Goal: Task Accomplishment & Management: Manage account settings

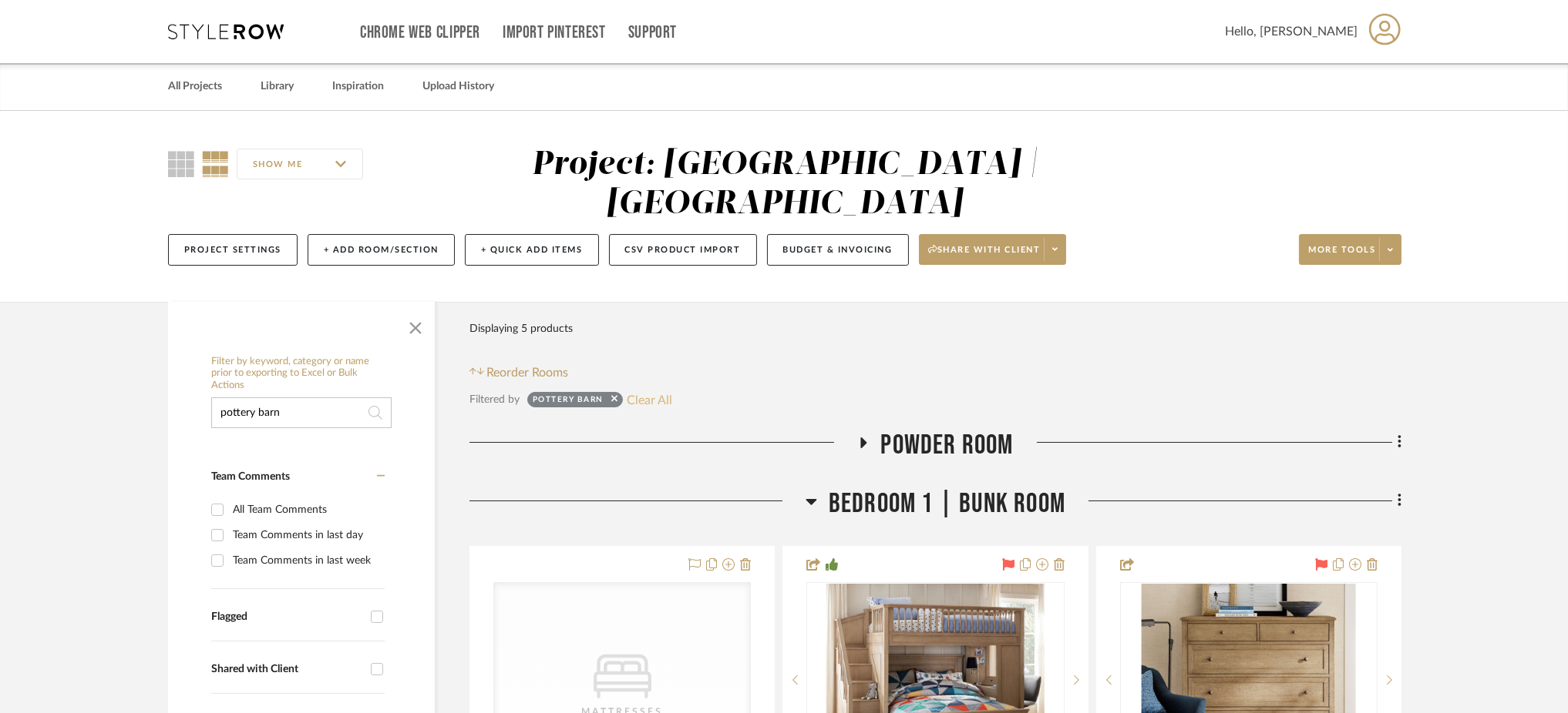
click at [651, 390] on button "Clear All" at bounding box center [650, 399] width 45 height 20
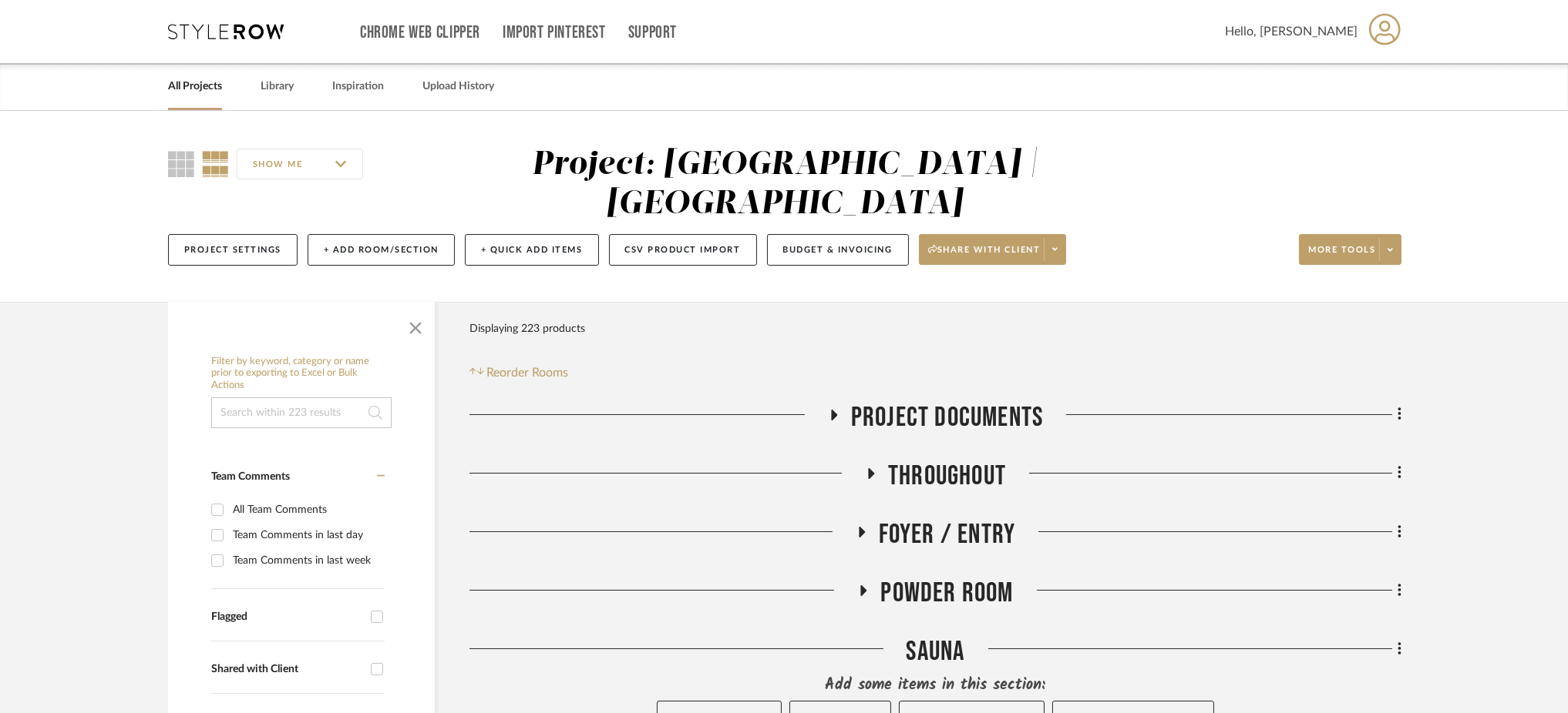
click at [271, 397] on input at bounding box center [301, 412] width 181 height 31
type input "m"
type input "bistro"
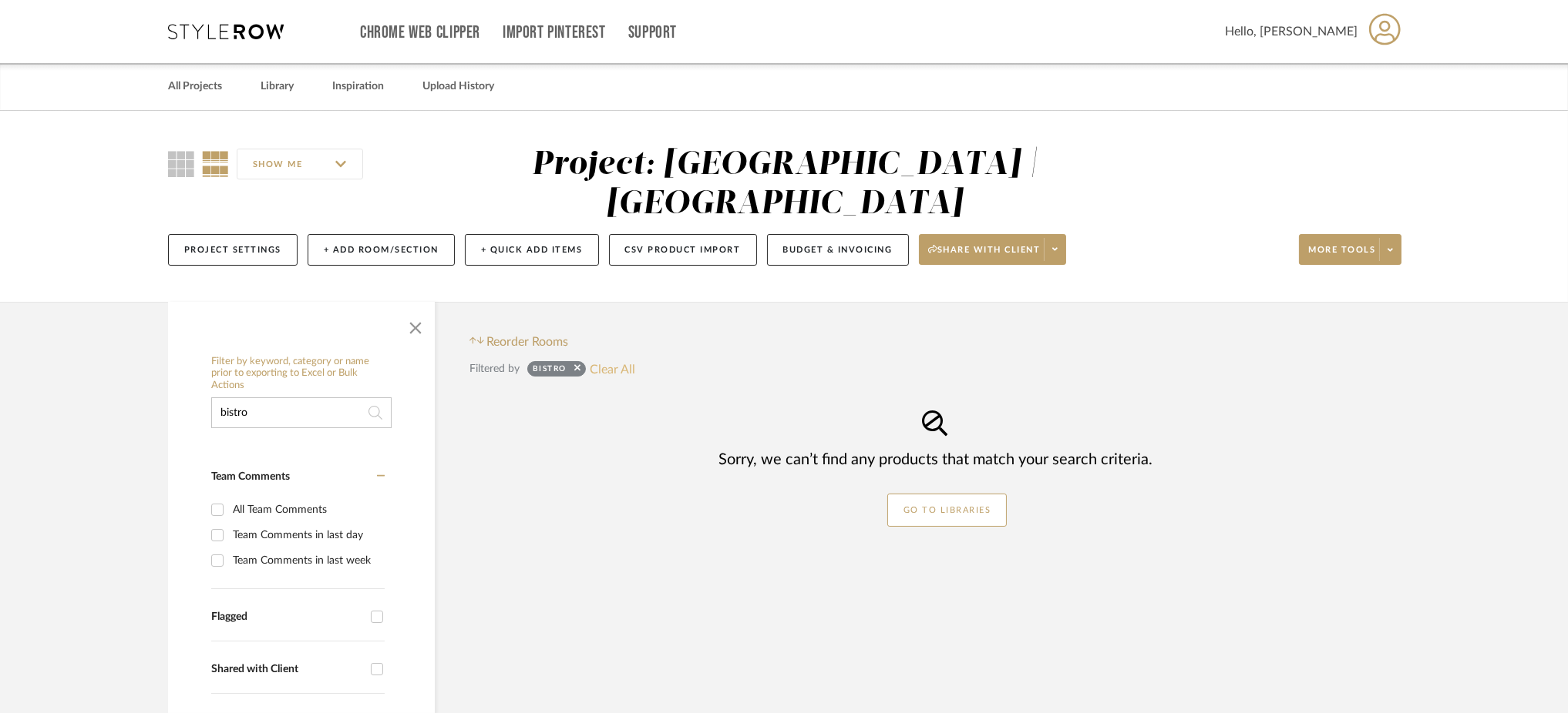
click at [624, 359] on button "Clear All" at bounding box center [612, 369] width 45 height 20
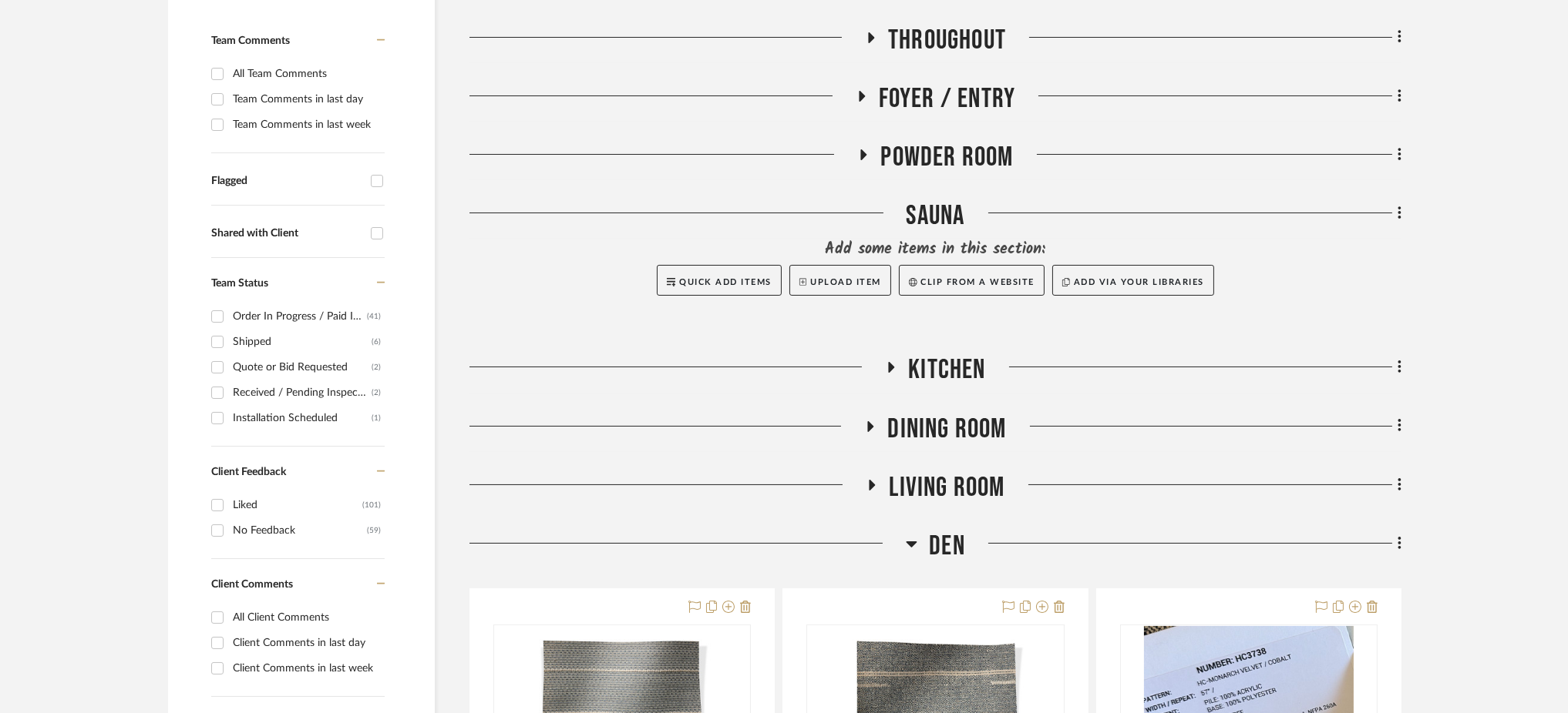
scroll to position [438, 0]
click at [906, 533] on icon at bounding box center [911, 542] width 11 height 18
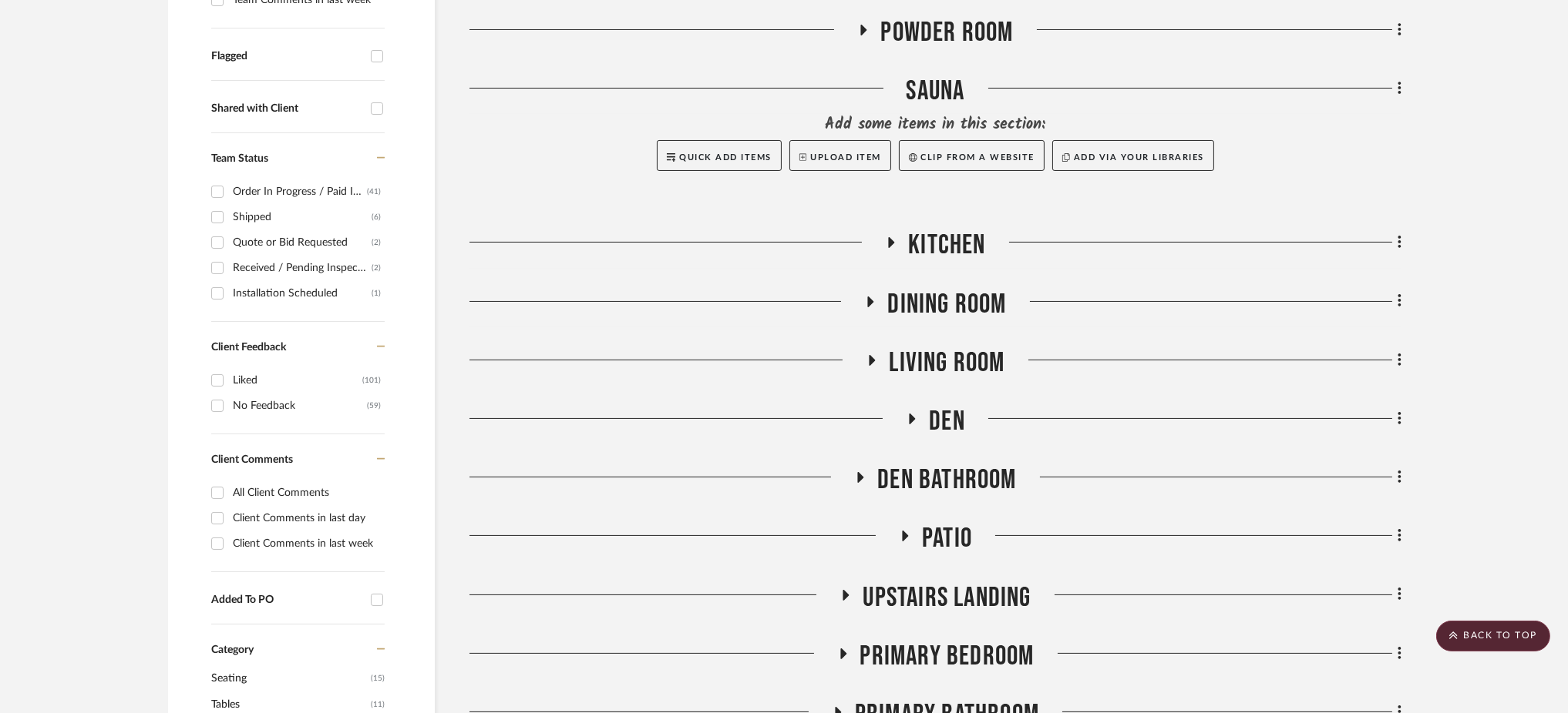
click at [906, 531] on icon at bounding box center [905, 536] width 6 height 10
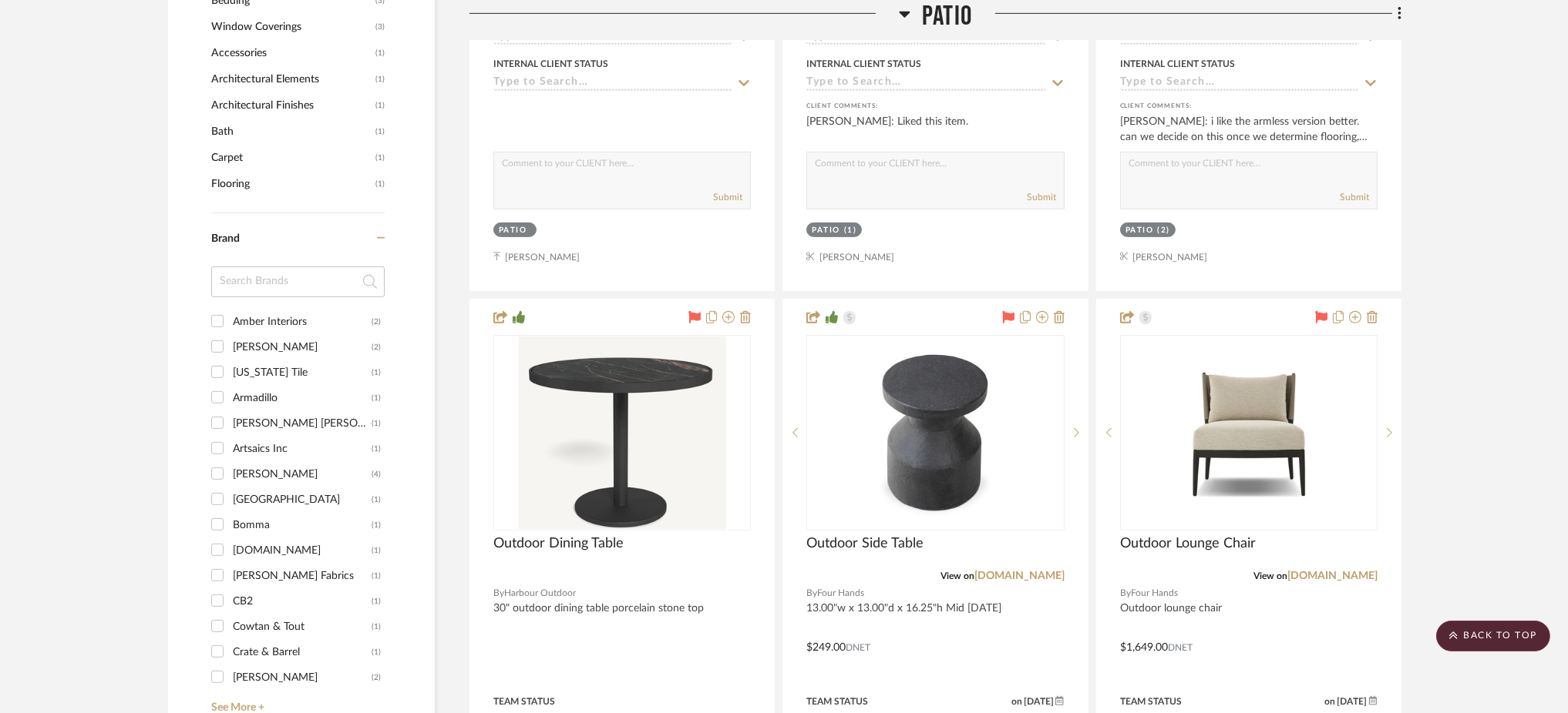
scroll to position [1578, 0]
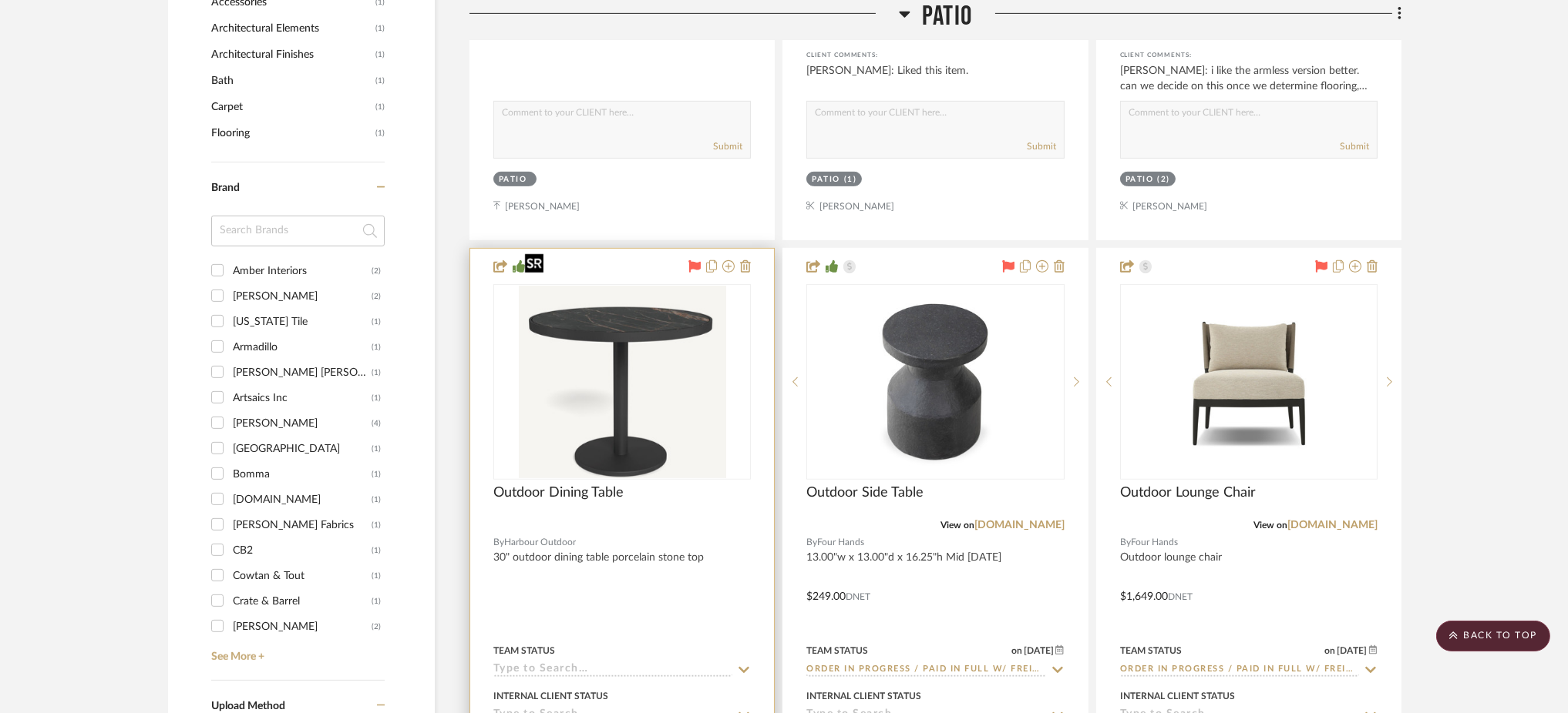
click at [658, 382] on img "0" at bounding box center [623, 382] width 208 height 193
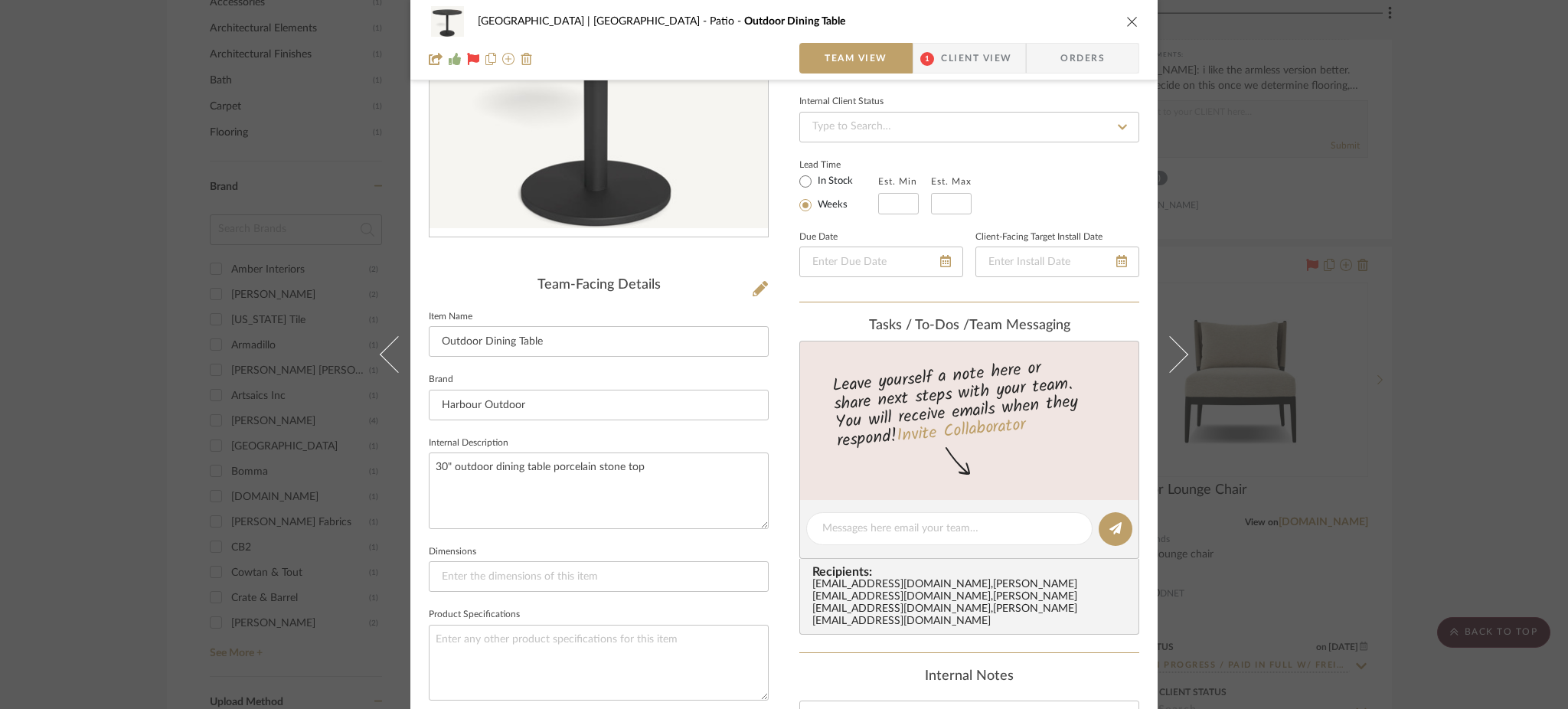
scroll to position [525, 0]
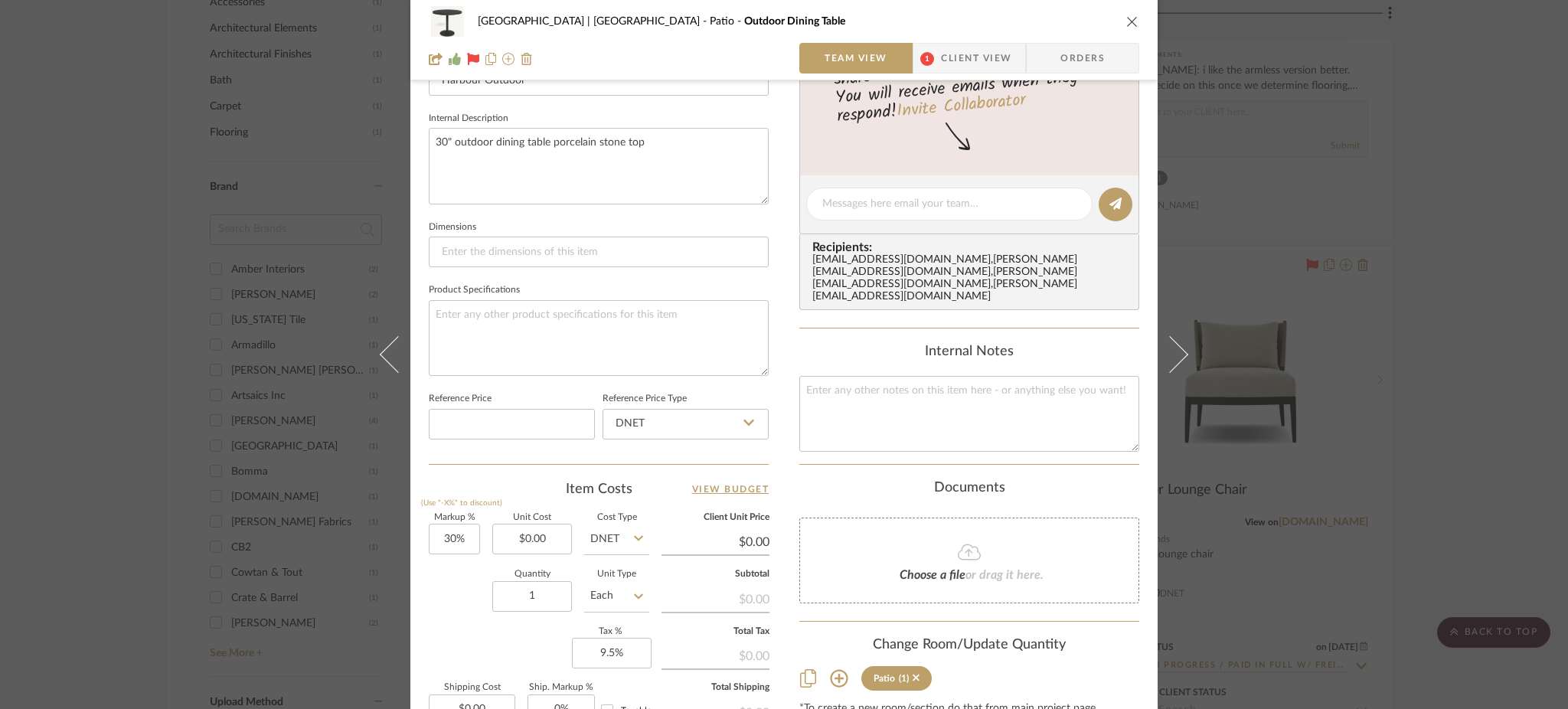
click at [1312, 354] on div "Meadow Mountain | [GEOGRAPHIC_DATA] Patio Outdoor Dining Table Team View 1 Clie…" at bounding box center [784, 354] width 1568 height 709
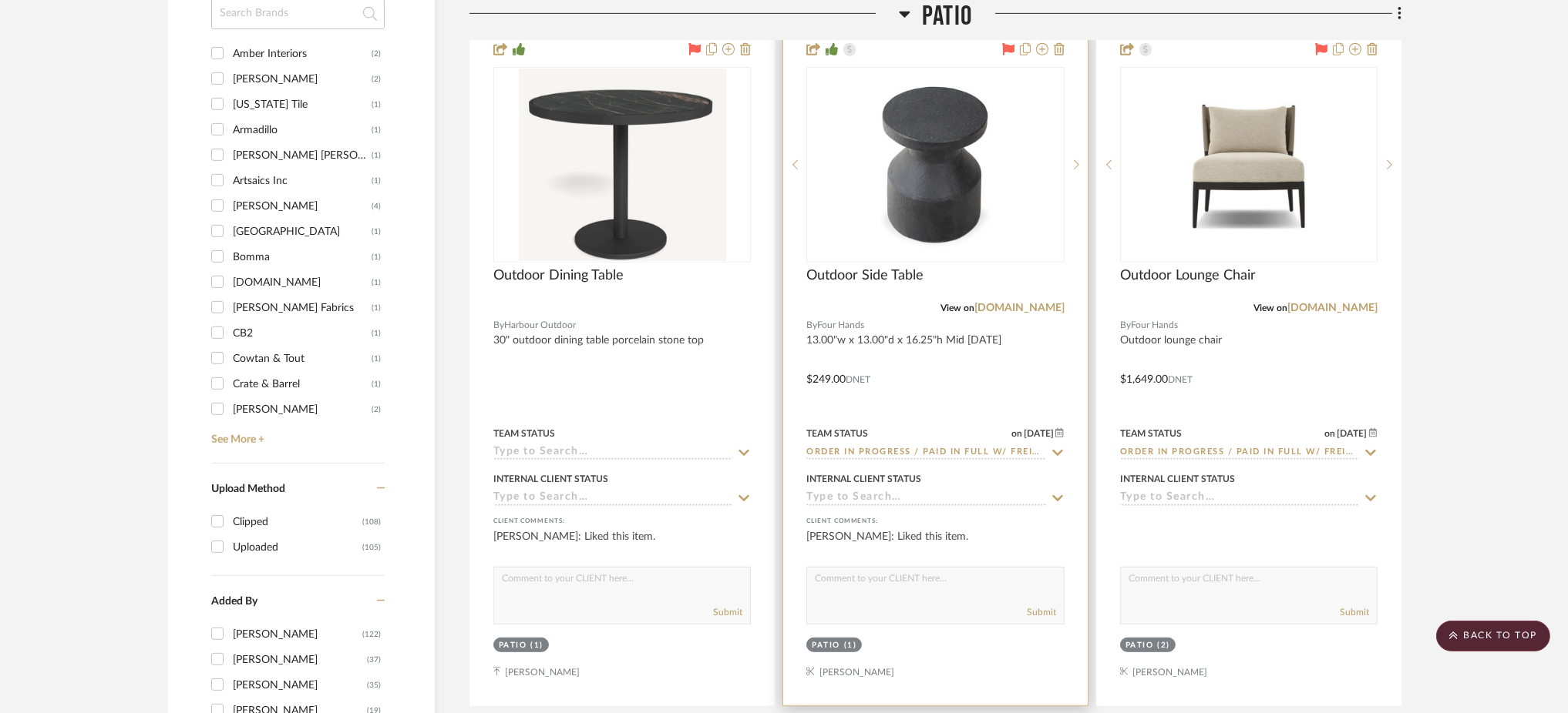
scroll to position [1792, 0]
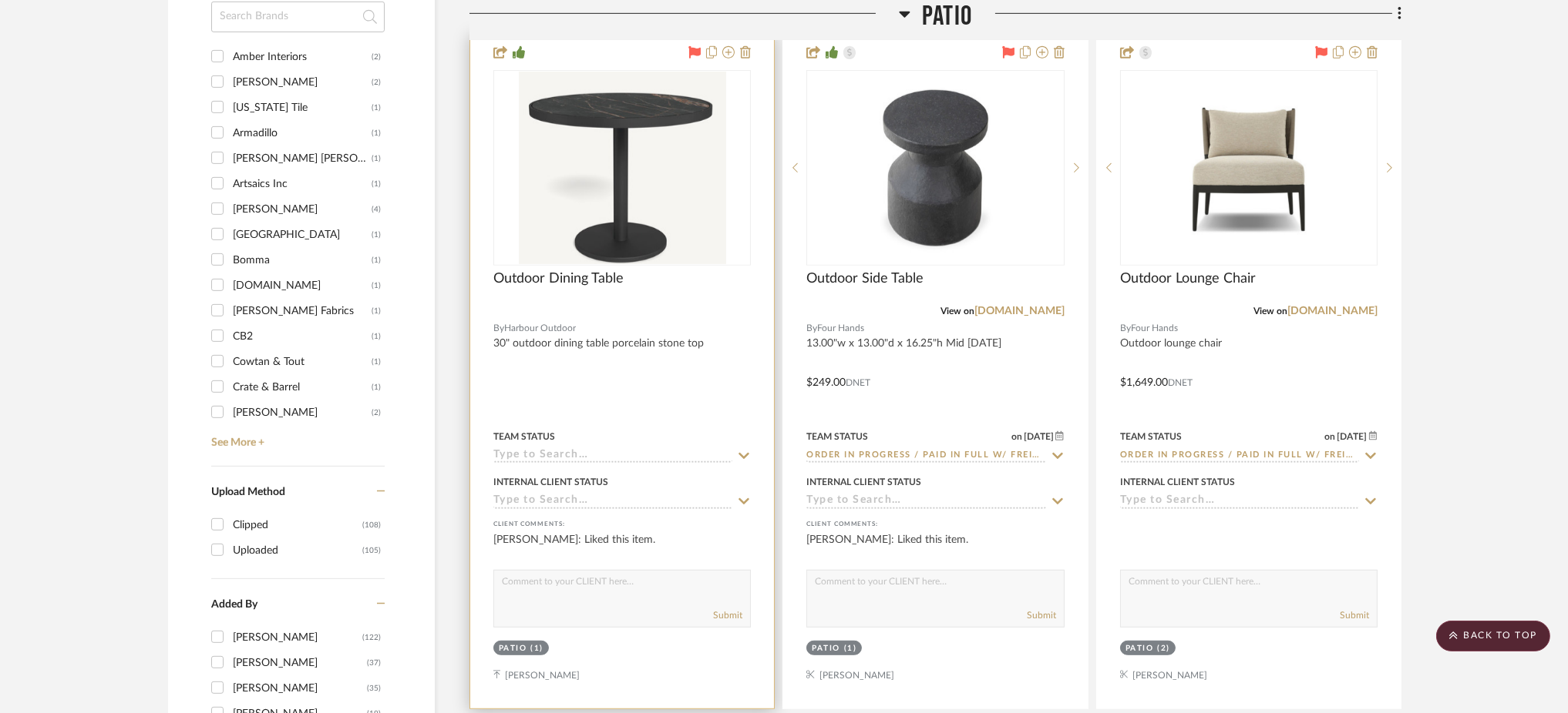
click at [587, 449] on input at bounding box center [613, 456] width 239 height 15
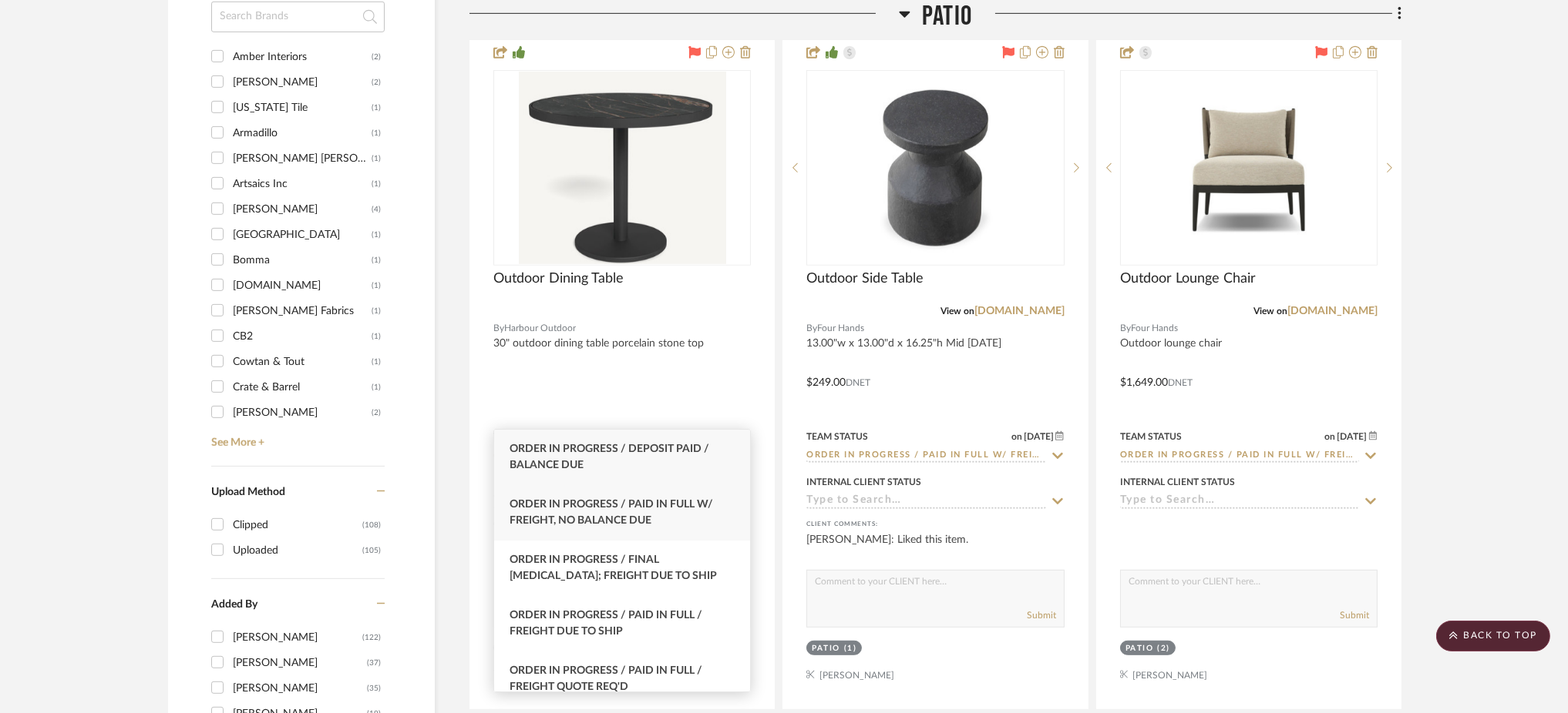
type input "order in pro"
click at [658, 514] on div "Order In Progress / Paid In Full w/ Freight, No Balance due" at bounding box center [622, 513] width 256 height 56
type input "[DATE]"
type input "Order In Progress / Paid In Full w/ Freight, No Balance due"
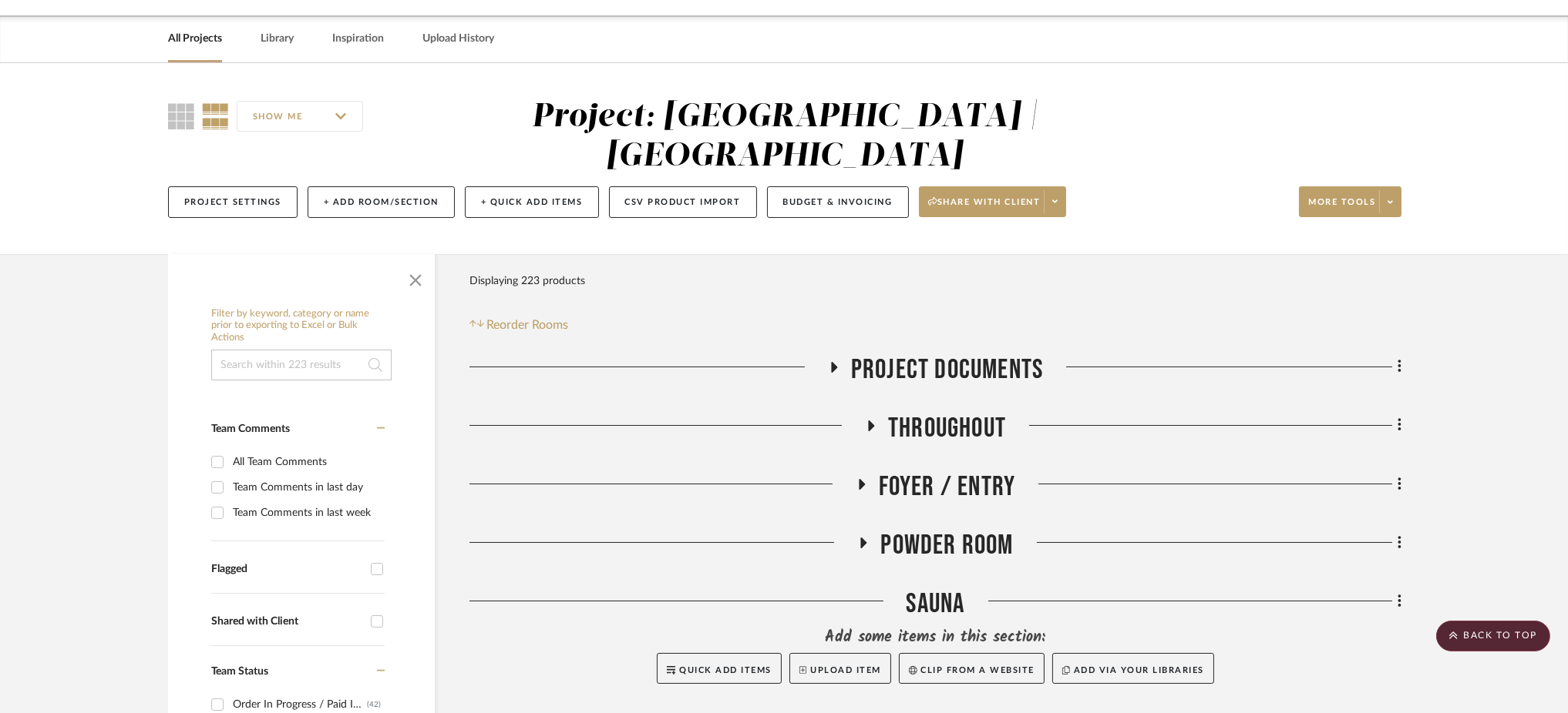
scroll to position [0, 0]
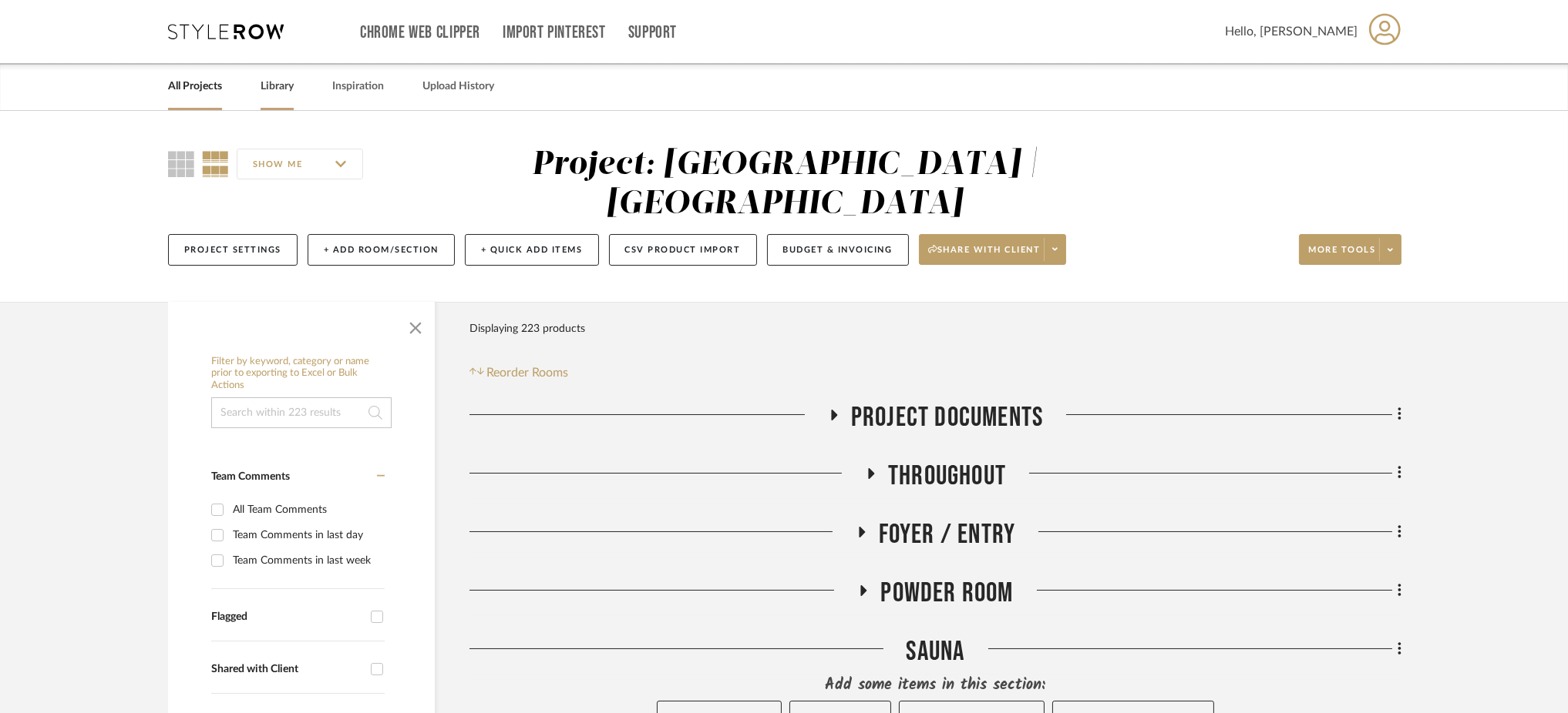
click at [273, 84] on link "Library" at bounding box center [277, 87] width 33 height 21
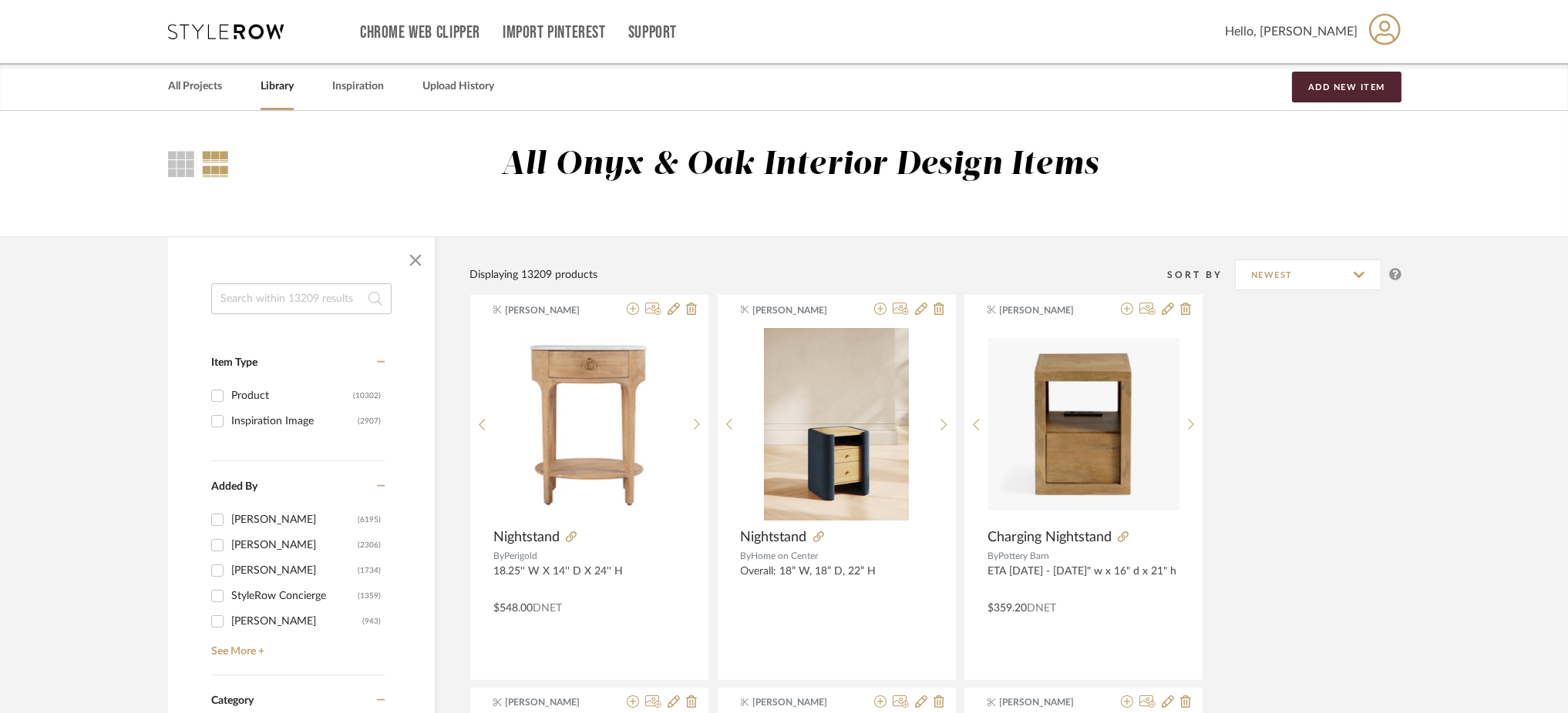
click at [322, 295] on input at bounding box center [301, 298] width 181 height 31
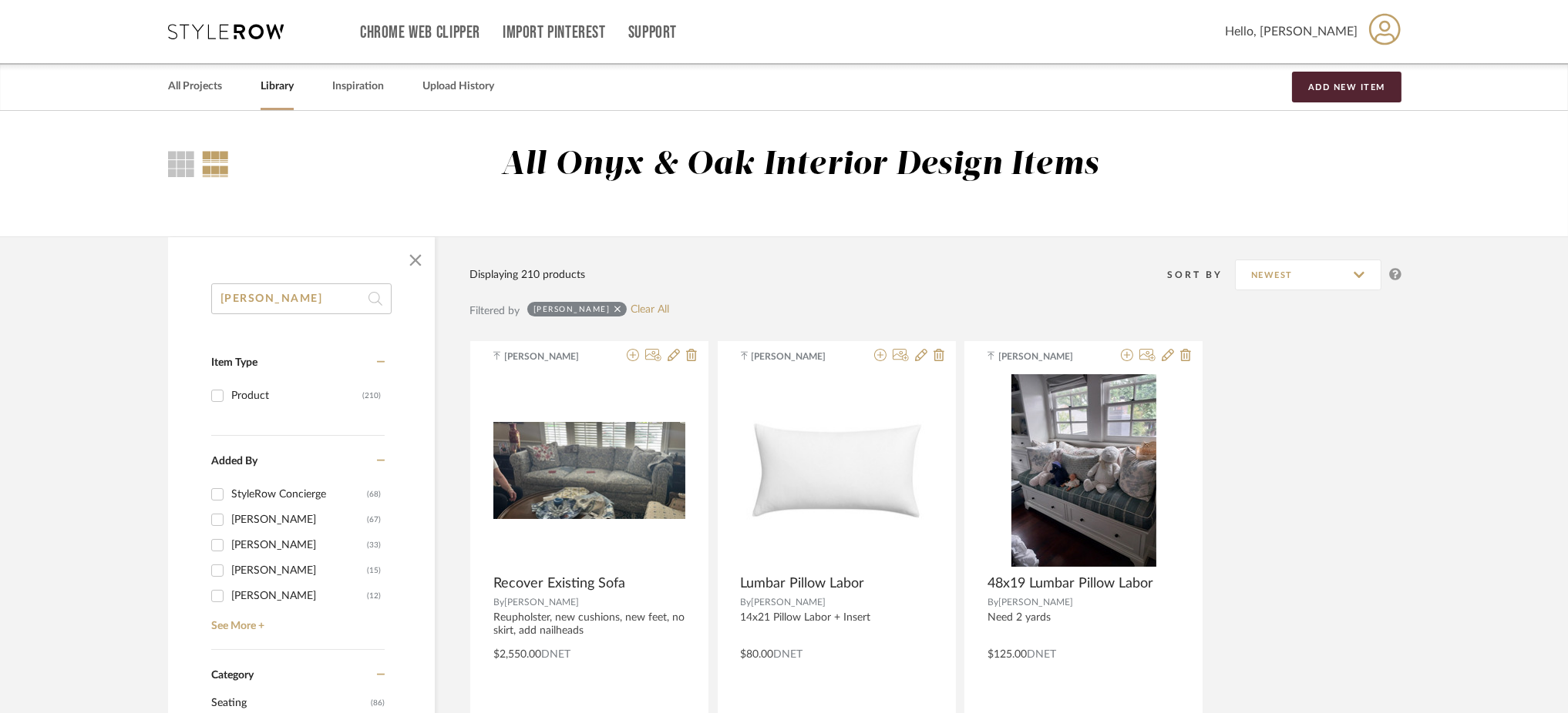
click at [322, 295] on input "[PERSON_NAME]" at bounding box center [301, 298] width 181 height 31
type input "[PERSON_NAME]"
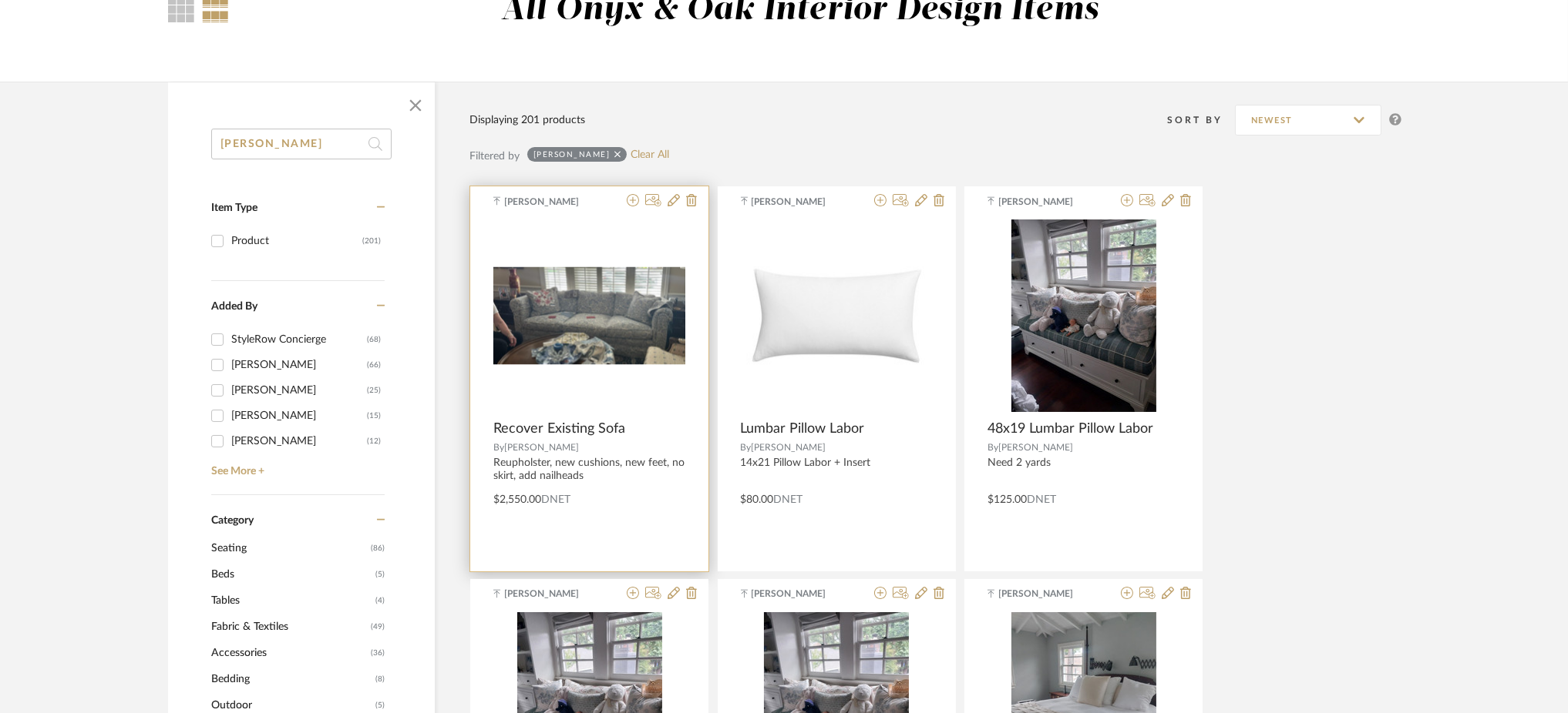
scroll to position [156, 0]
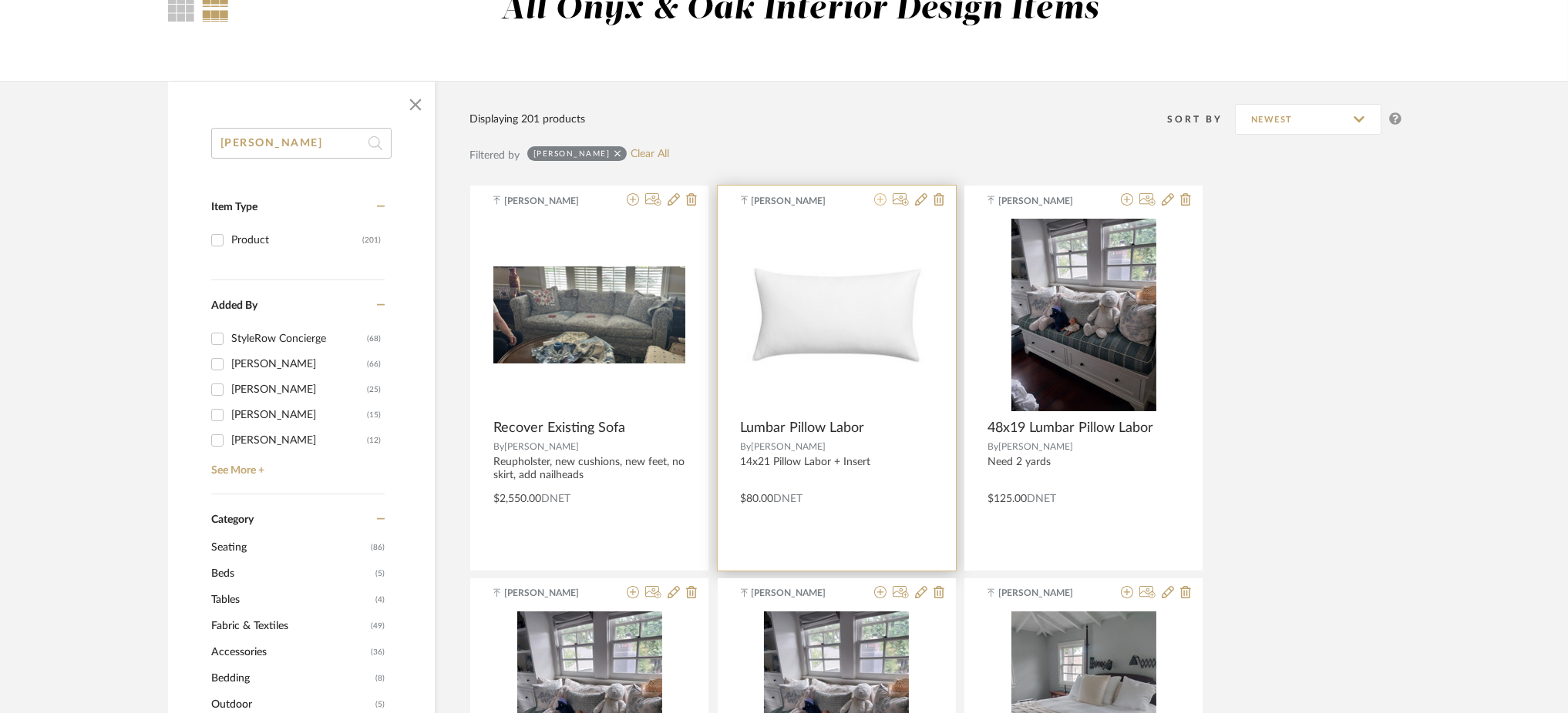
click at [877, 199] on icon at bounding box center [880, 200] width 12 height 12
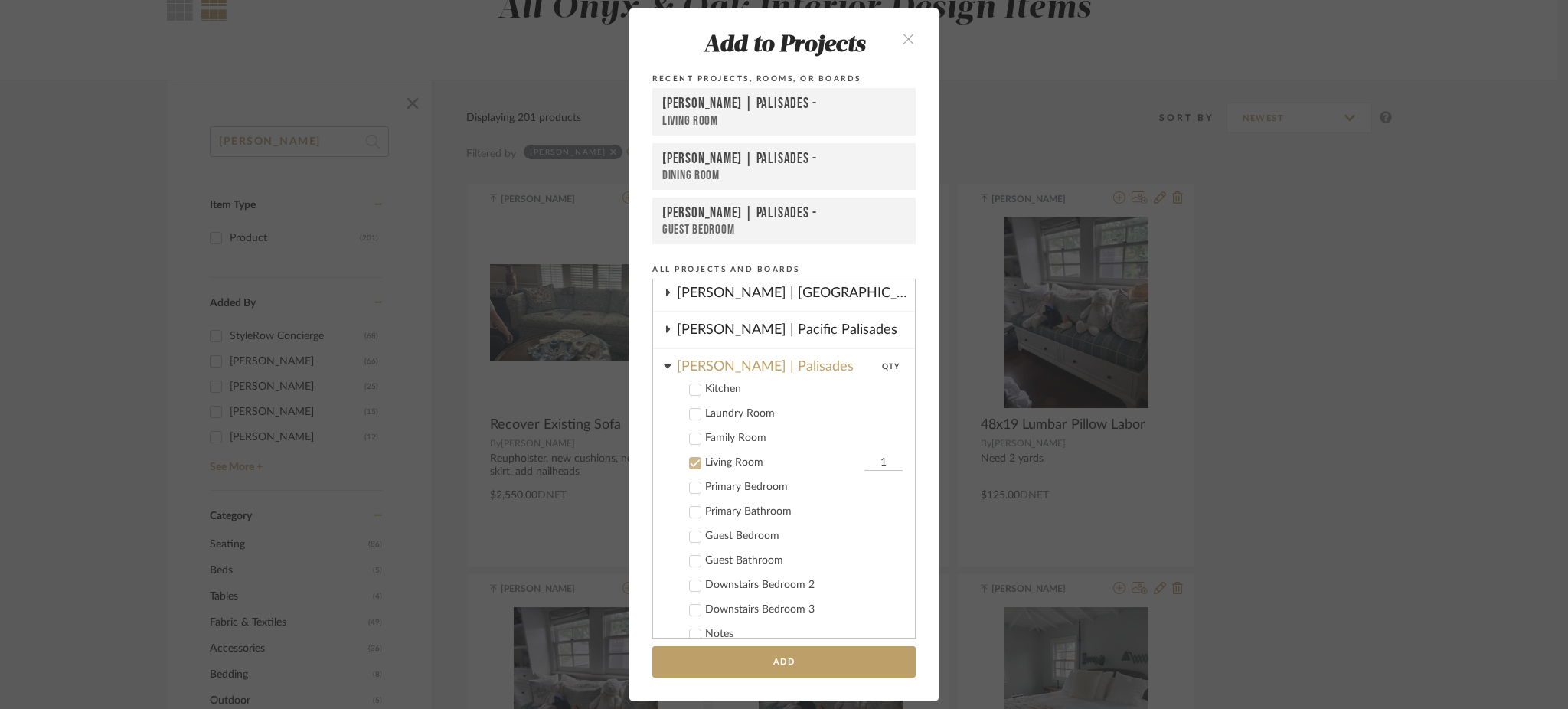
scroll to position [333, 0]
click at [752, 663] on button "Add" at bounding box center [784, 662] width 263 height 31
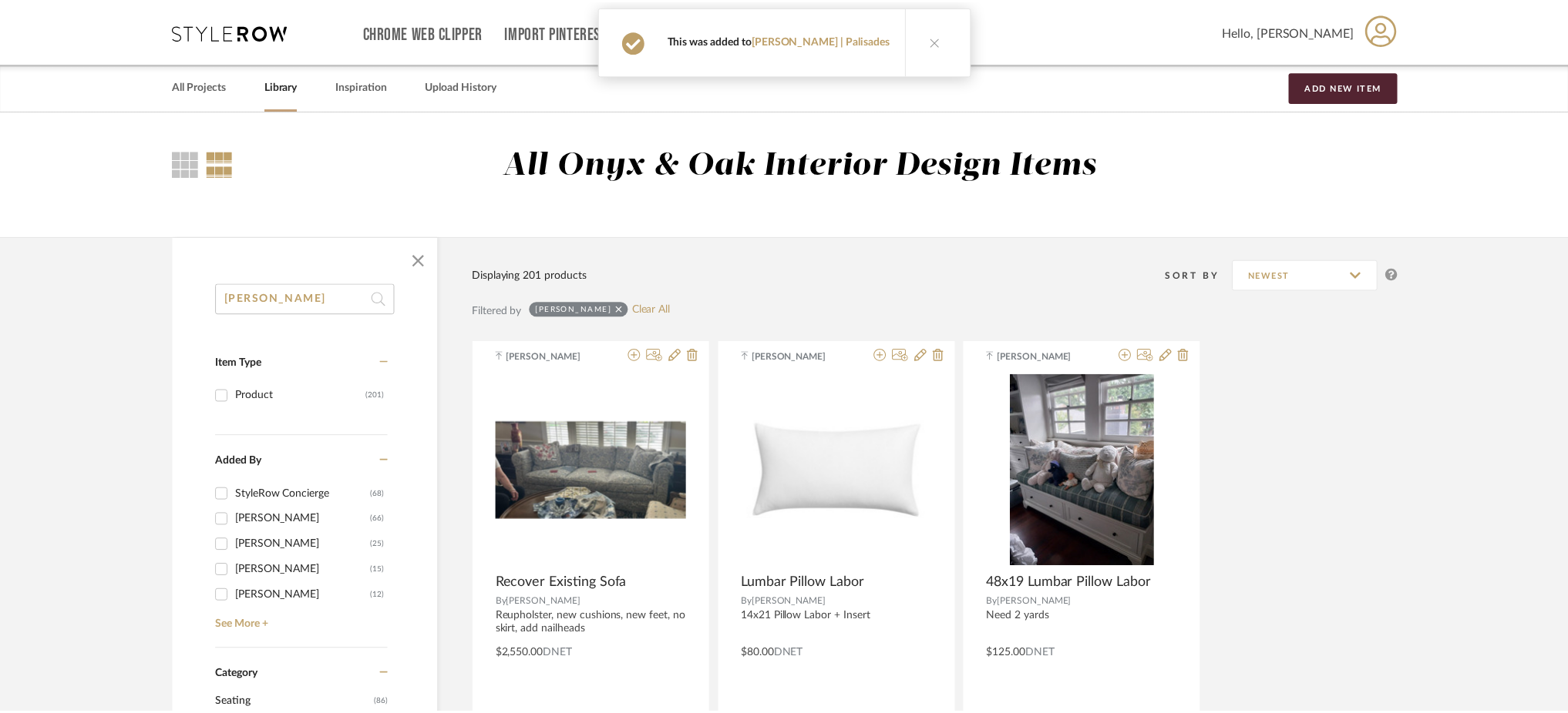
scroll to position [156, 0]
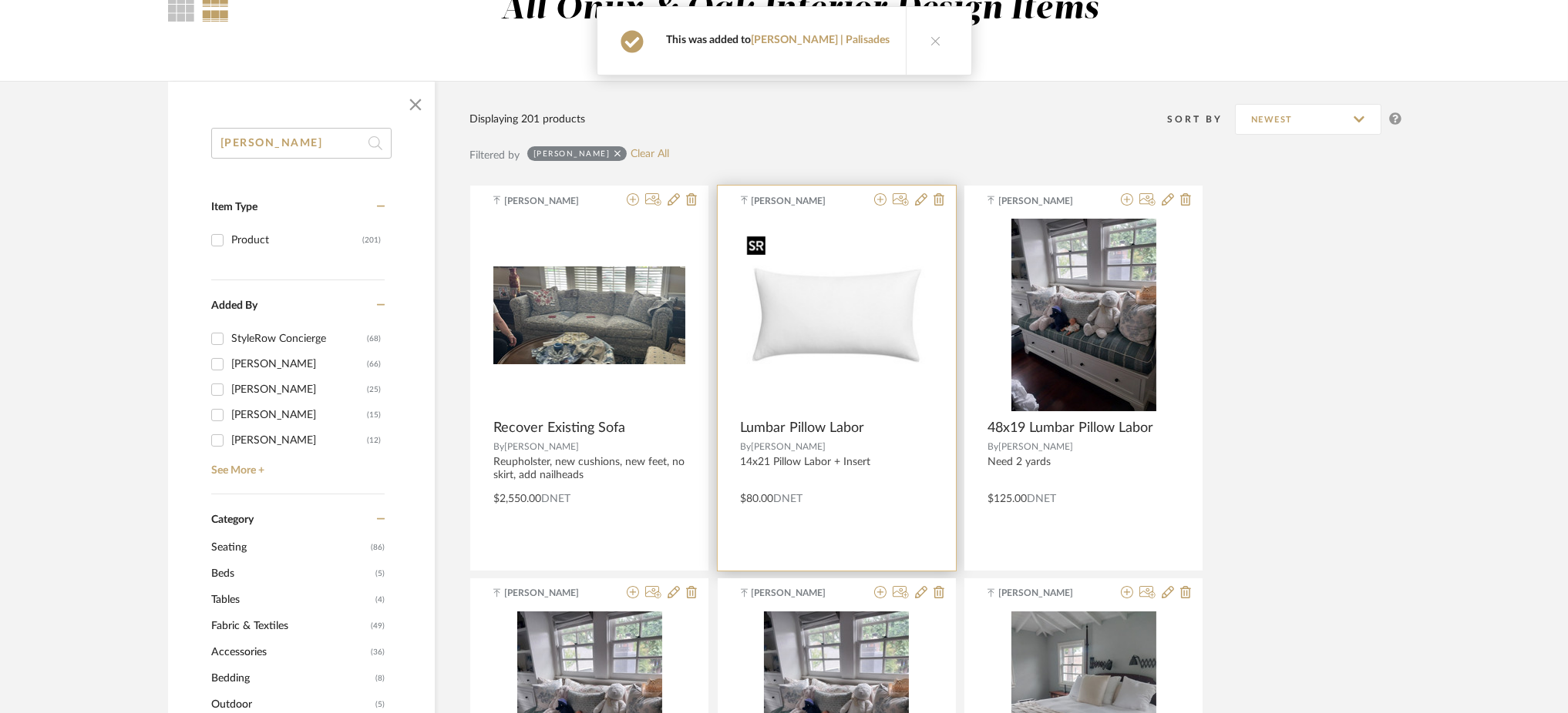
click at [865, 332] on img "0" at bounding box center [836, 316] width 192 height 173
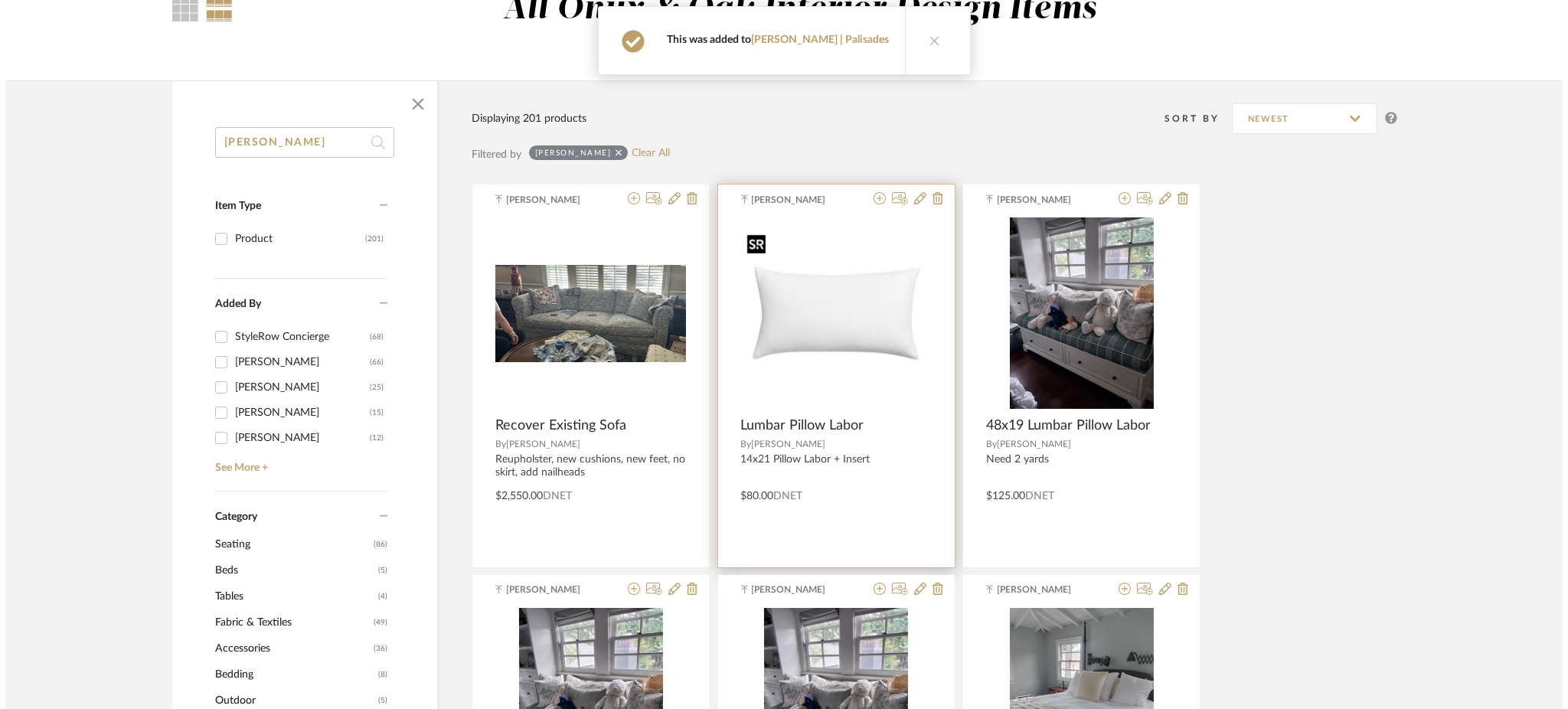
scroll to position [0, 0]
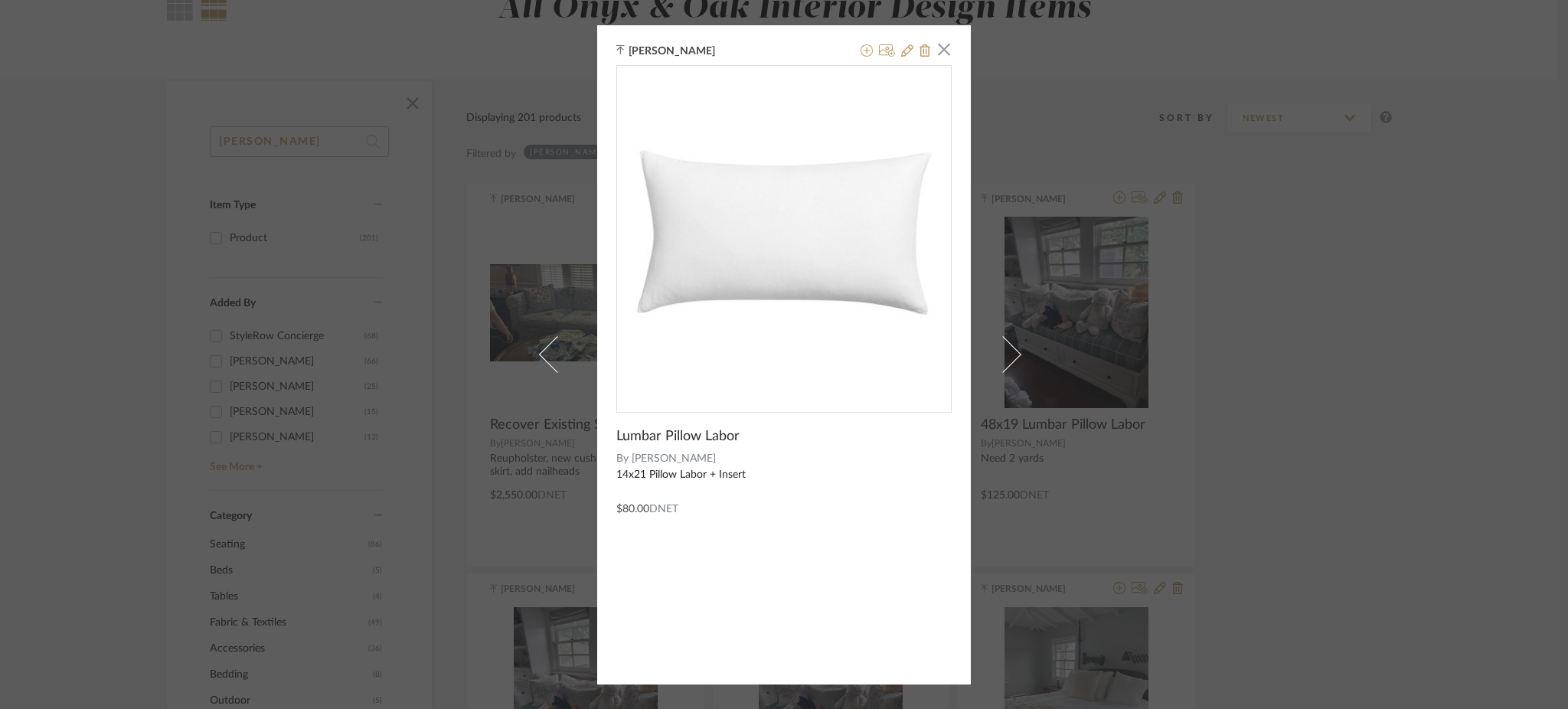
click at [1239, 350] on div "[PERSON_NAME] × [MEDICAL_DATA][PERSON_NAME] Labor By [PERSON_NAME] 14x21 Pillow…" at bounding box center [784, 354] width 1568 height 709
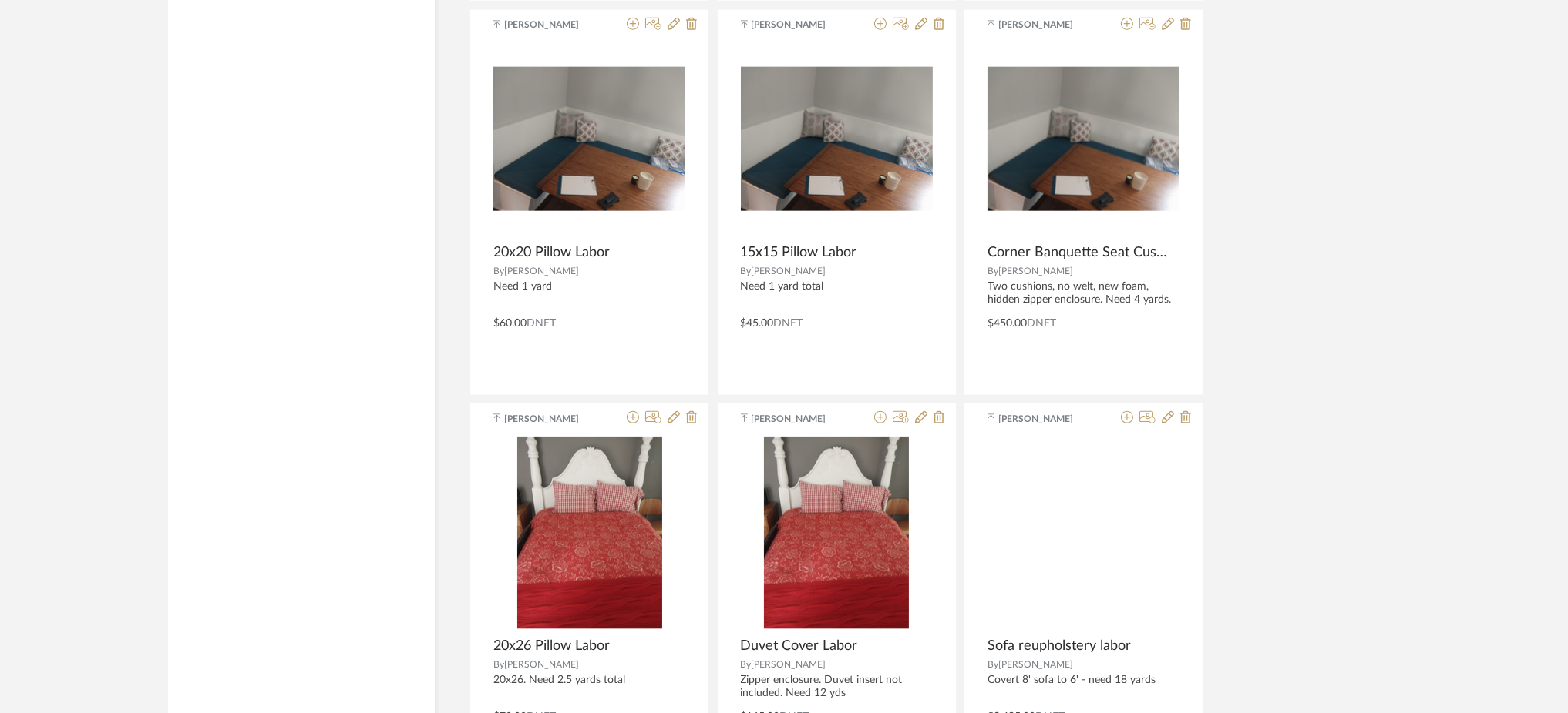
scroll to position [4510, 0]
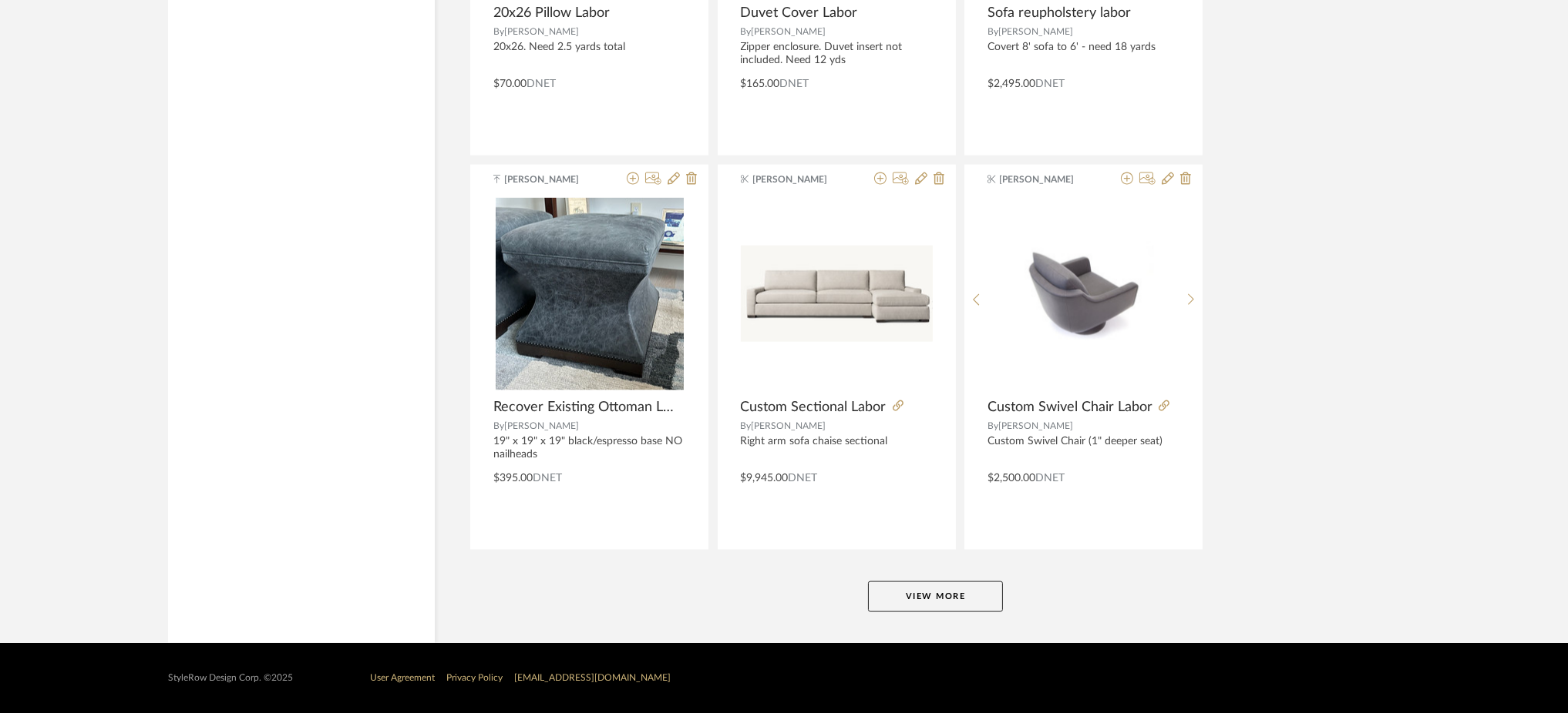
click at [956, 597] on button "View More" at bounding box center [935, 596] width 135 height 31
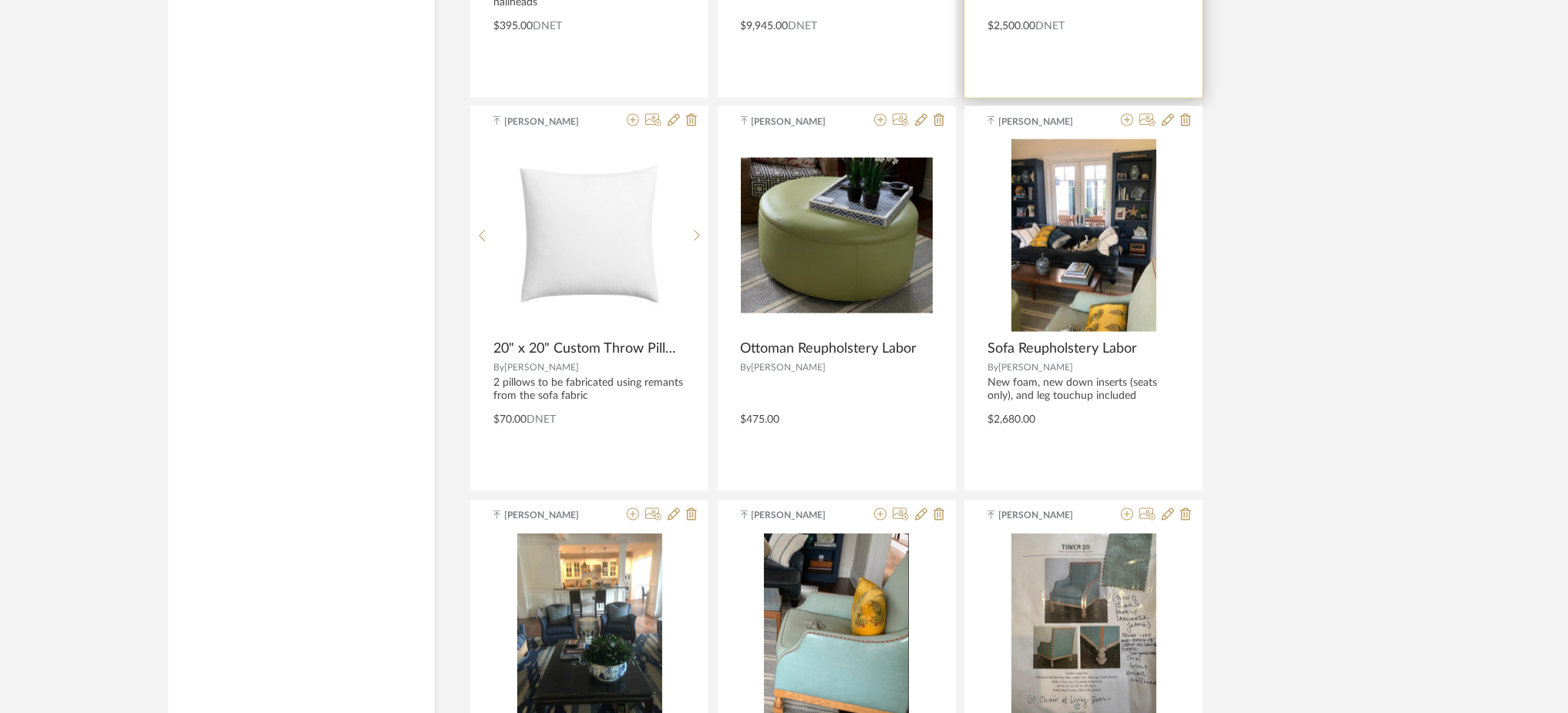
scroll to position [4966, 0]
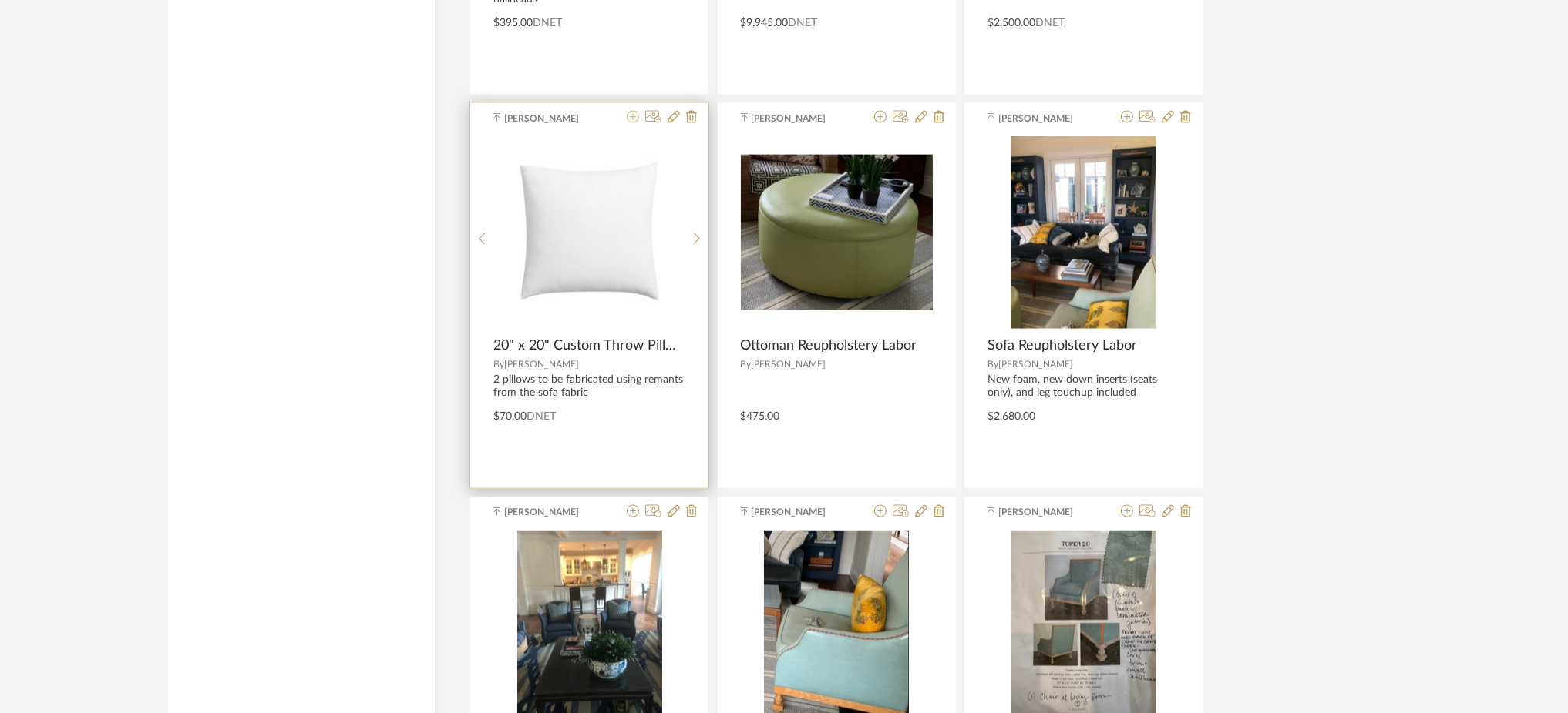
click at [634, 119] on icon at bounding box center [633, 117] width 12 height 12
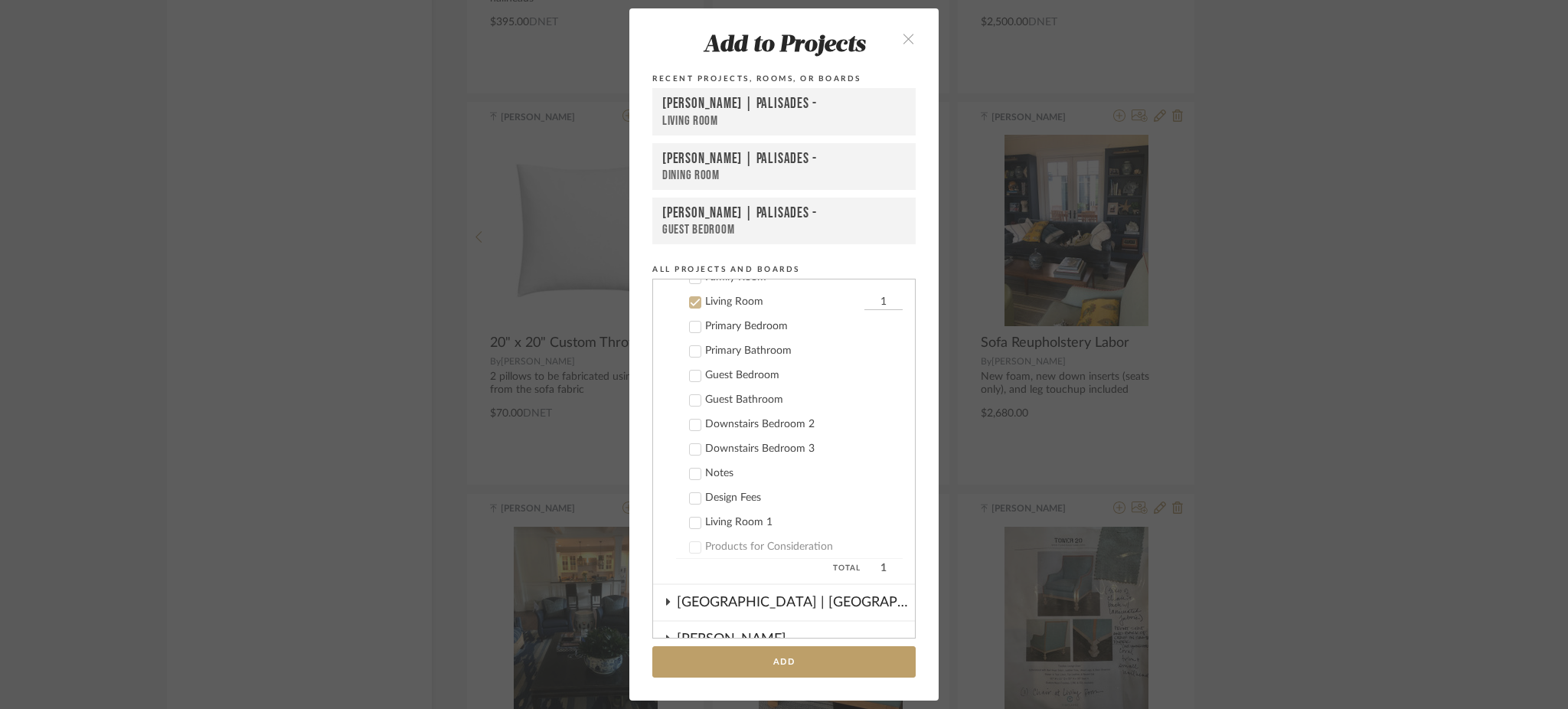
scroll to position [496, 0]
click at [868, 294] on input "1" at bounding box center [884, 302] width 38 height 16
type input "2"
click at [814, 660] on button "Add" at bounding box center [784, 662] width 263 height 31
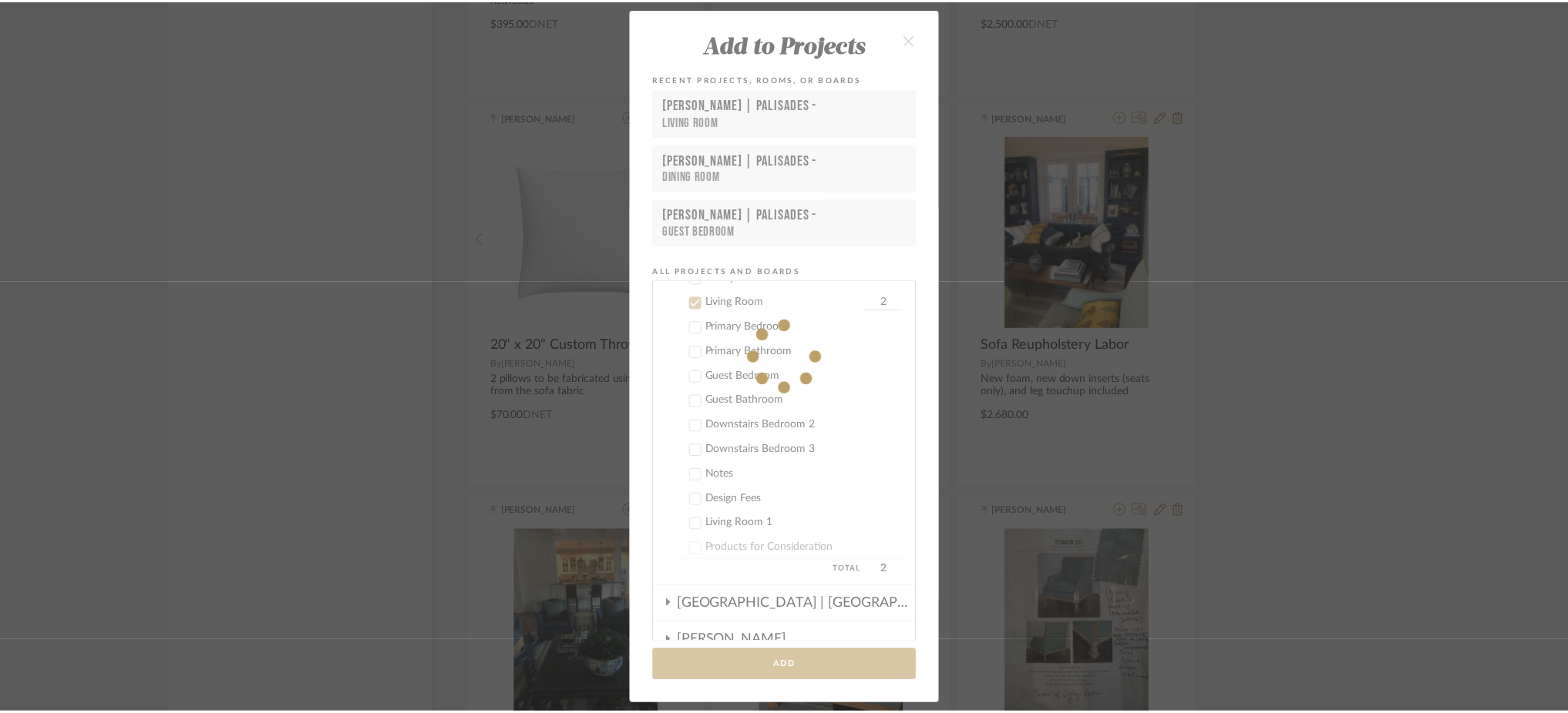
scroll to position [4966, 0]
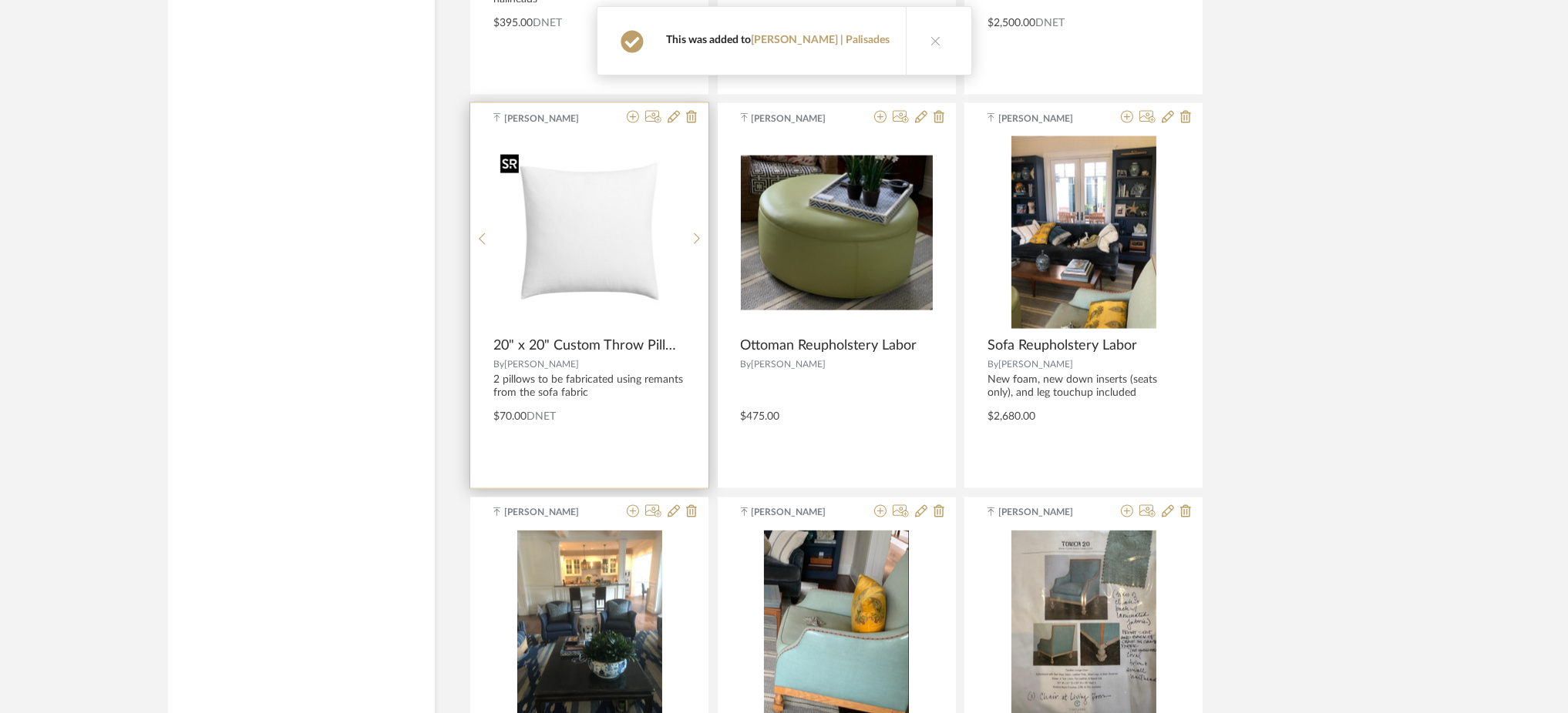
click at [617, 219] on img "0" at bounding box center [590, 232] width 191 height 172
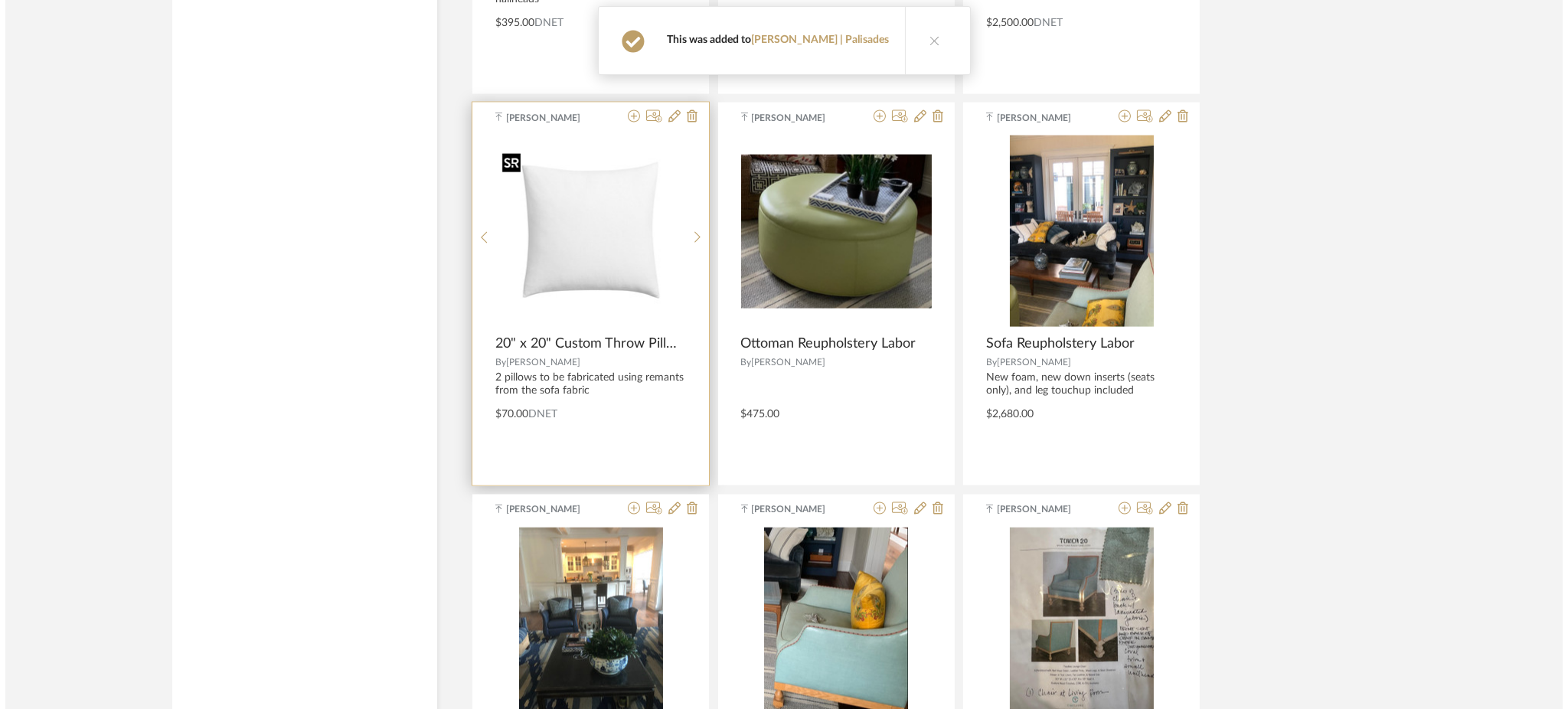
scroll to position [0, 0]
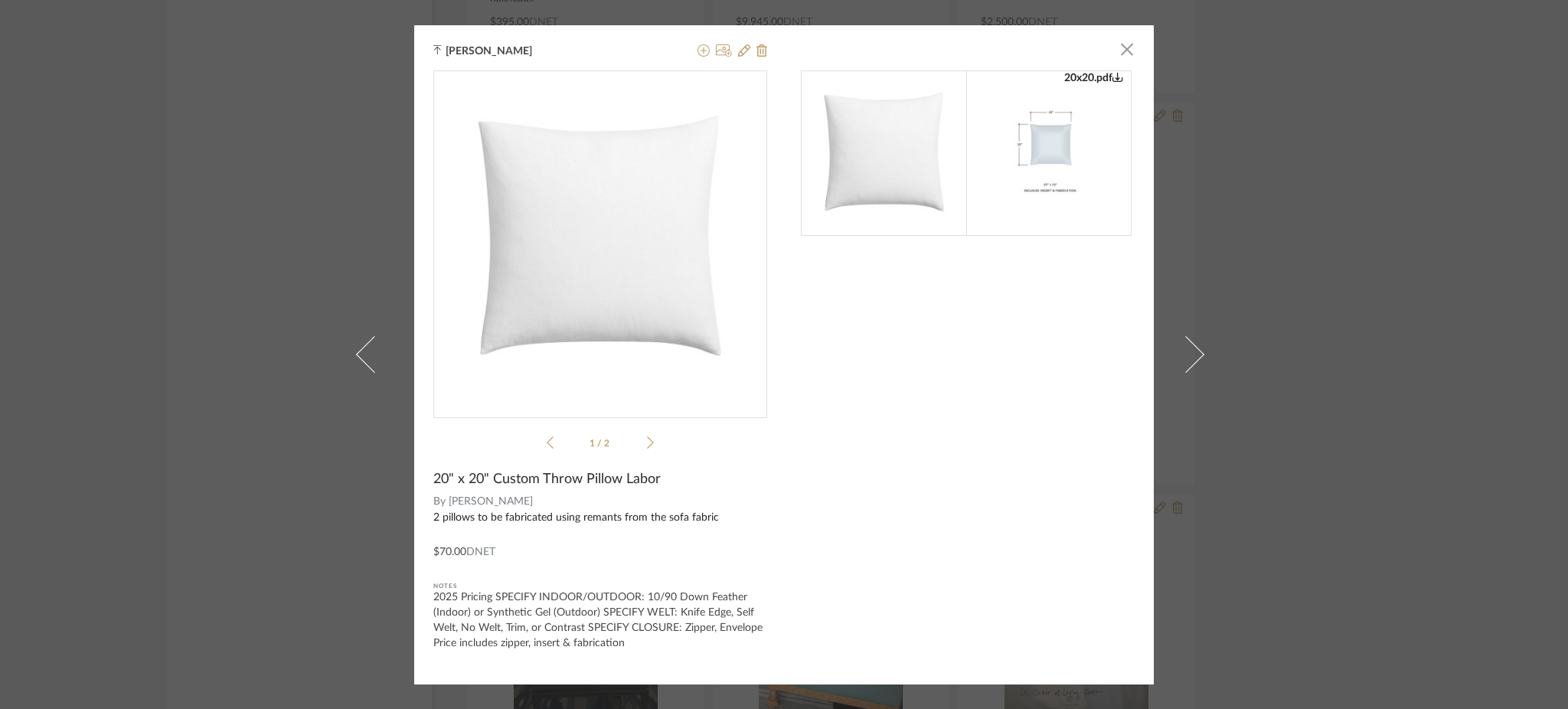
click at [233, 373] on div "[PERSON_NAME] × 20x20.pdf 20x20.pdf 1 / 2 20" x 20" Custom Throw Pillow Labor B…" at bounding box center [784, 354] width 1568 height 709
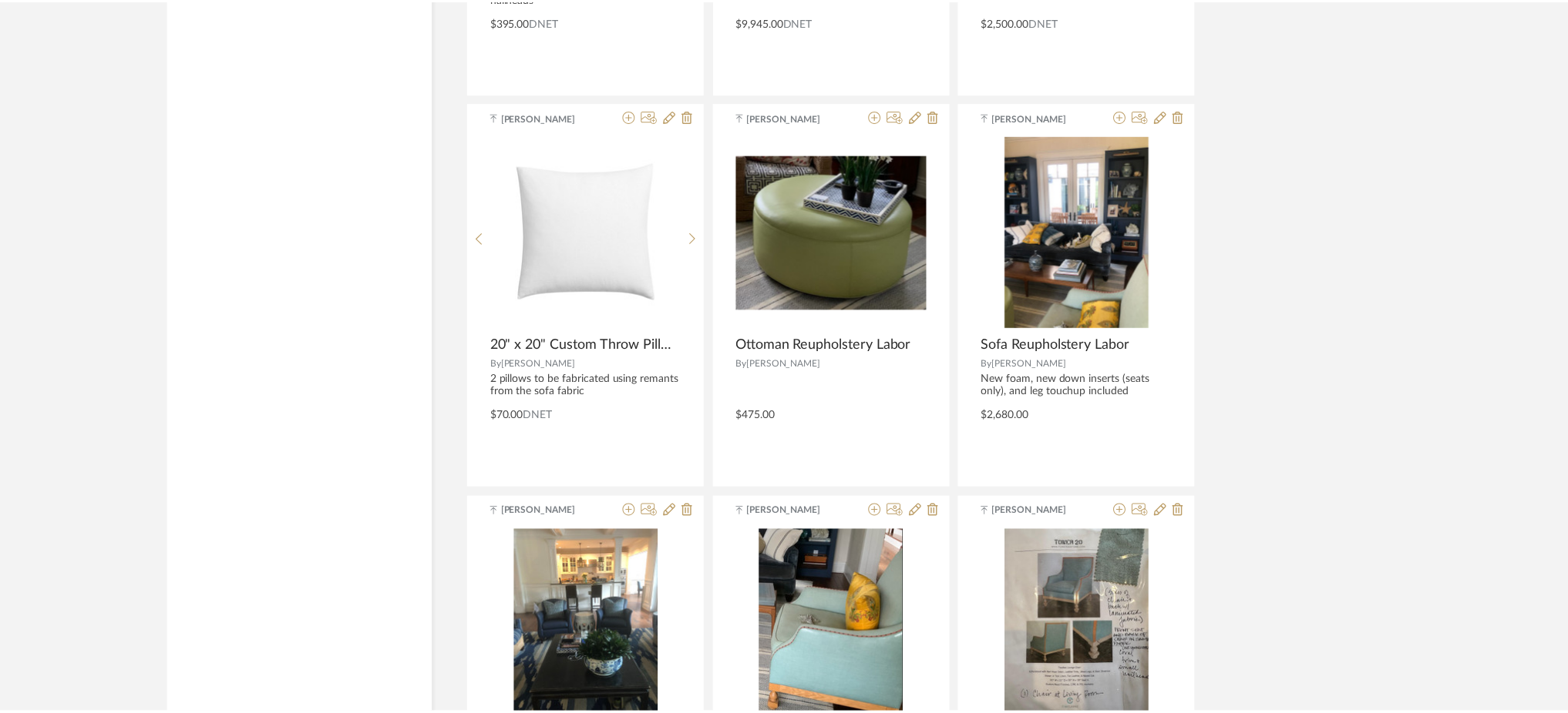
scroll to position [4966, 0]
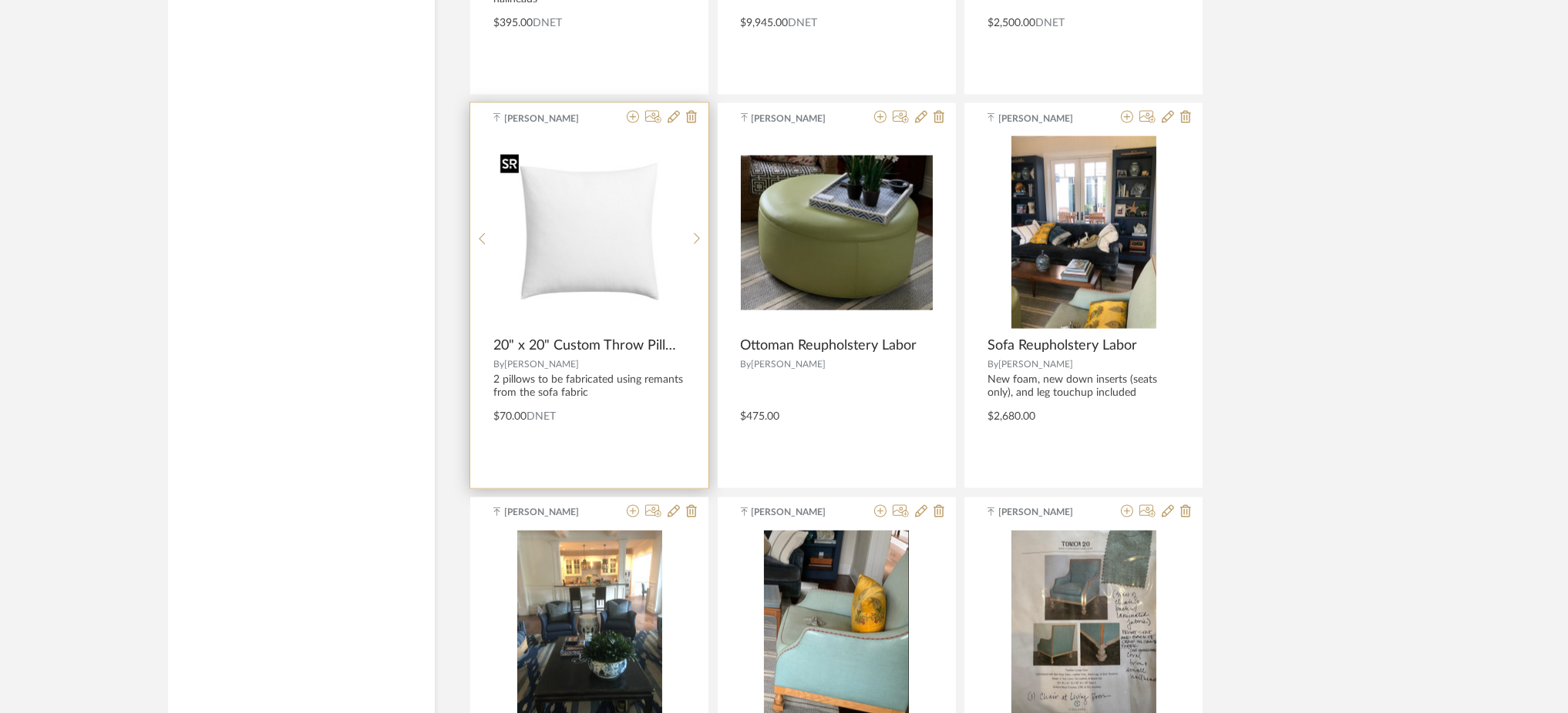
click at [621, 225] on img "0" at bounding box center [590, 232] width 191 height 172
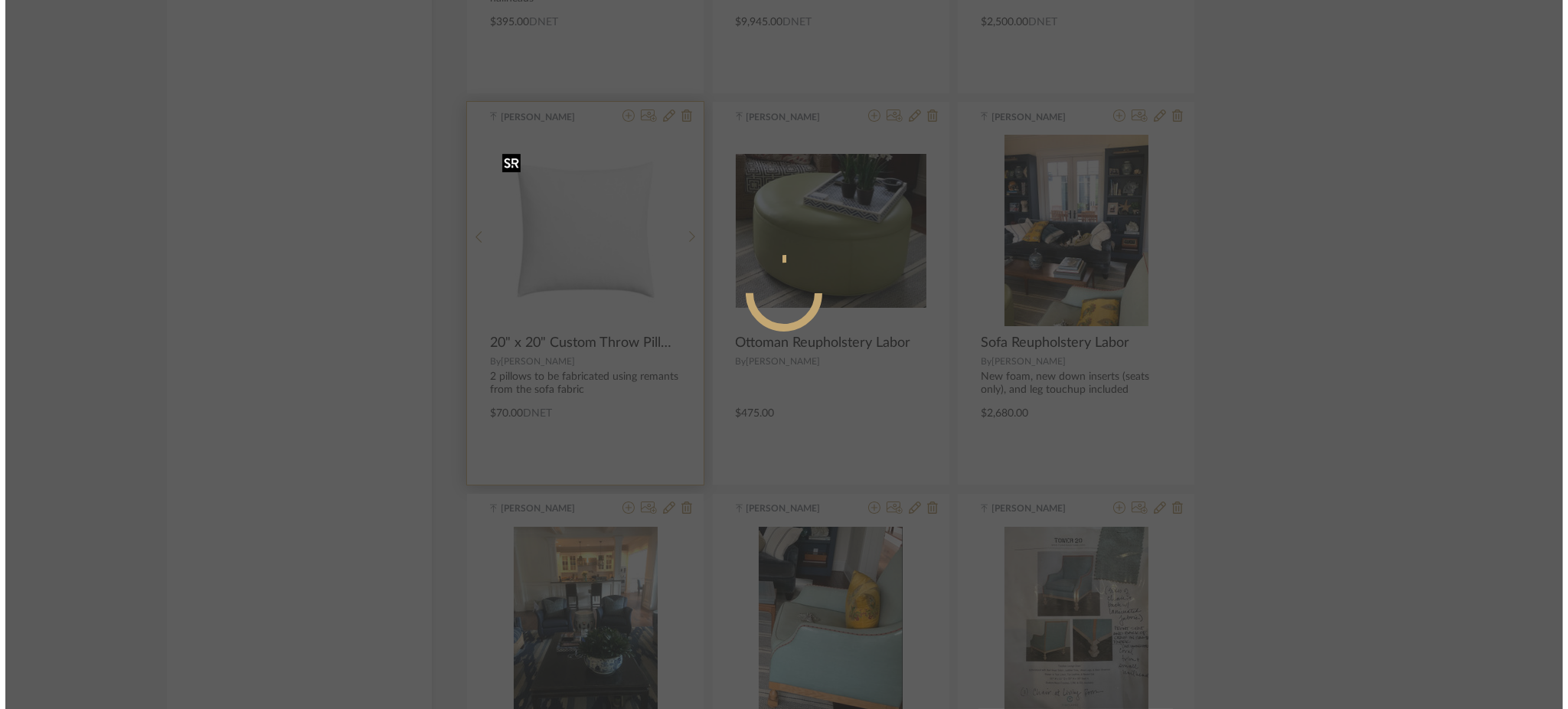
scroll to position [0, 0]
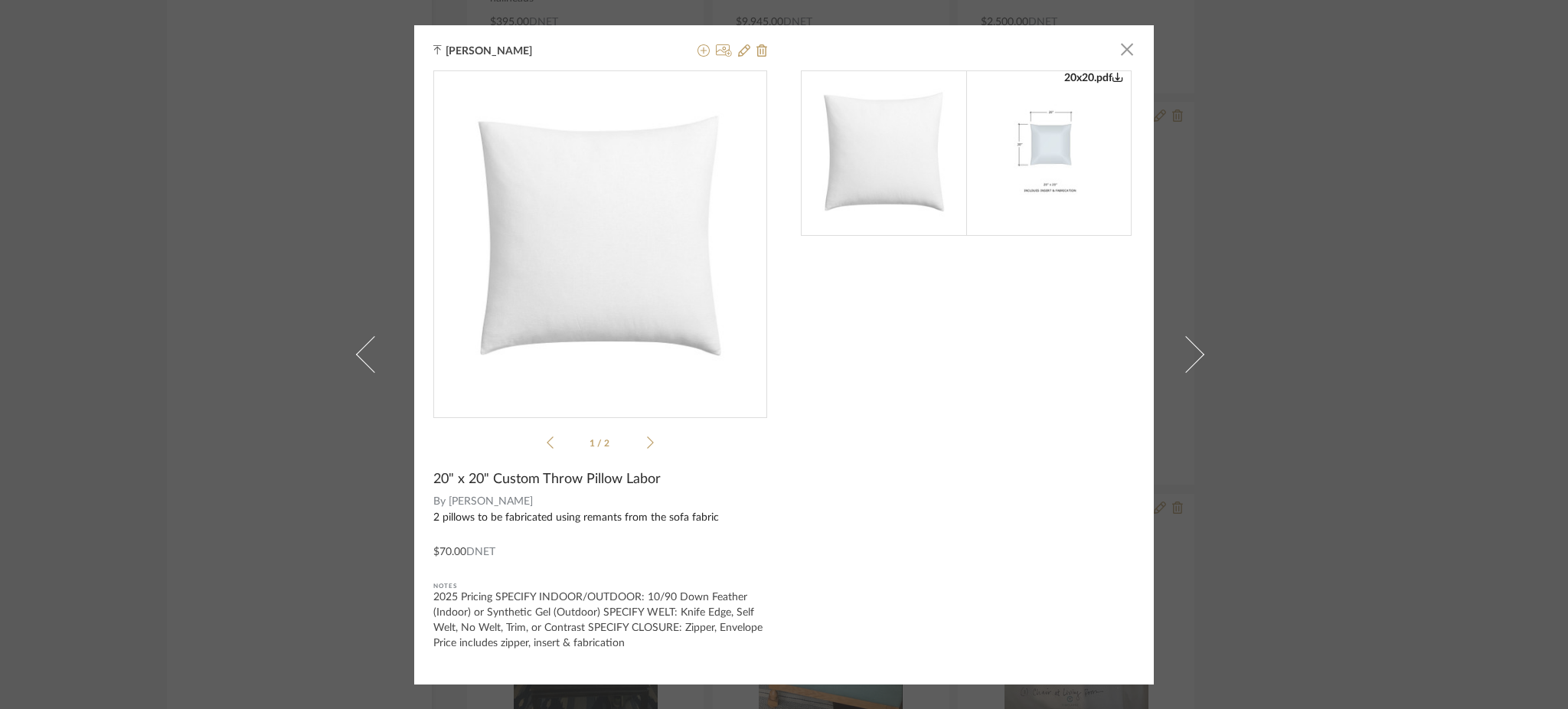
click at [1243, 288] on div "[PERSON_NAME] × 20x20.pdf 20x20.pdf 1 / 2 20" x 20" Custom Throw Pillow Labor B…" at bounding box center [784, 354] width 1568 height 709
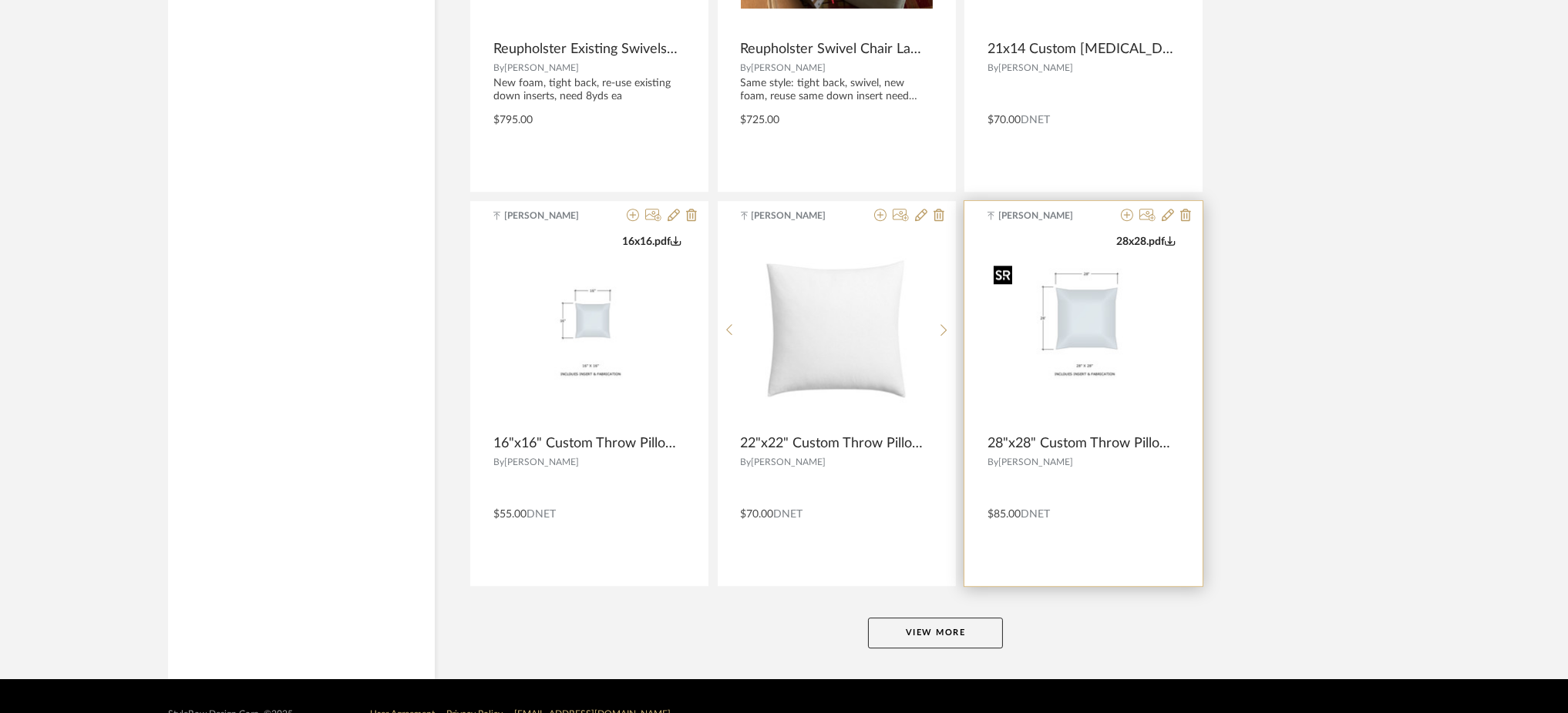
scroll to position [9204, 0]
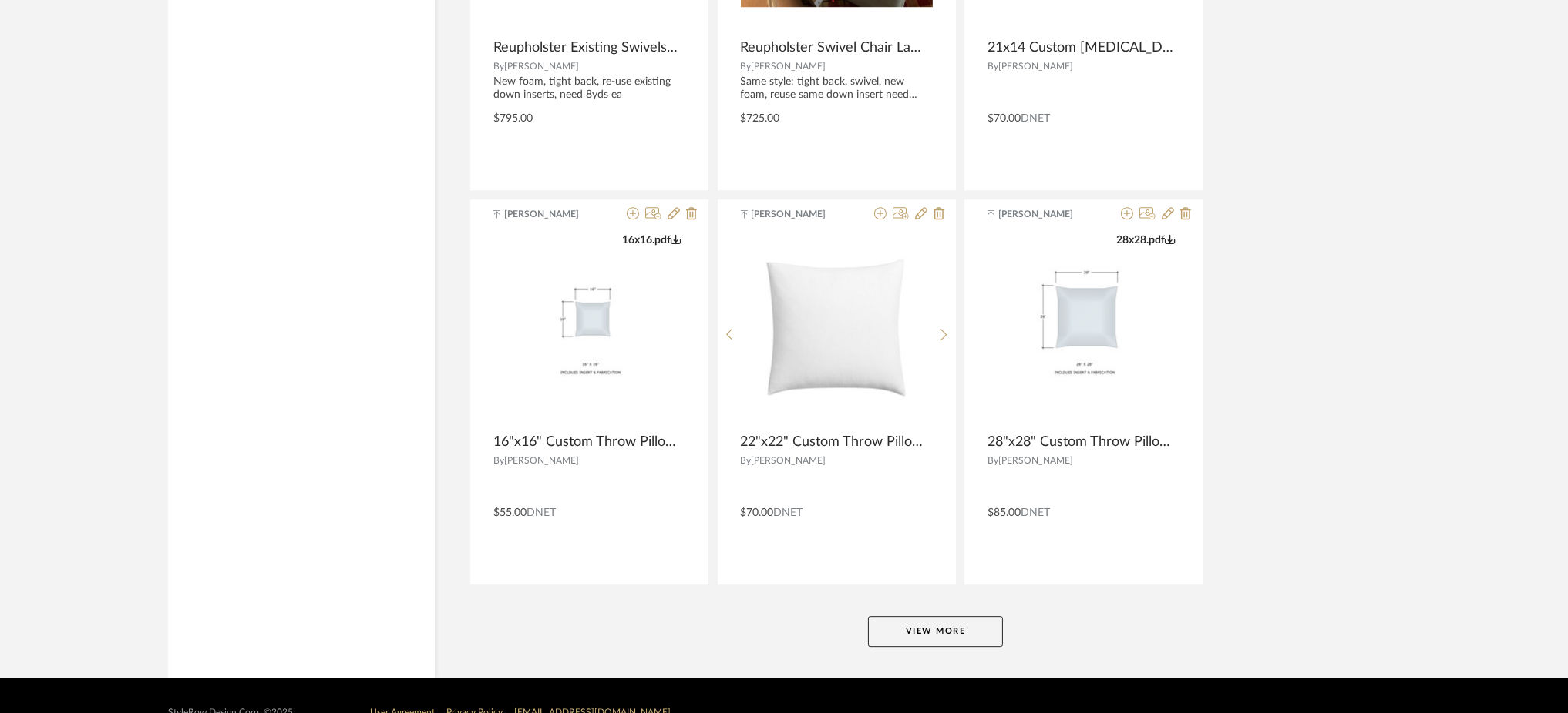
click at [923, 635] on button "View More" at bounding box center [935, 631] width 135 height 31
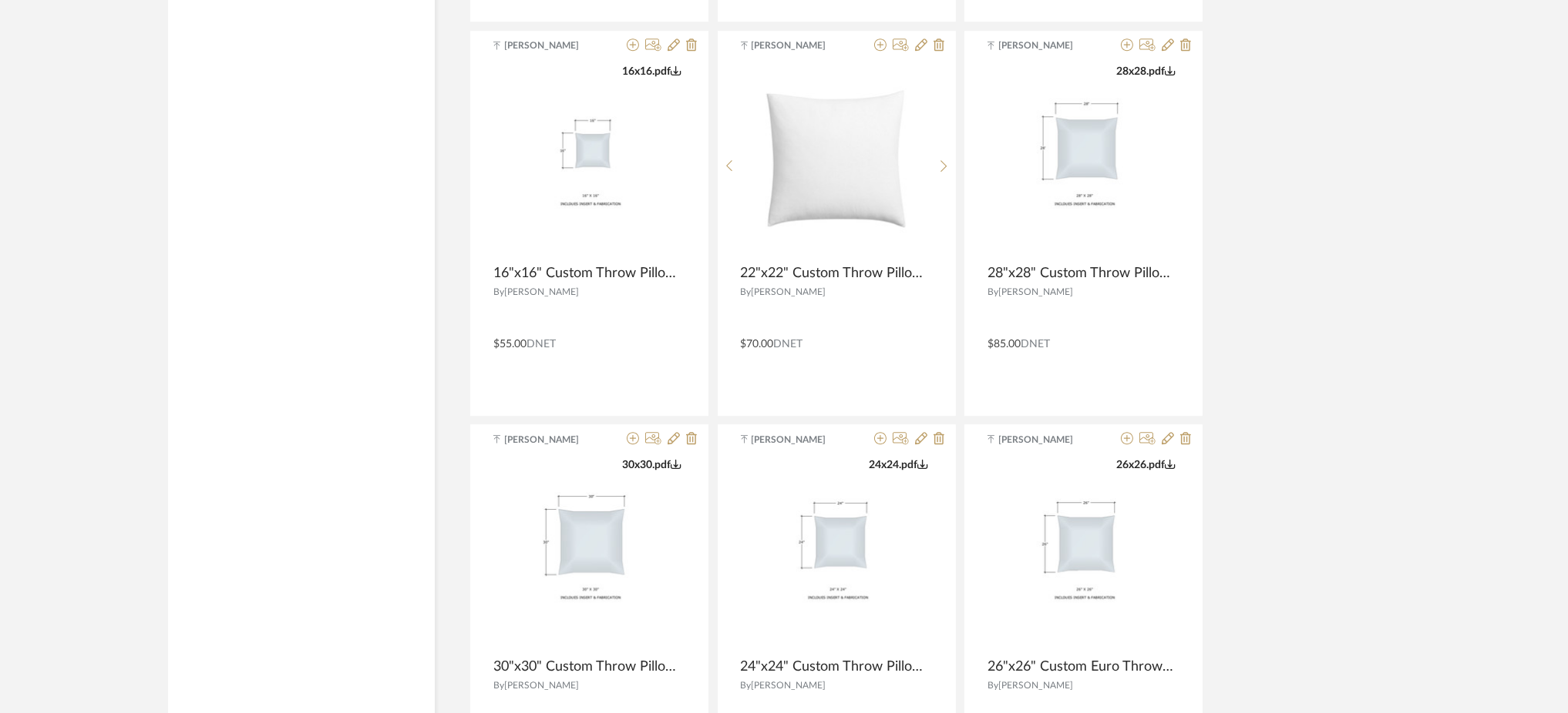
scroll to position [9371, 0]
click at [946, 166] on icon at bounding box center [944, 168] width 7 height 13
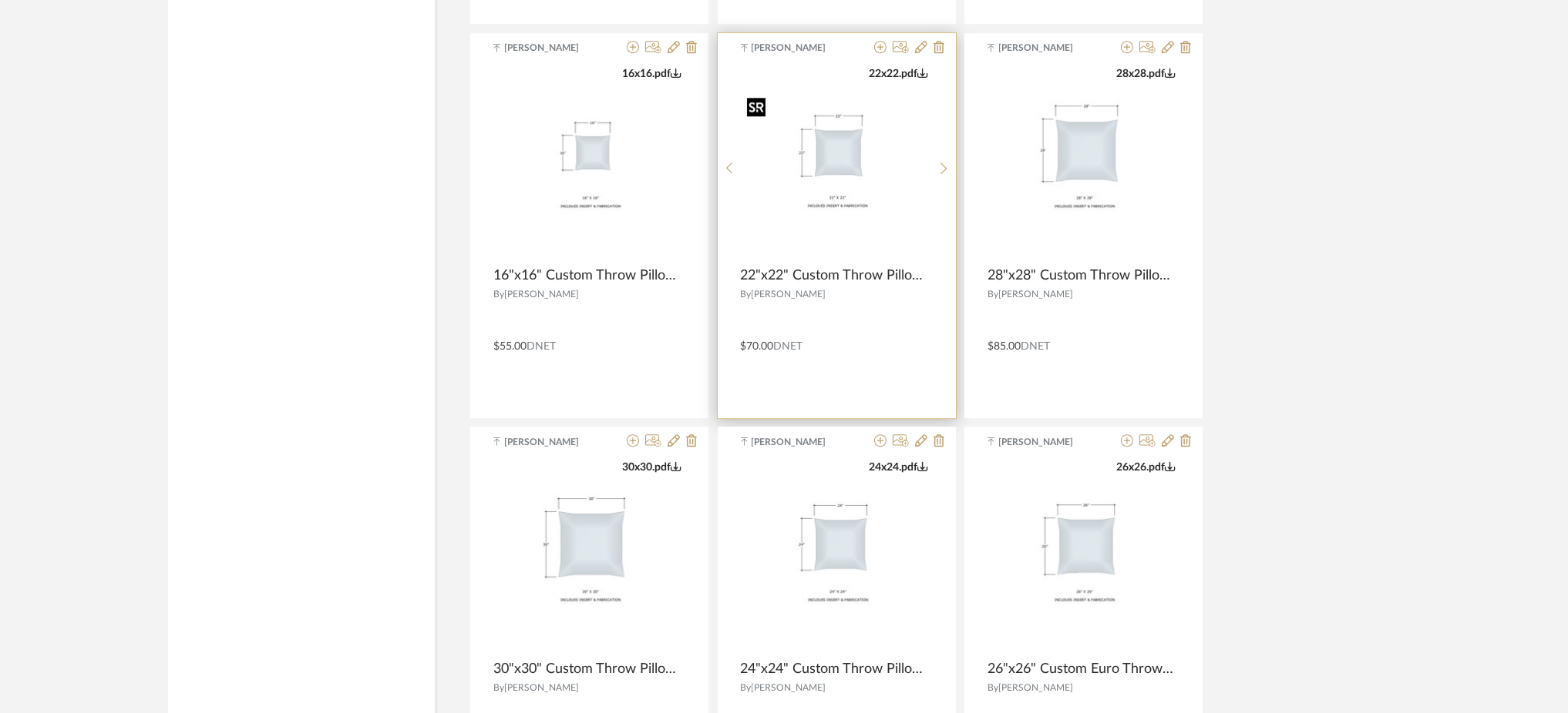
click at [822, 161] on img "1" at bounding box center [835, 162] width 191 height 147
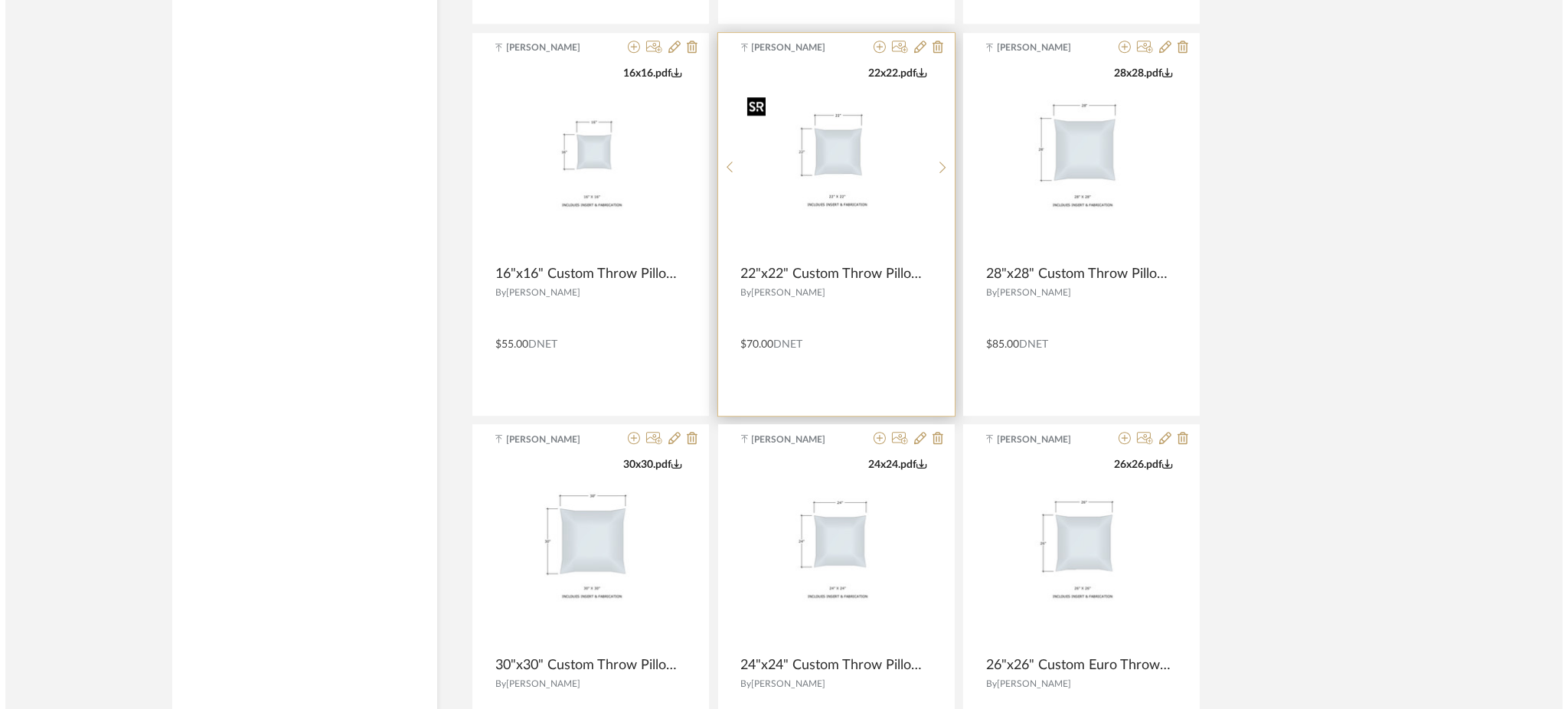
scroll to position [0, 0]
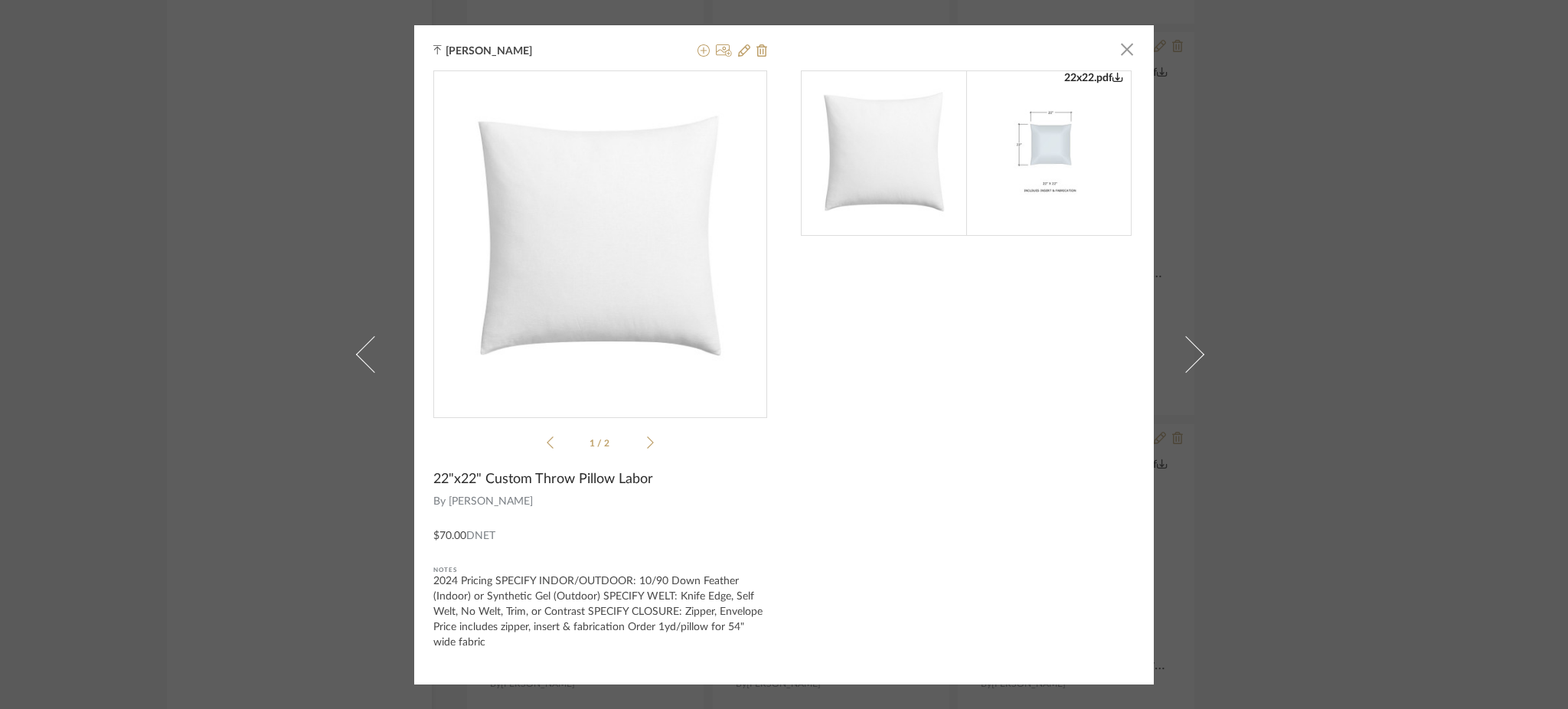
click at [161, 277] on div "[PERSON_NAME] × 22x22.pdf 22x22.pdf 1 / 2 22"x22" Custom Throw Pillow Labor By …" at bounding box center [784, 354] width 1568 height 709
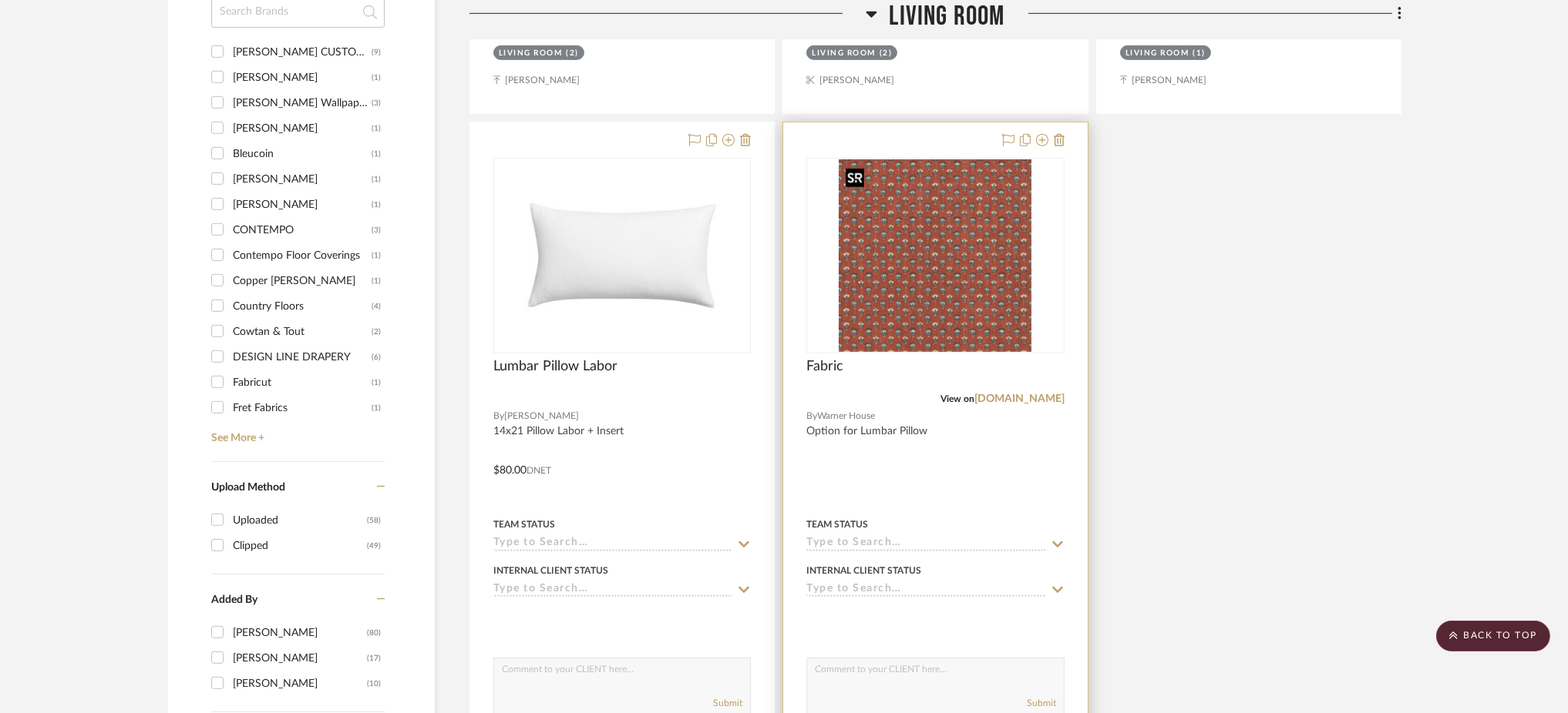
scroll to position [1857, 0]
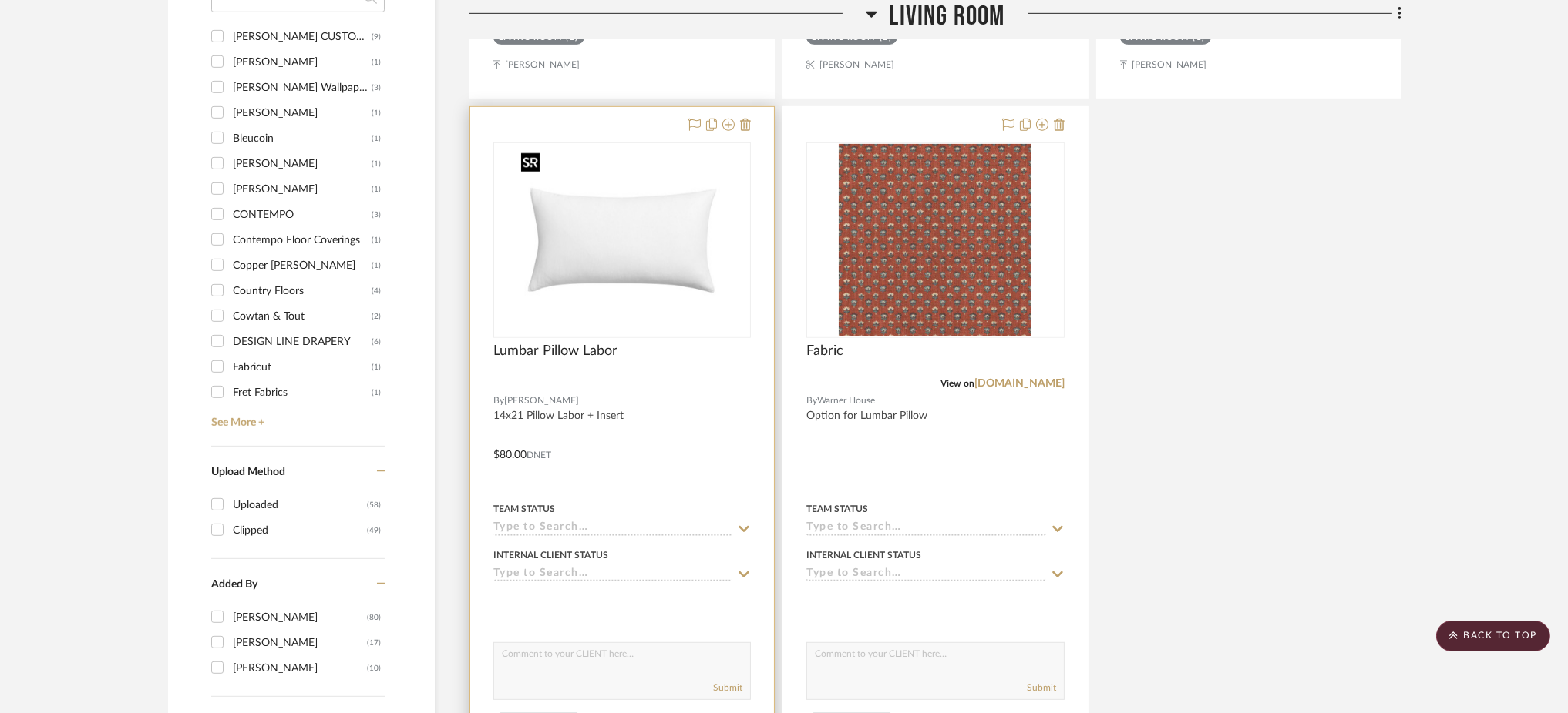
click at [663, 275] on img "0" at bounding box center [622, 240] width 215 height 193
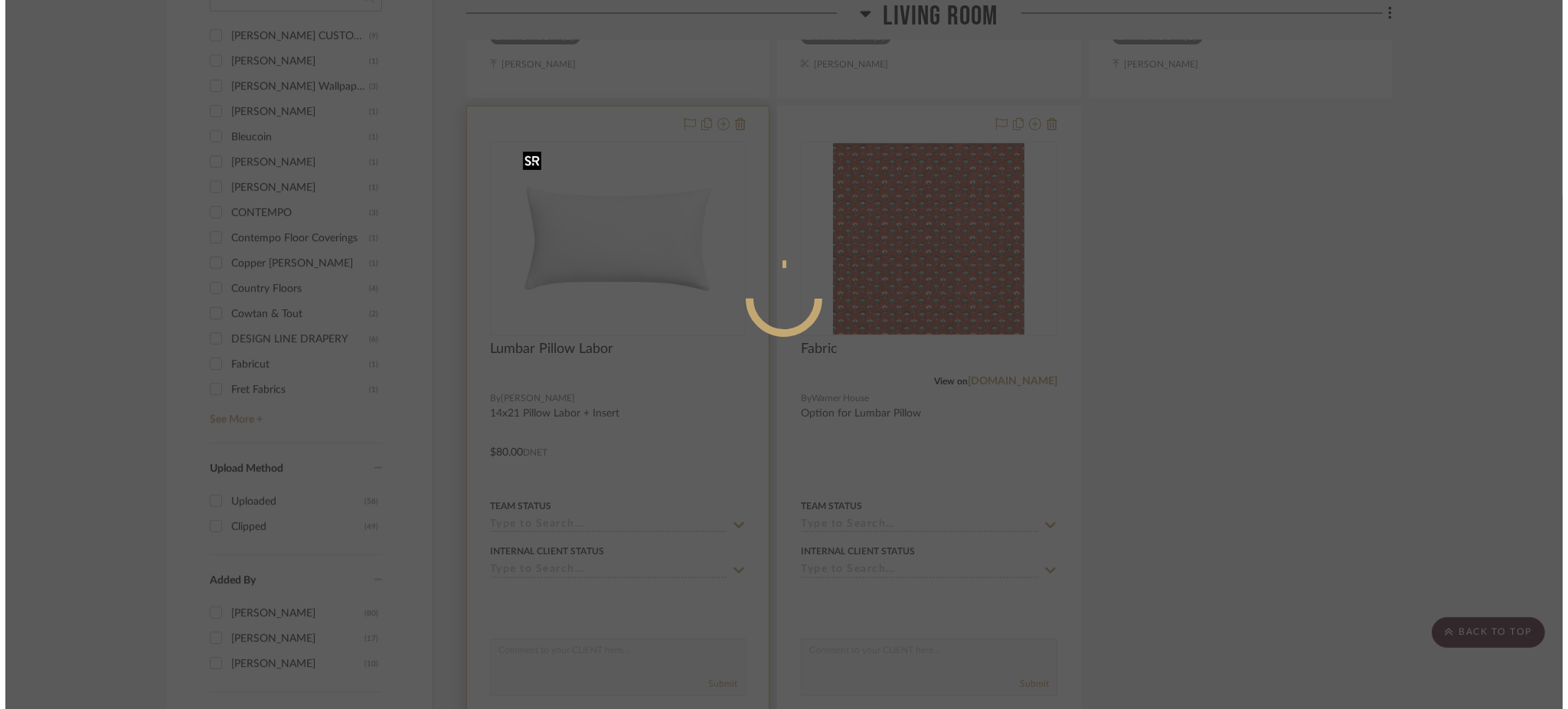
scroll to position [0, 0]
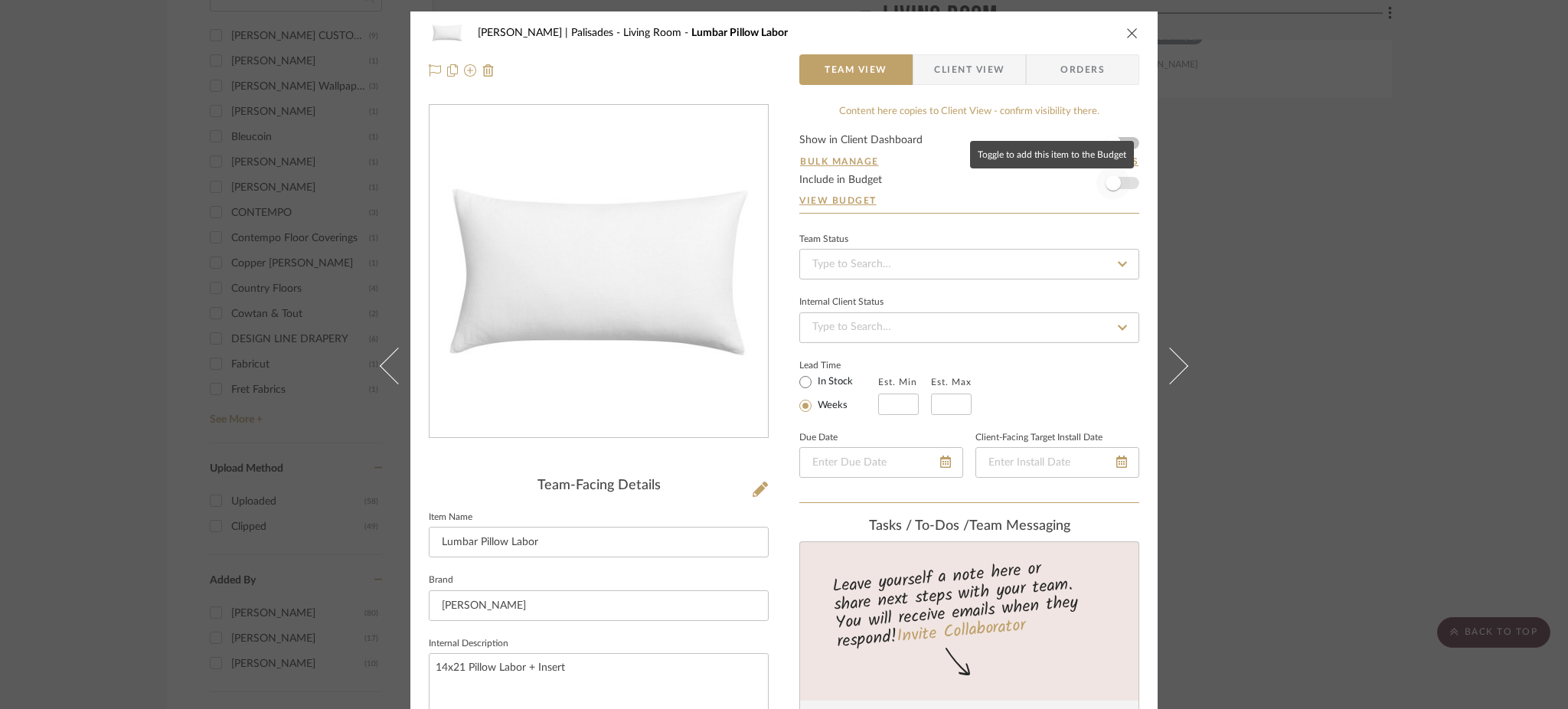
click at [1111, 182] on span "button" at bounding box center [1113, 183] width 16 height 16
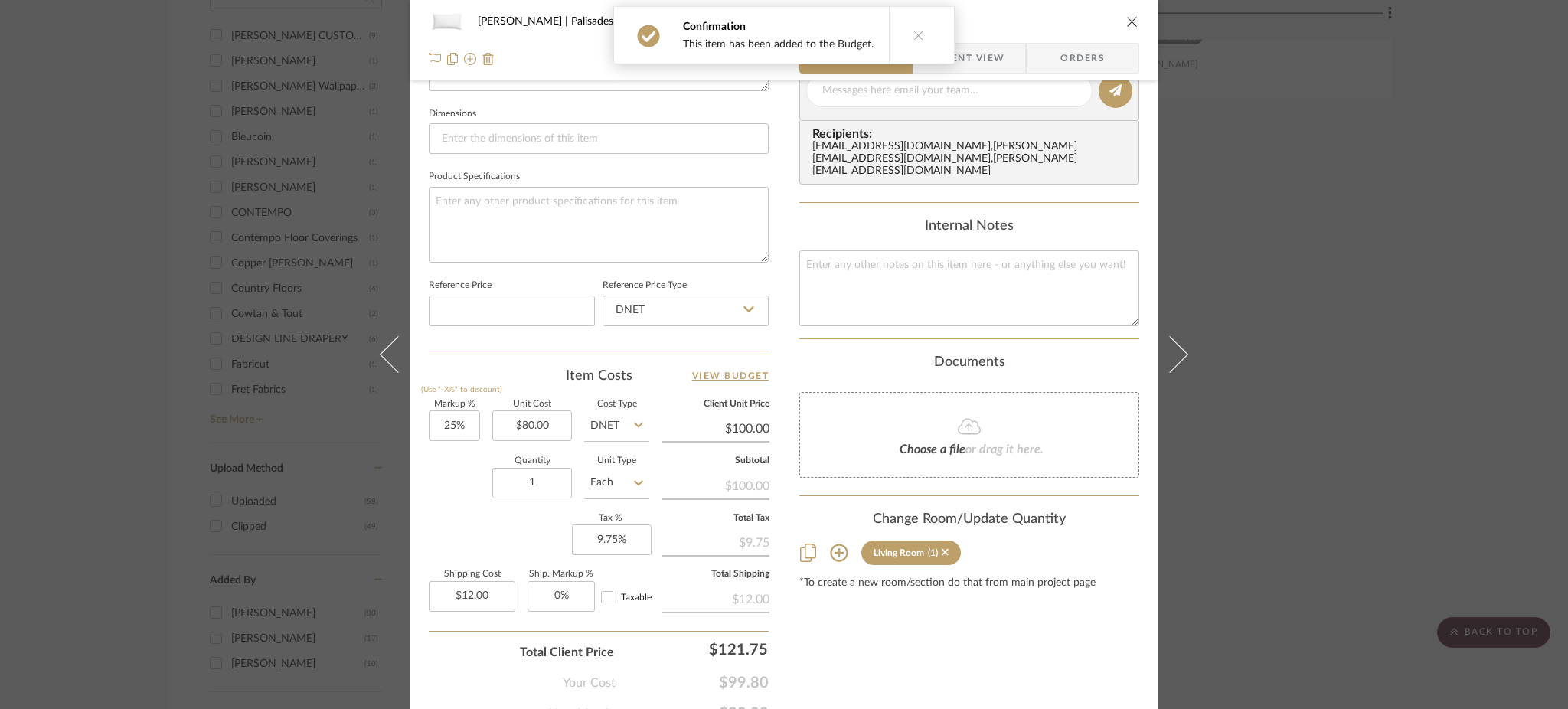
scroll to position [706, 0]
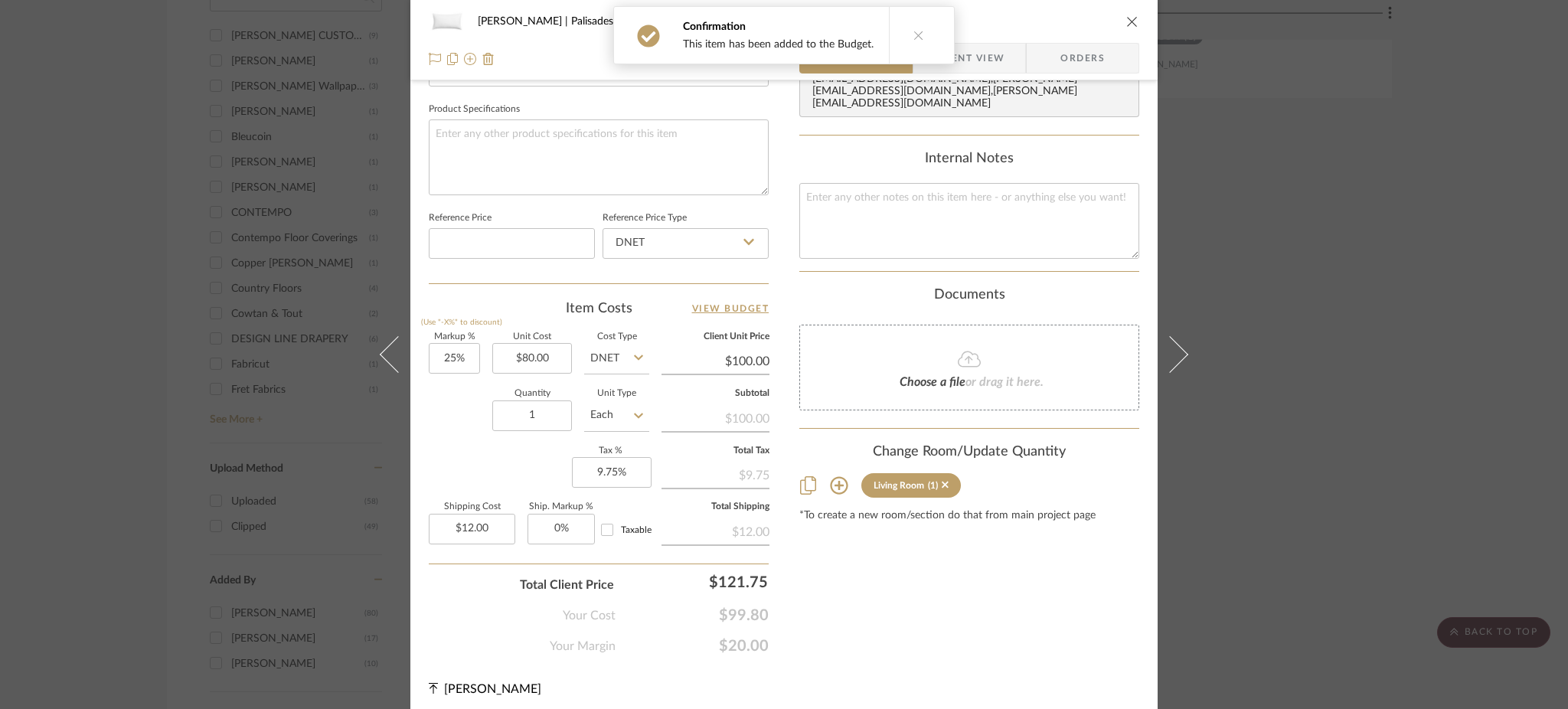
click at [1309, 274] on div "Johnsen | Palisades Living Room Lumbar Pillow Labor Team View Client View Order…" at bounding box center [784, 354] width 1568 height 709
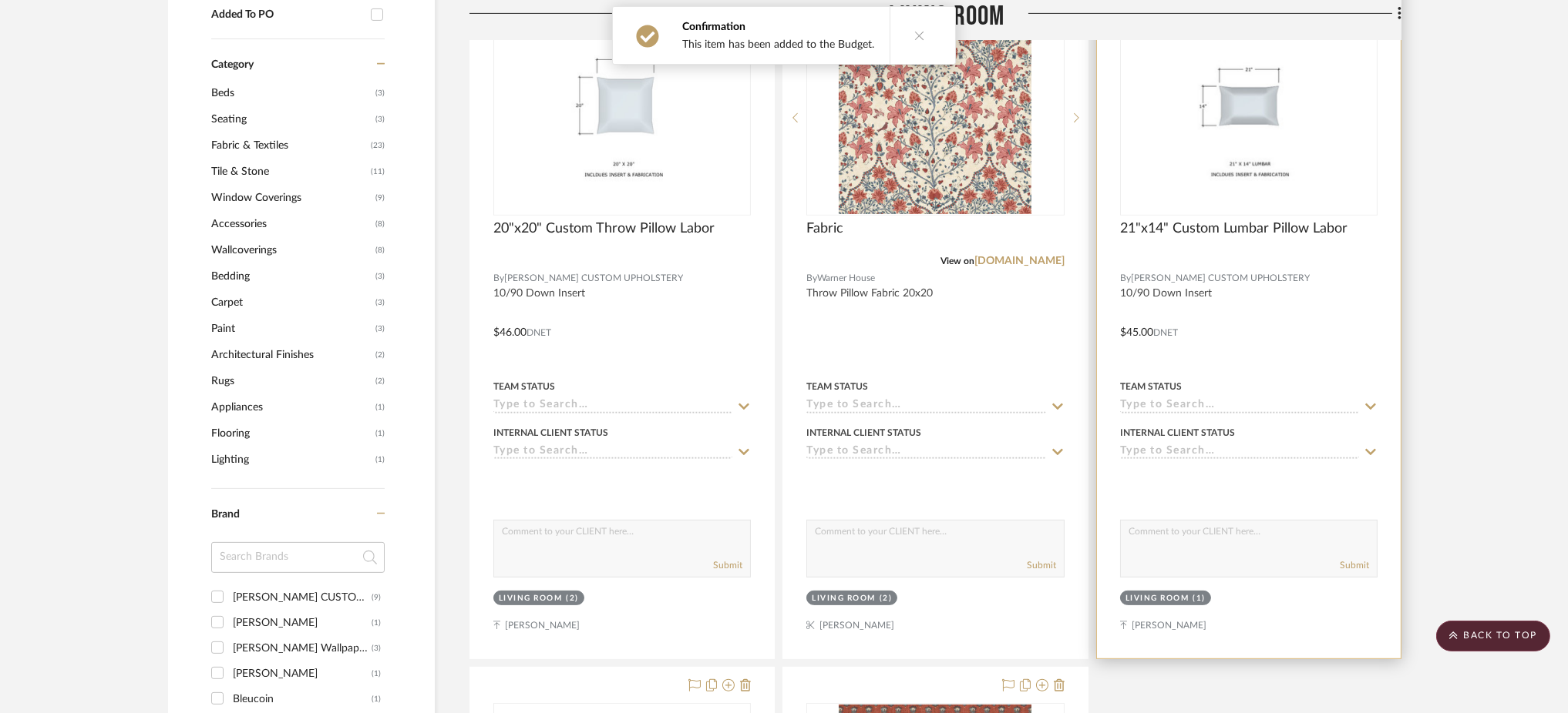
scroll to position [1240, 0]
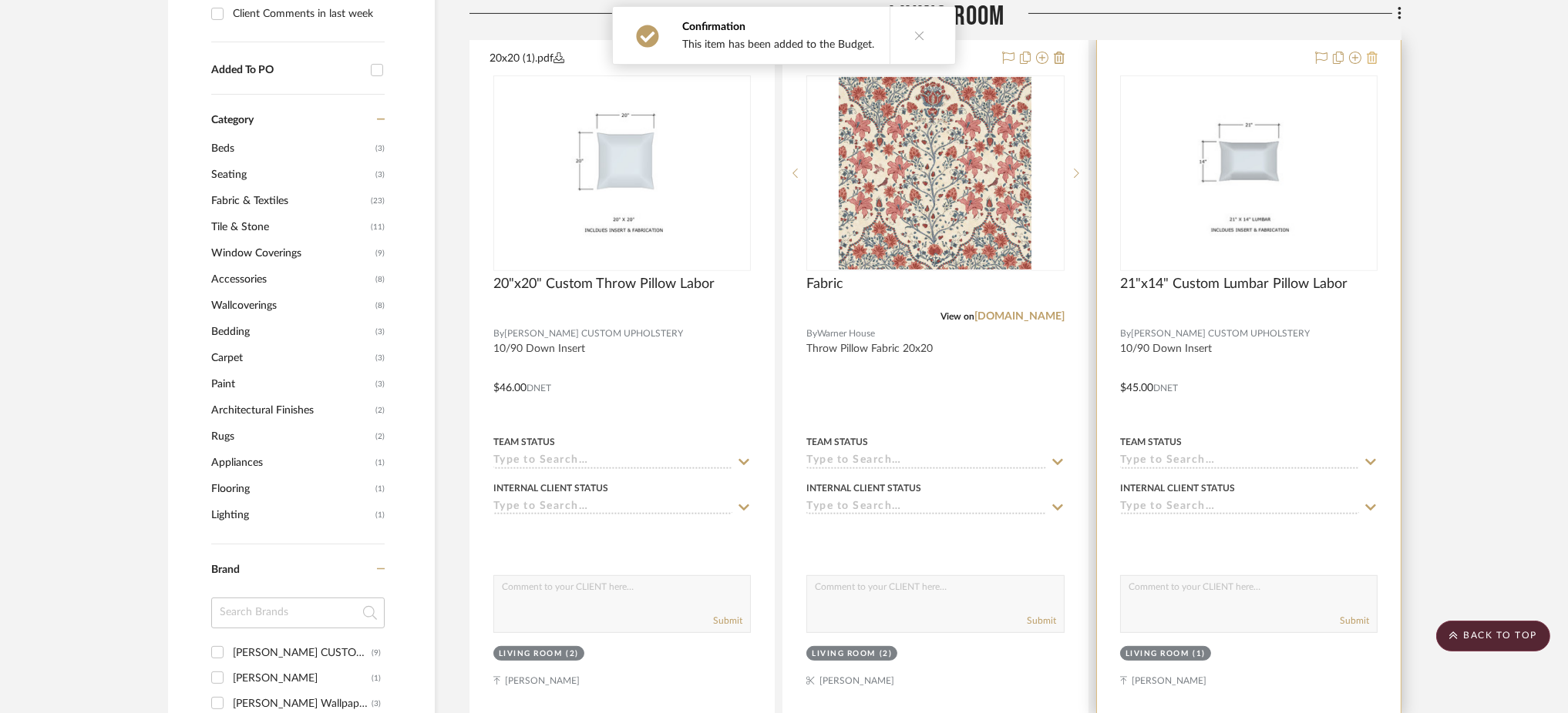
click at [1371, 56] on icon at bounding box center [1372, 58] width 10 height 12
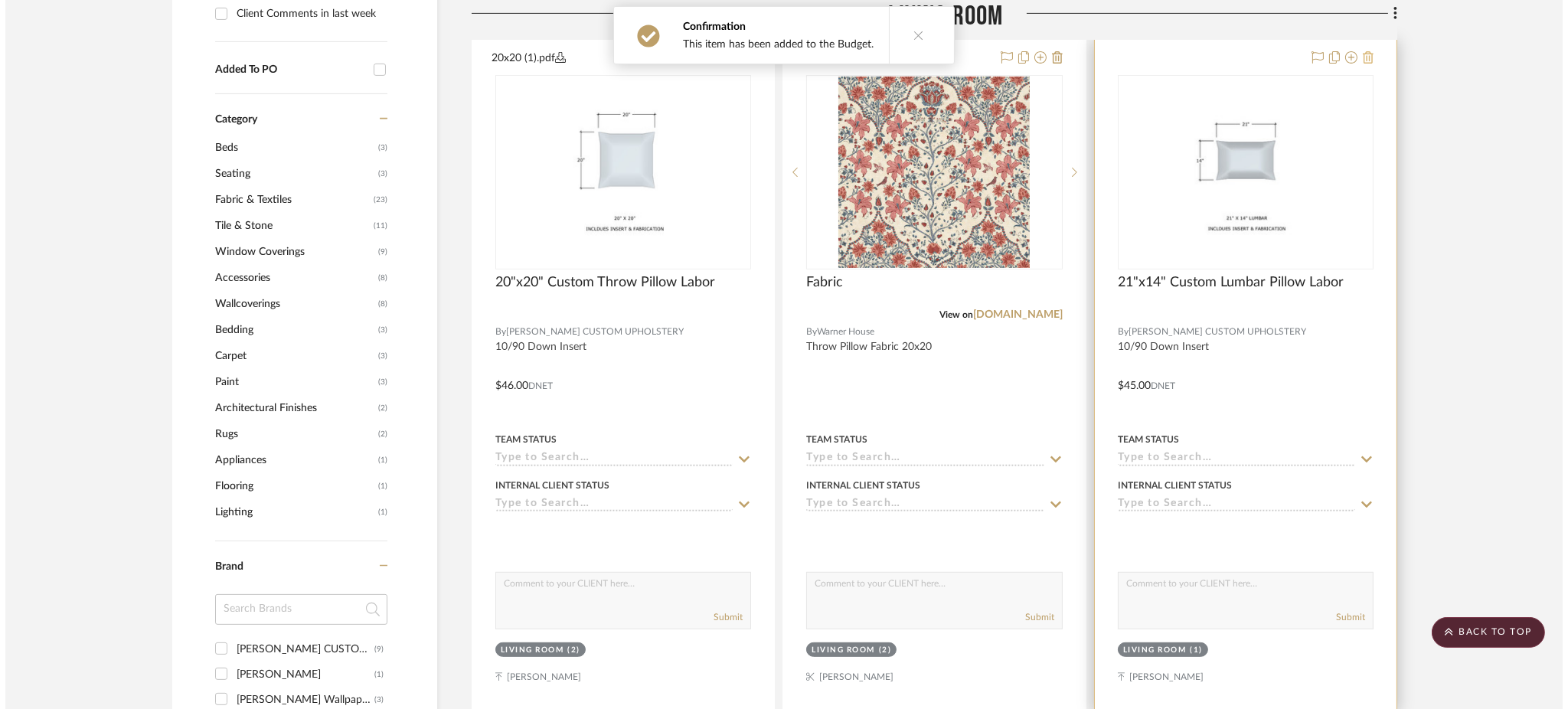
scroll to position [0, 0]
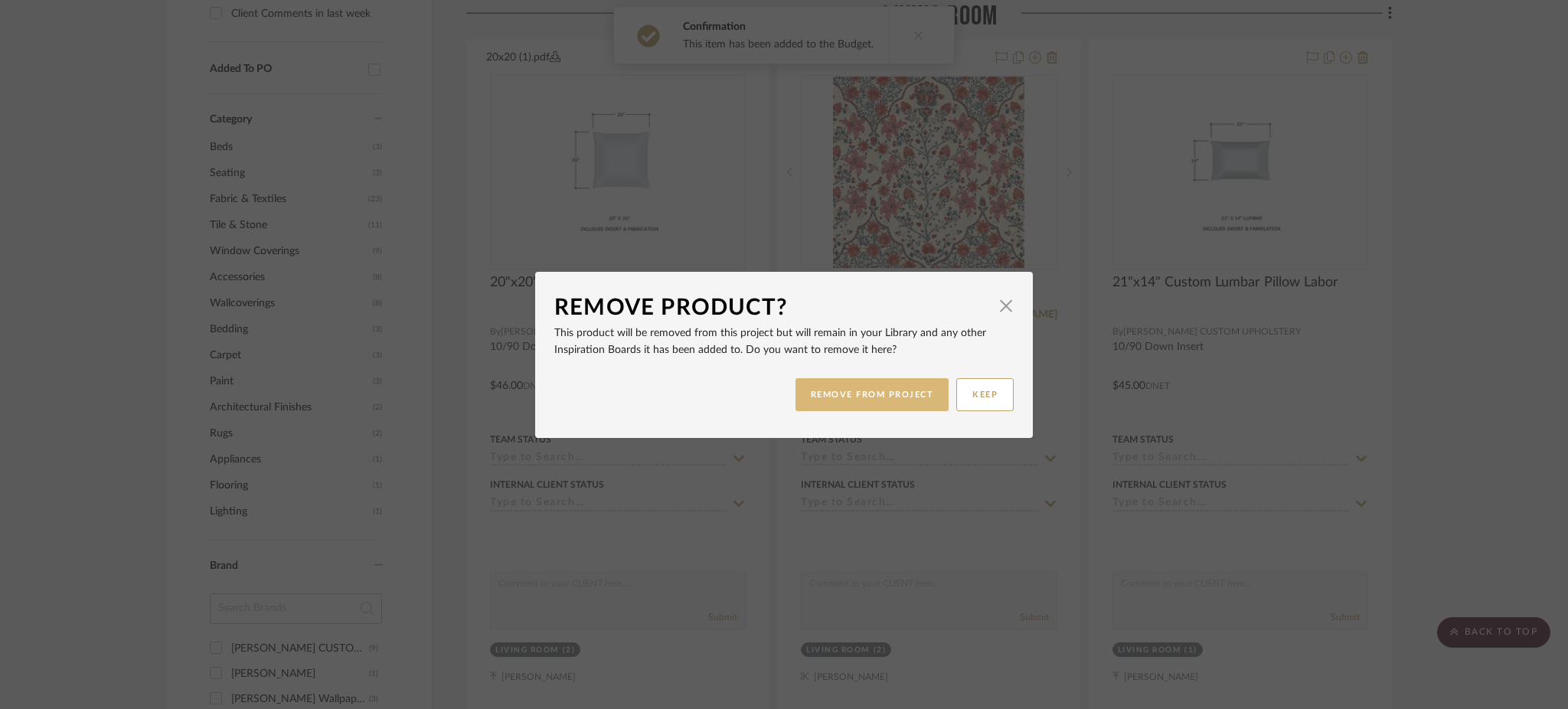
click at [854, 400] on button "REMOVE FROM PROJECT" at bounding box center [872, 395] width 154 height 33
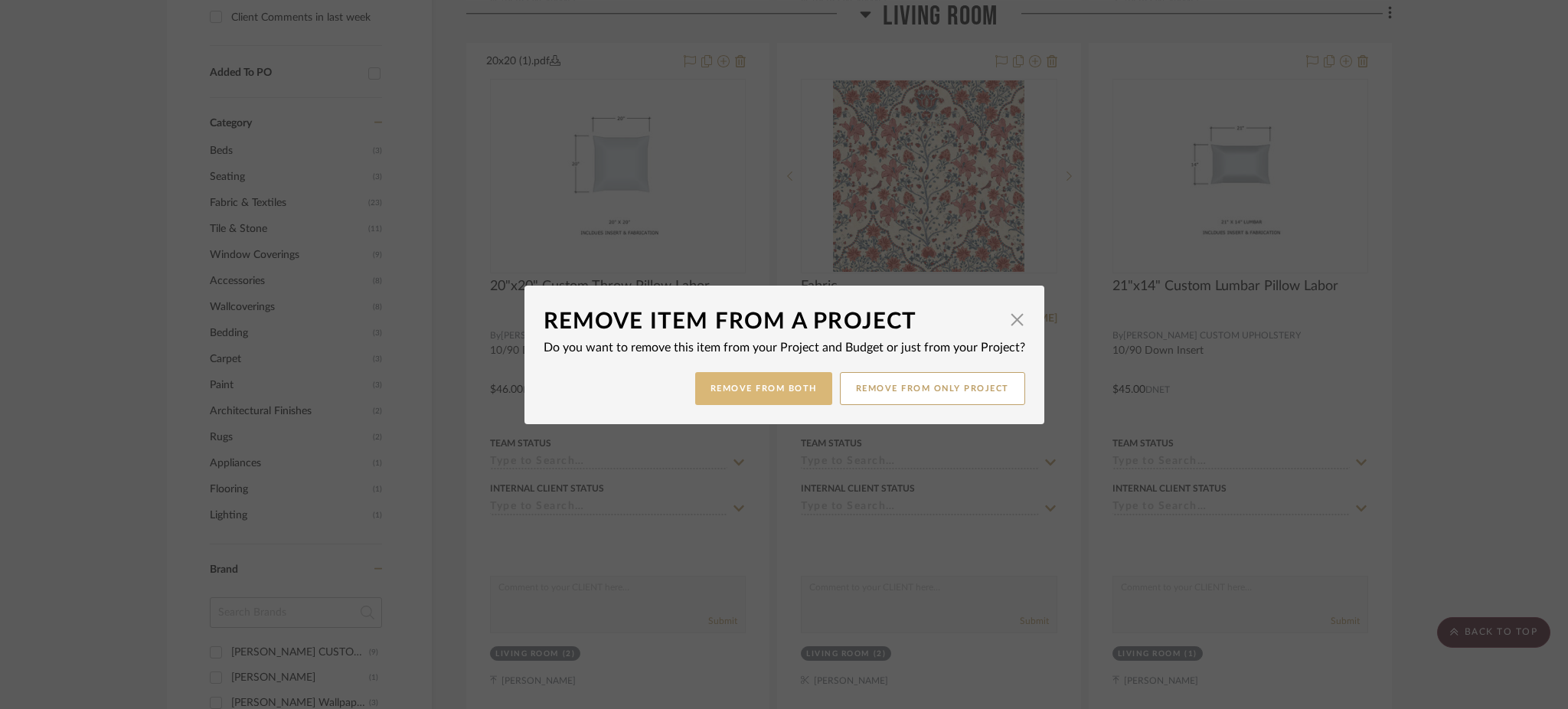
click at [800, 385] on button "Remove from Both" at bounding box center [764, 389] width 137 height 33
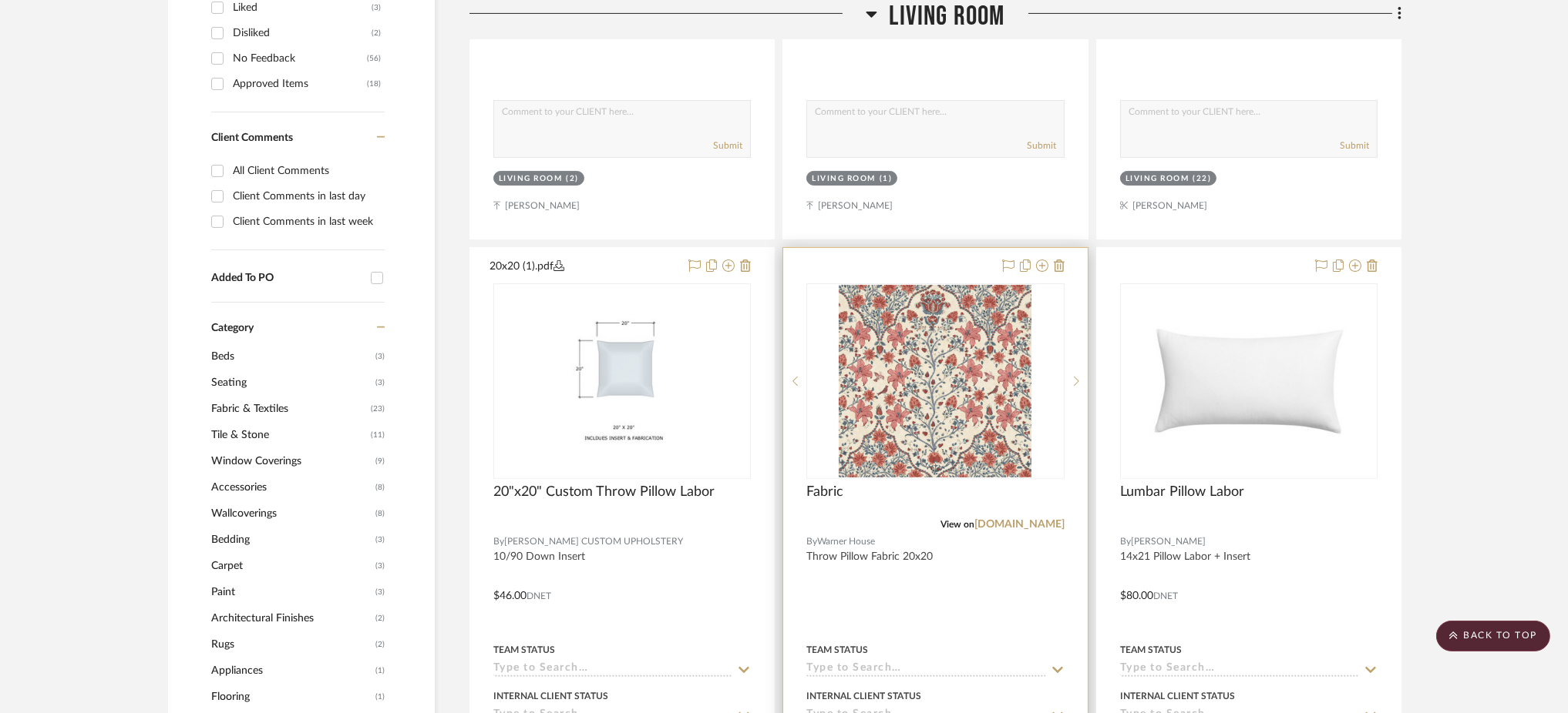
scroll to position [966, 0]
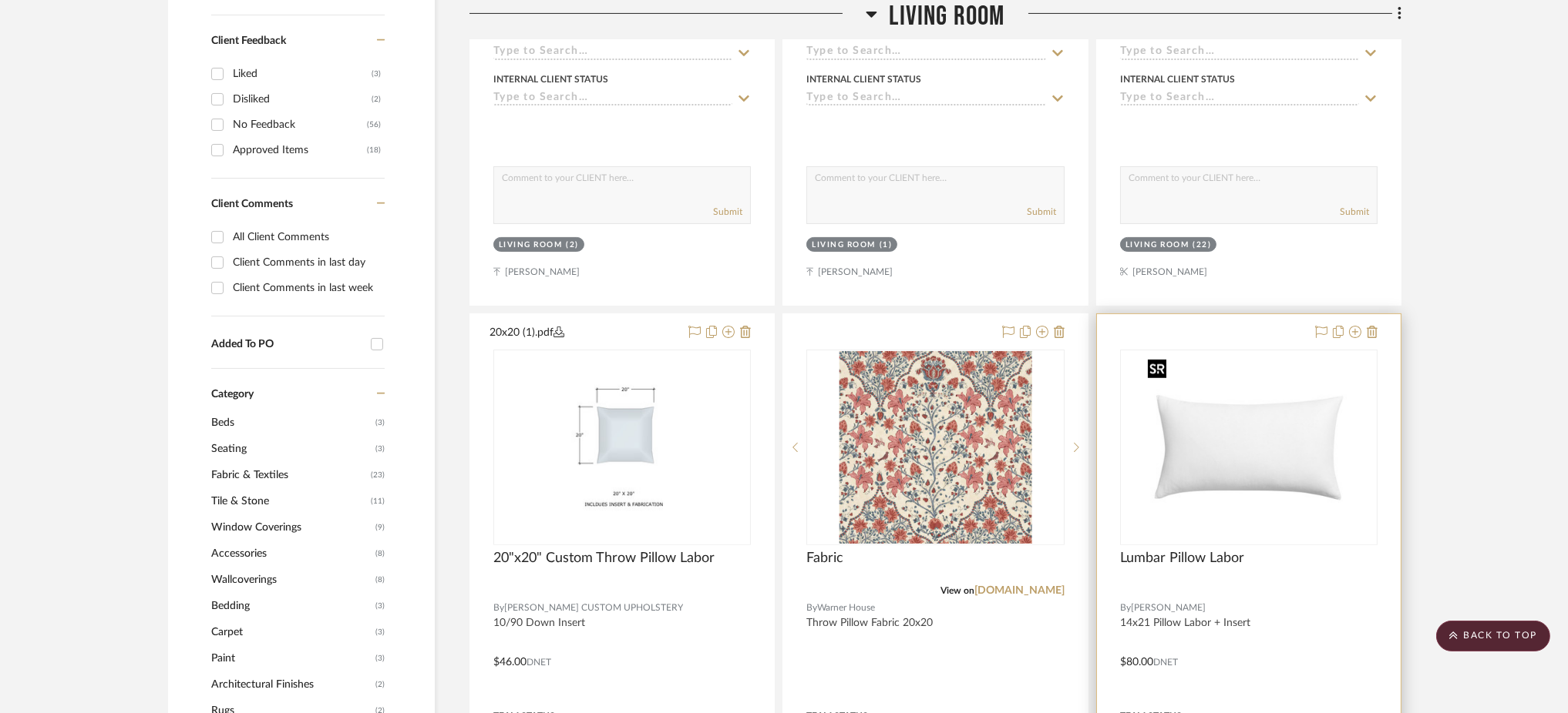
click at [1170, 438] on img "0" at bounding box center [1249, 447] width 215 height 193
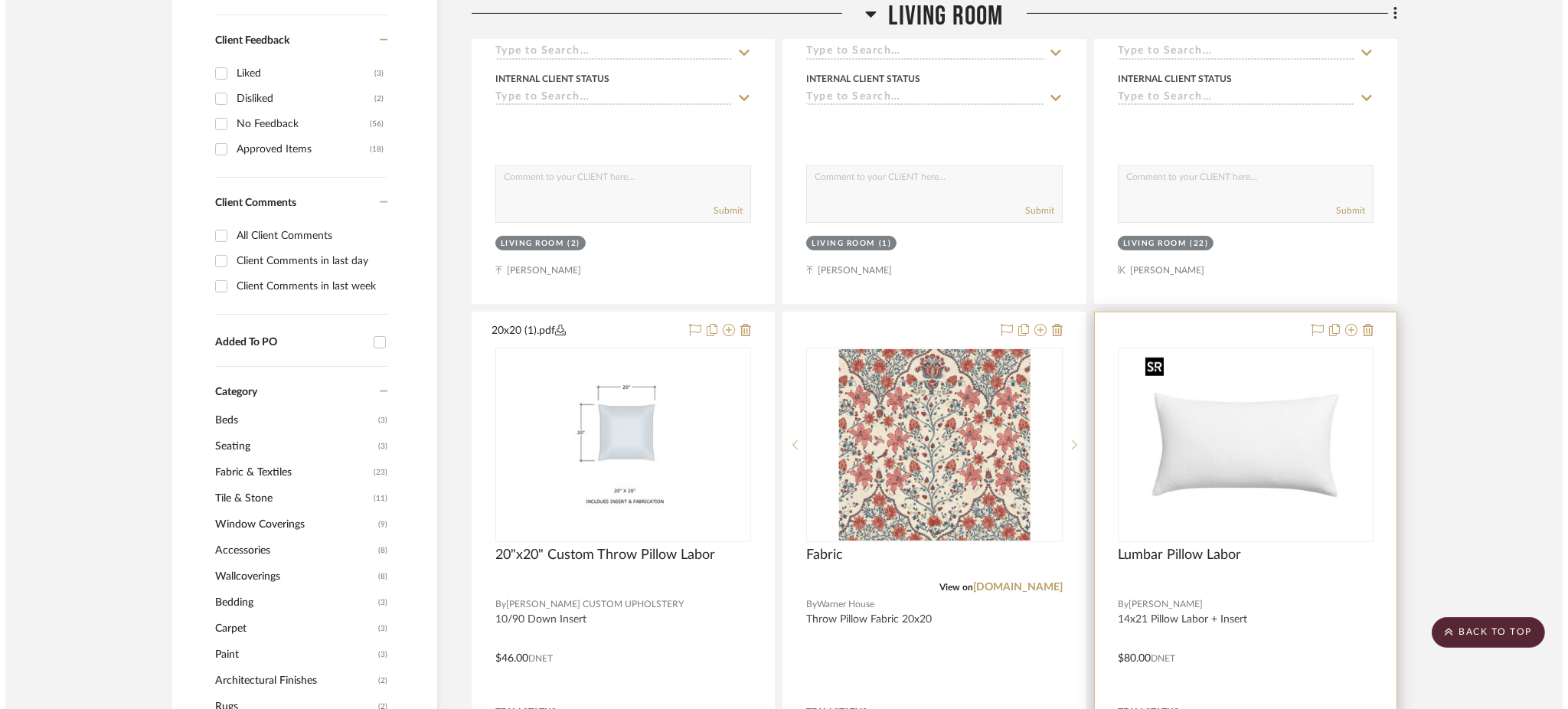
scroll to position [0, 0]
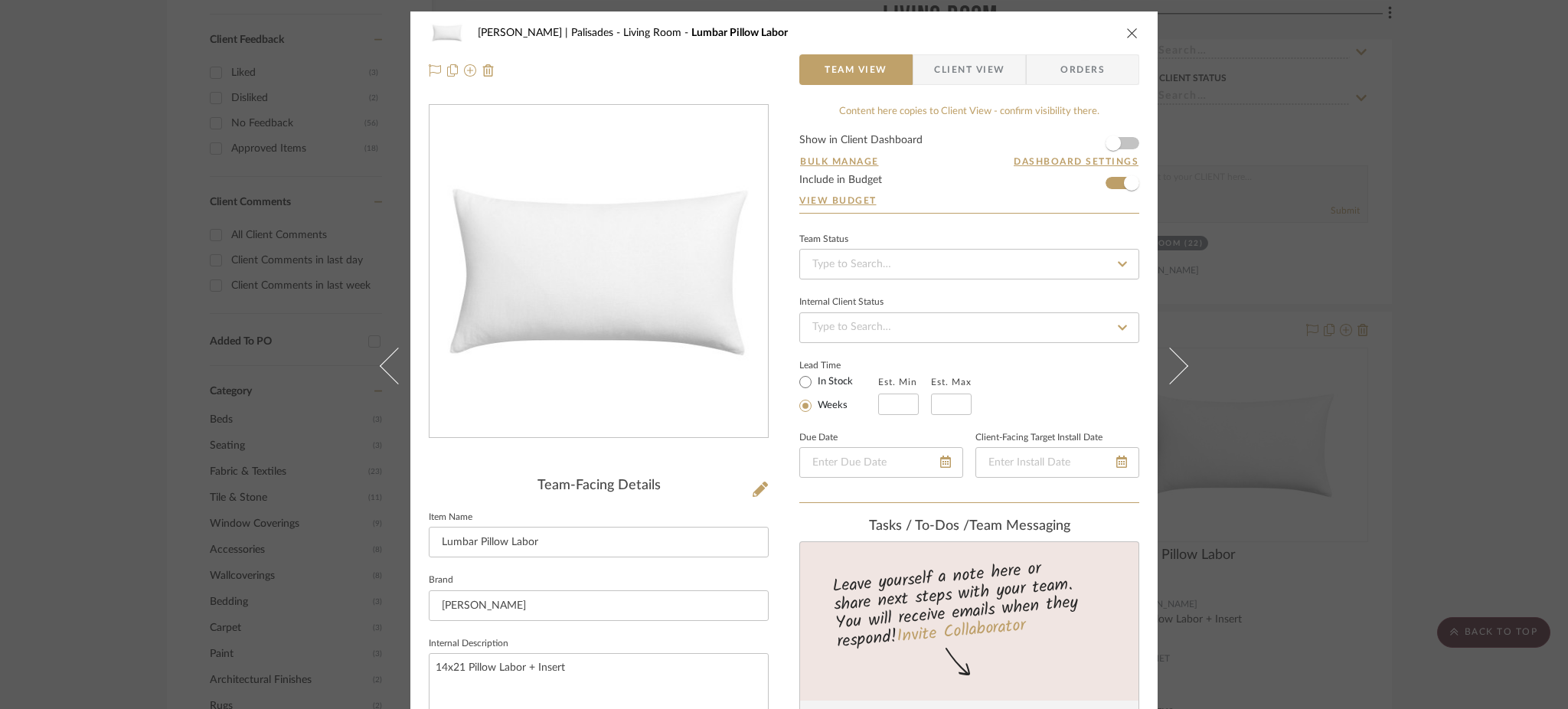
click at [1357, 278] on div "Johnsen | Palisades Living Room Lumbar Pillow Labor Team View Client View Order…" at bounding box center [784, 354] width 1568 height 709
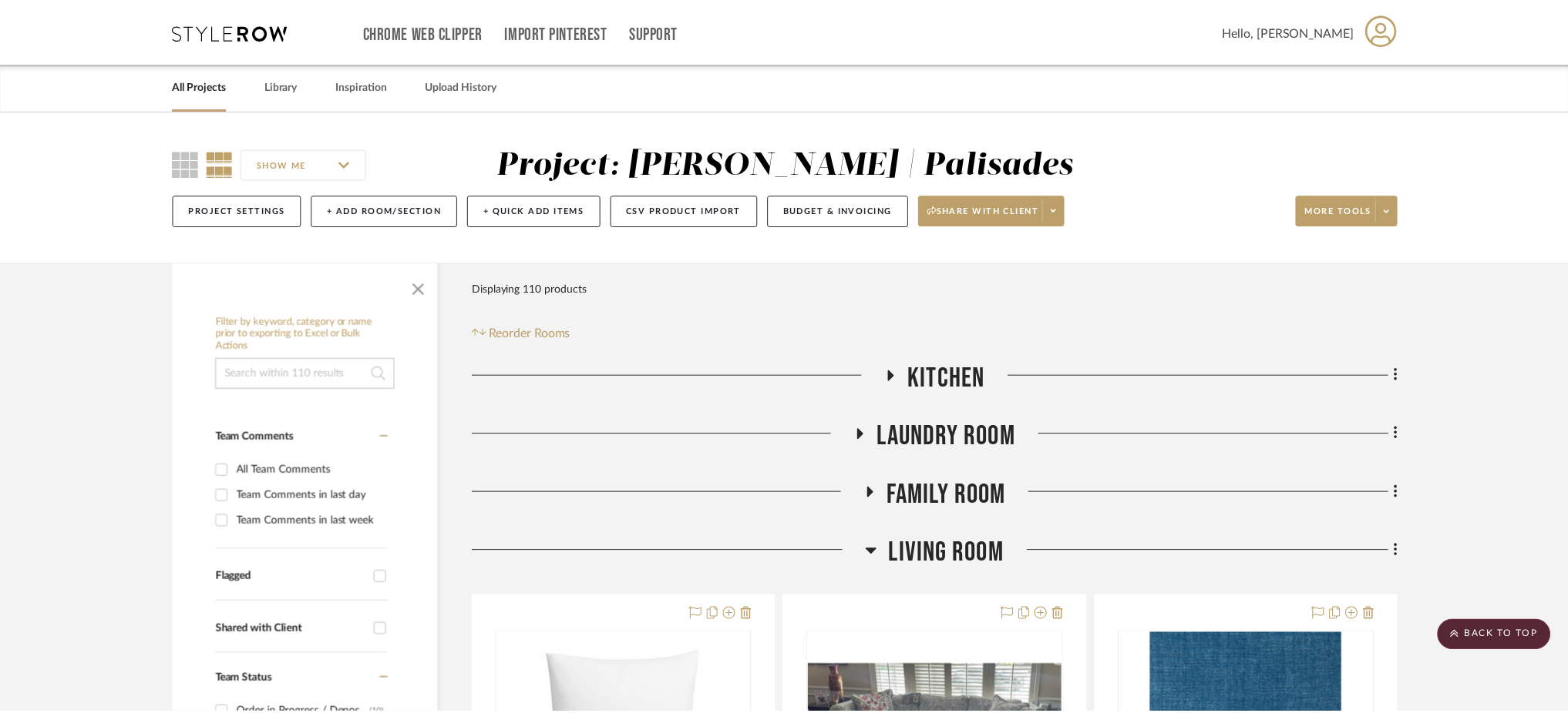
scroll to position [966, 0]
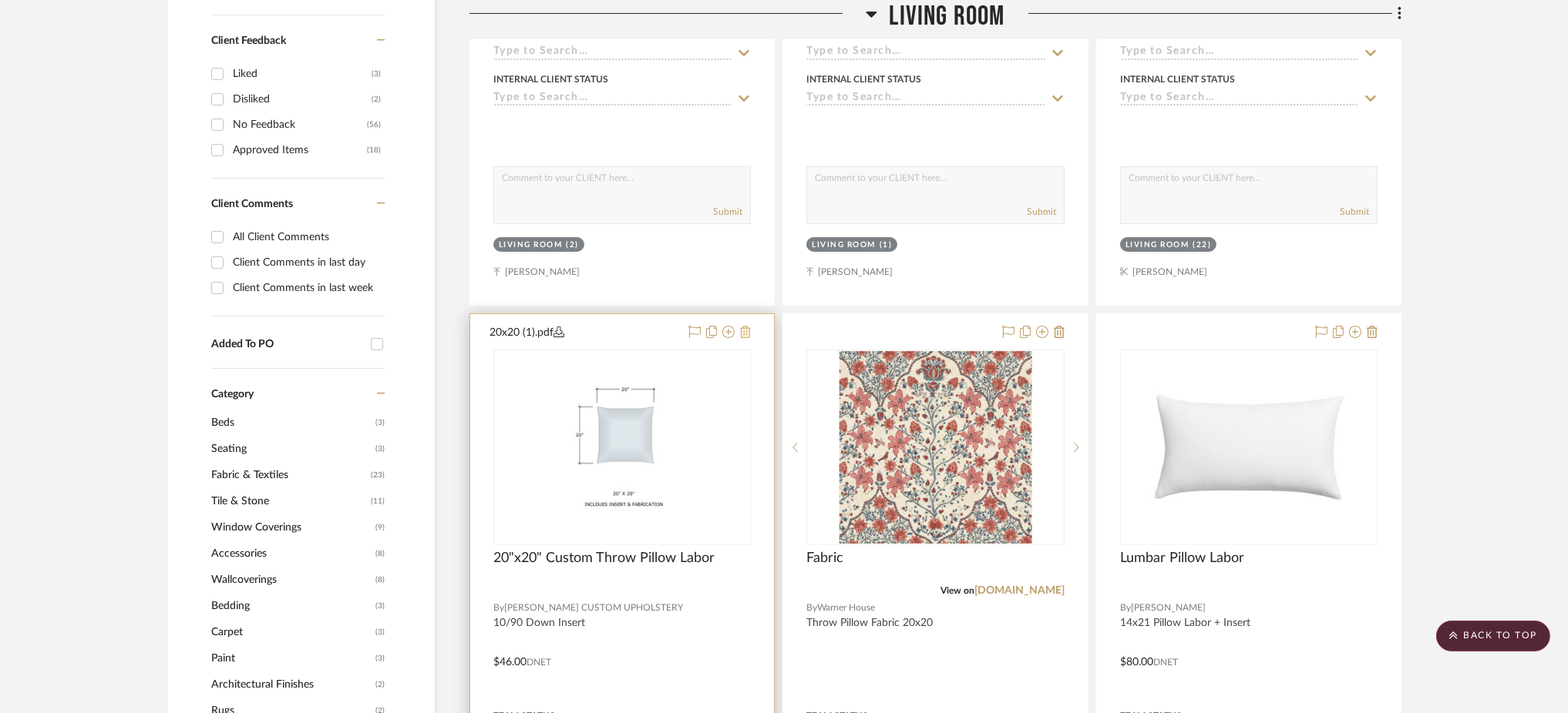
click at [747, 329] on icon at bounding box center [746, 332] width 10 height 12
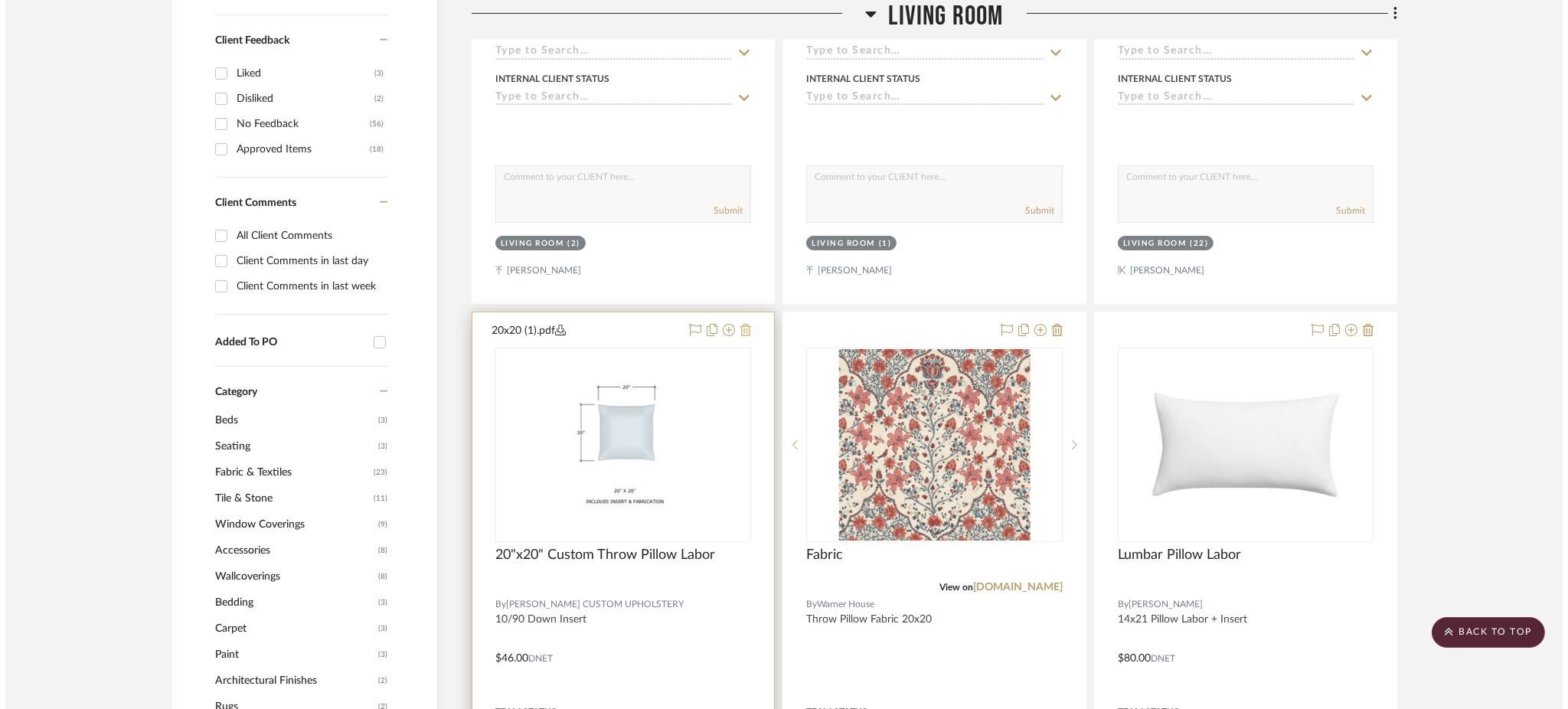
scroll to position [0, 0]
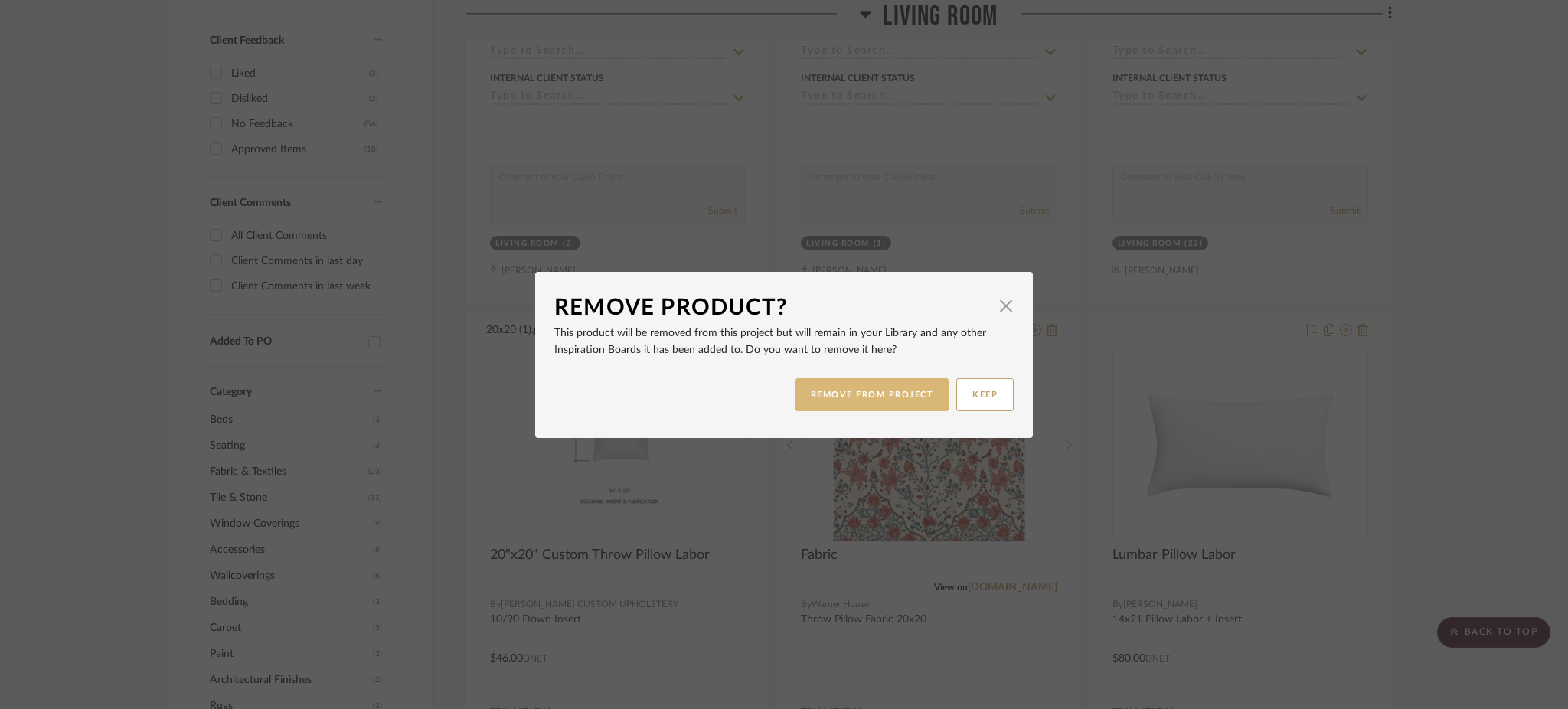
click at [876, 392] on button "REMOVE FROM PROJECT" at bounding box center [872, 395] width 154 height 33
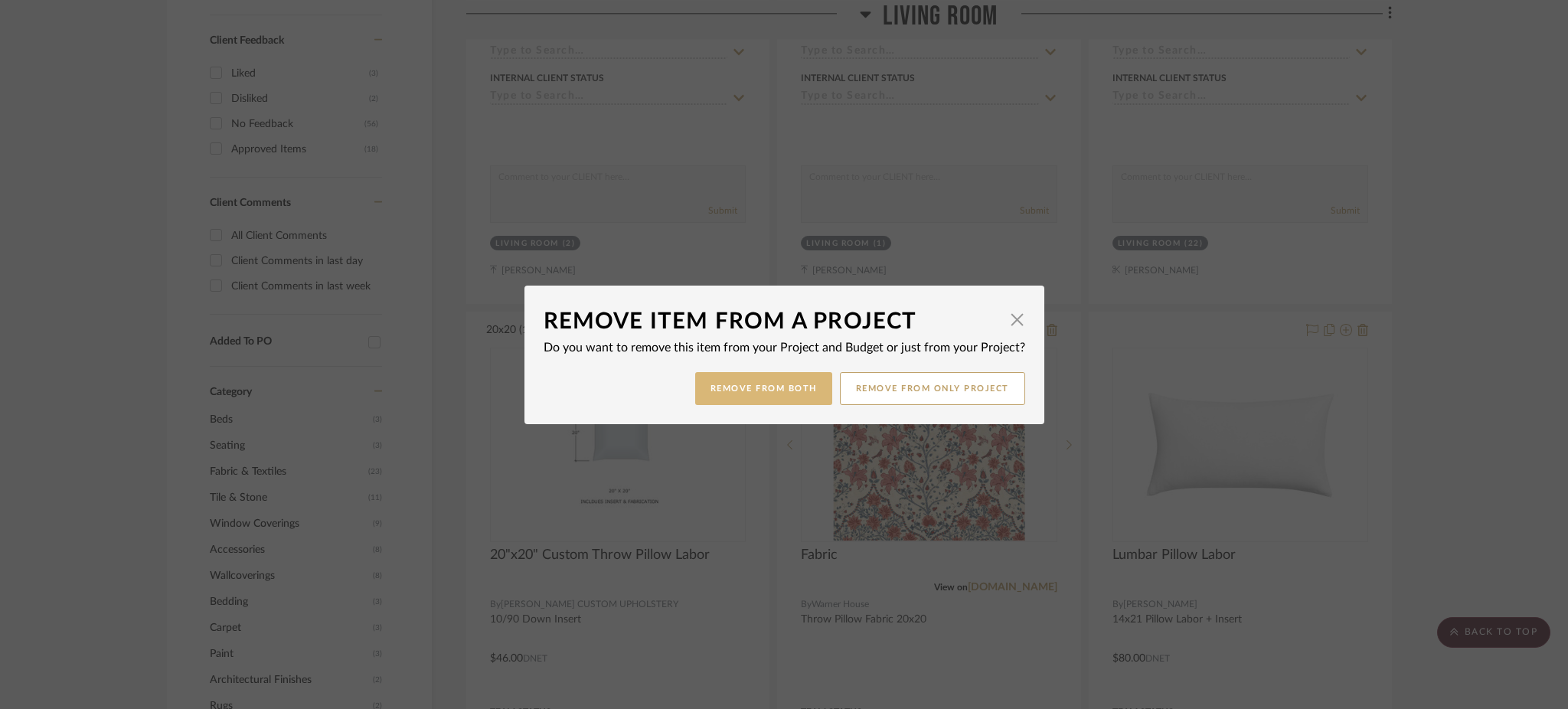
click at [769, 392] on button "Remove from Both" at bounding box center [764, 389] width 137 height 33
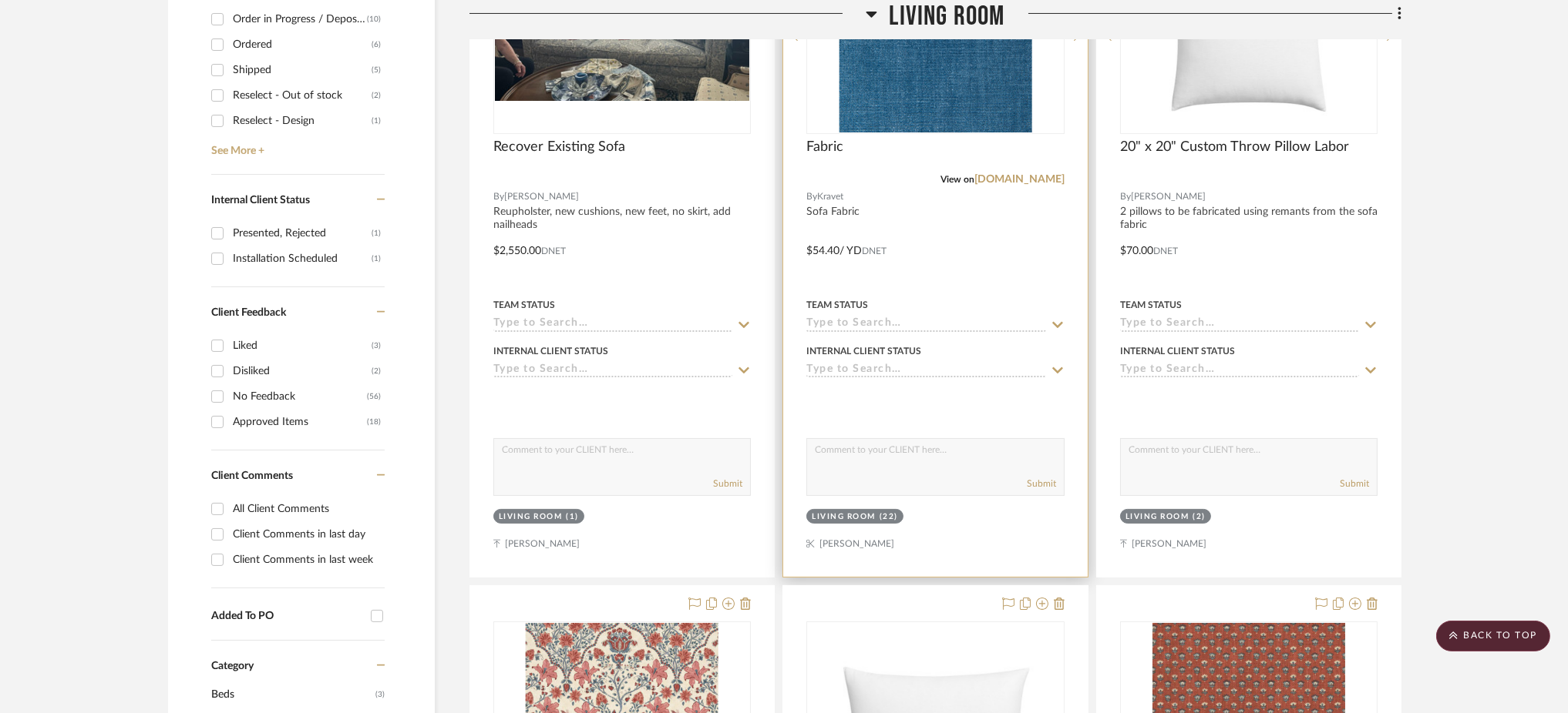
scroll to position [624, 0]
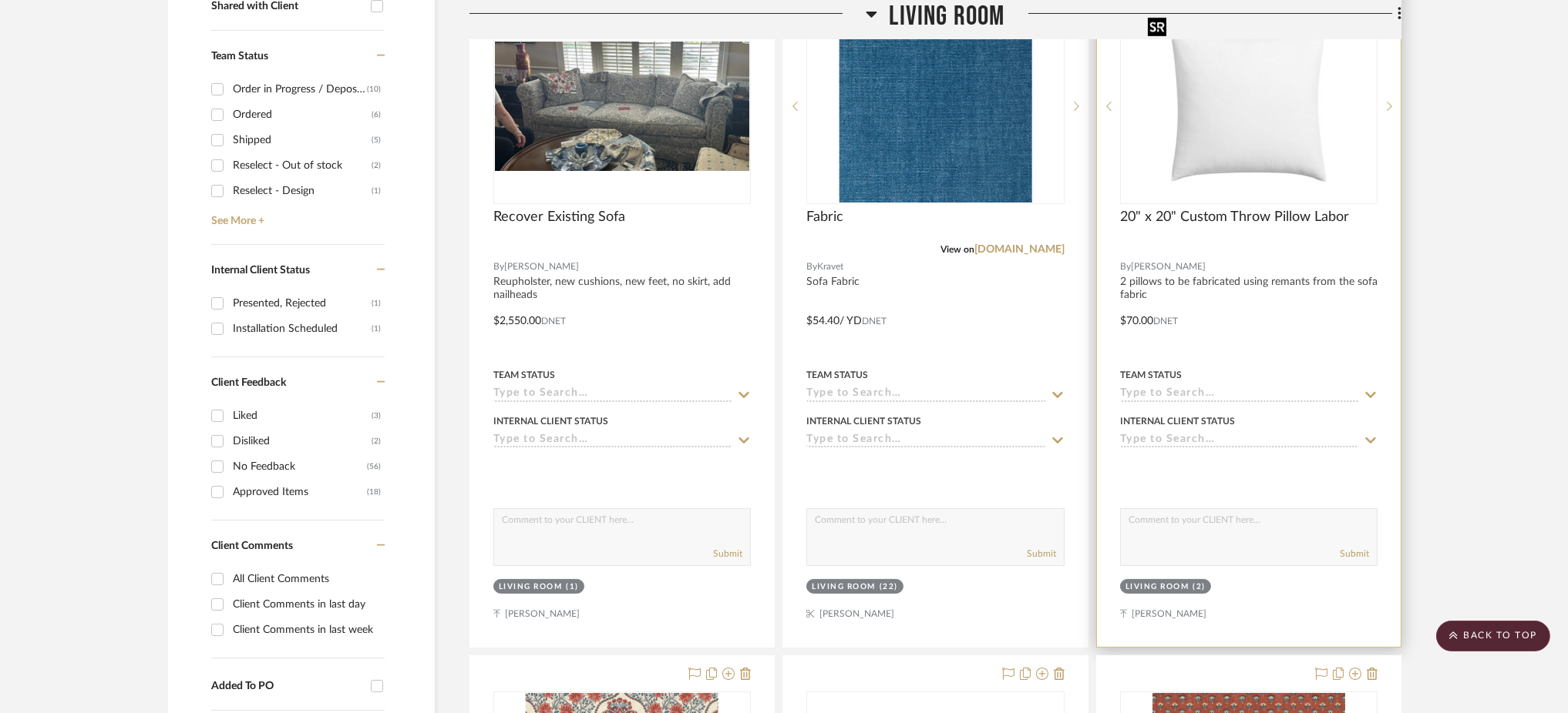
click at [1289, 155] on img "0" at bounding box center [1249, 105] width 215 height 193
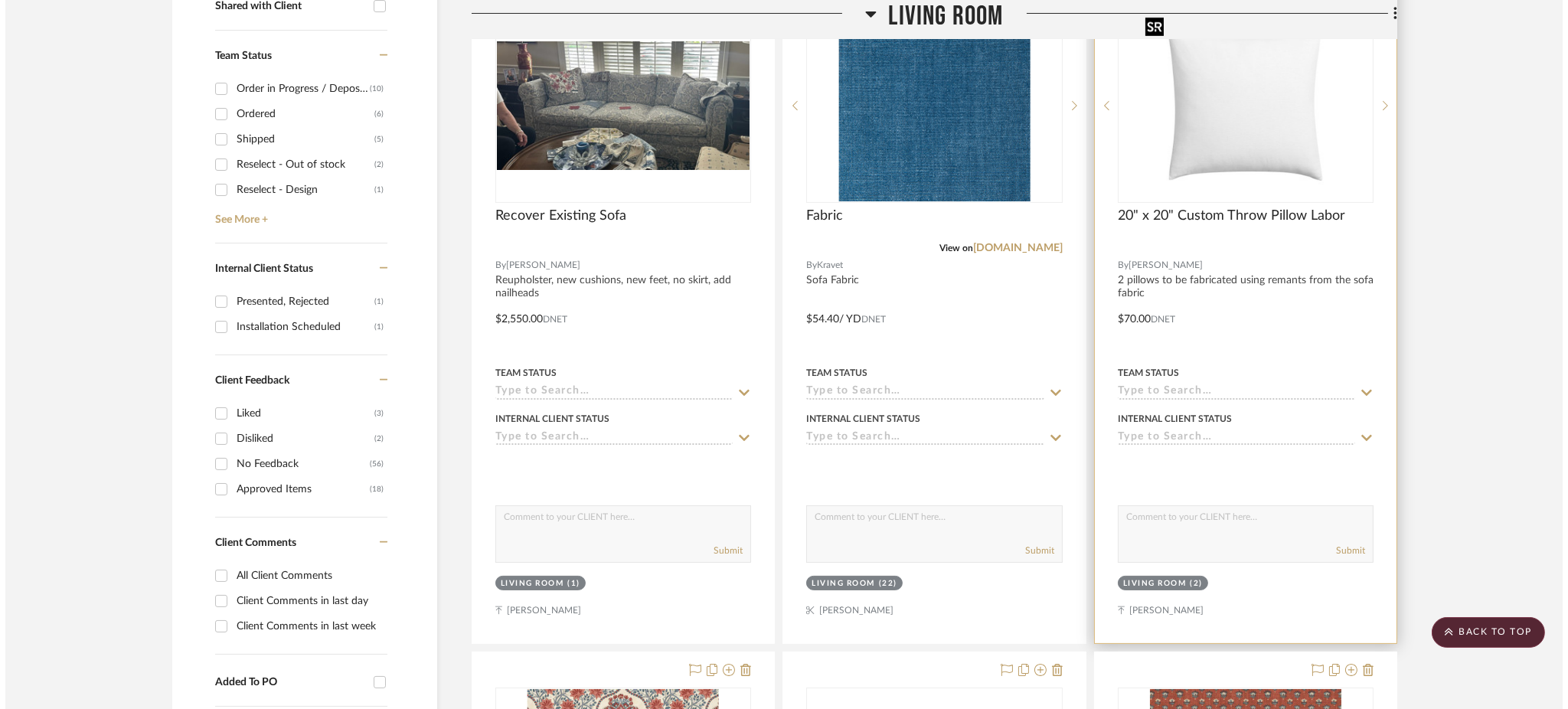
scroll to position [0, 0]
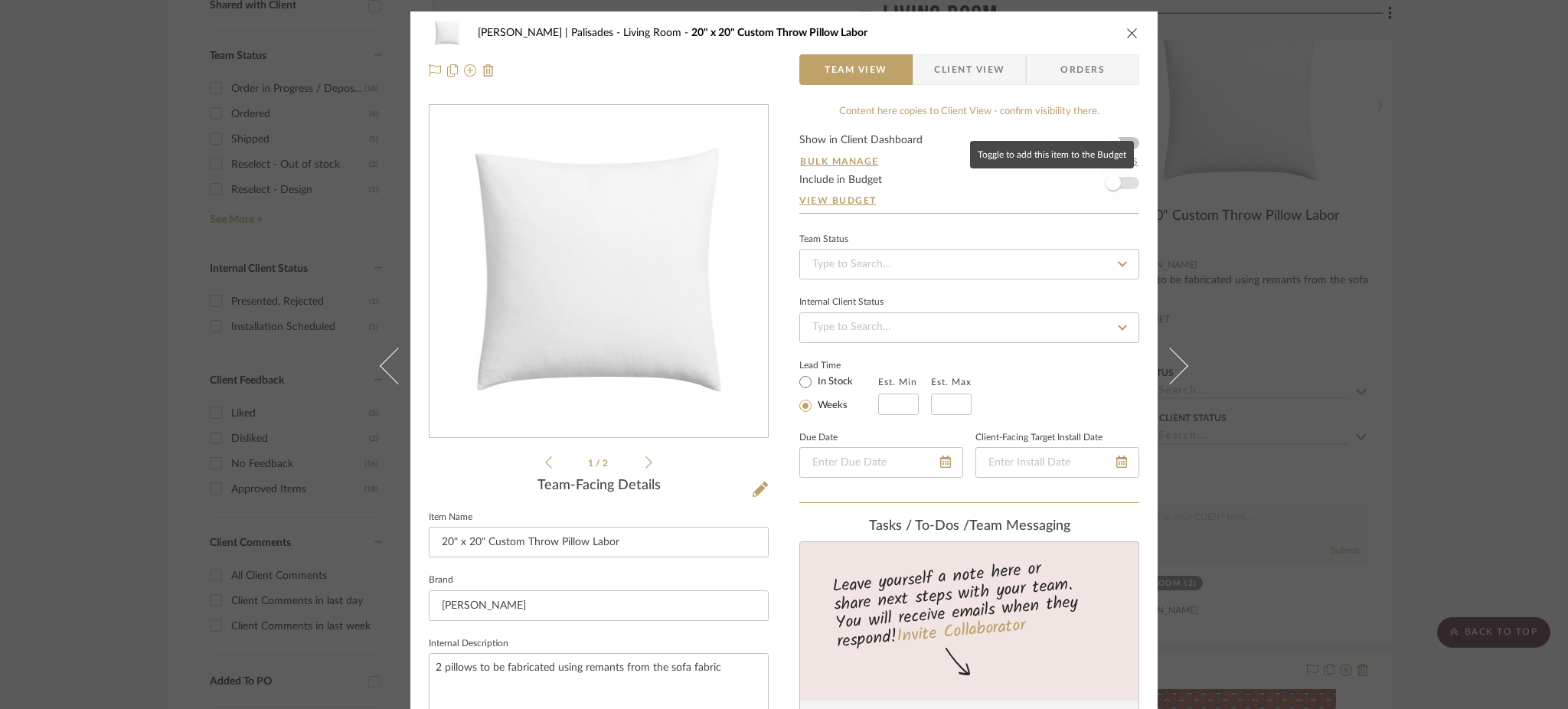
click at [1111, 183] on span "button" at bounding box center [1113, 183] width 16 height 16
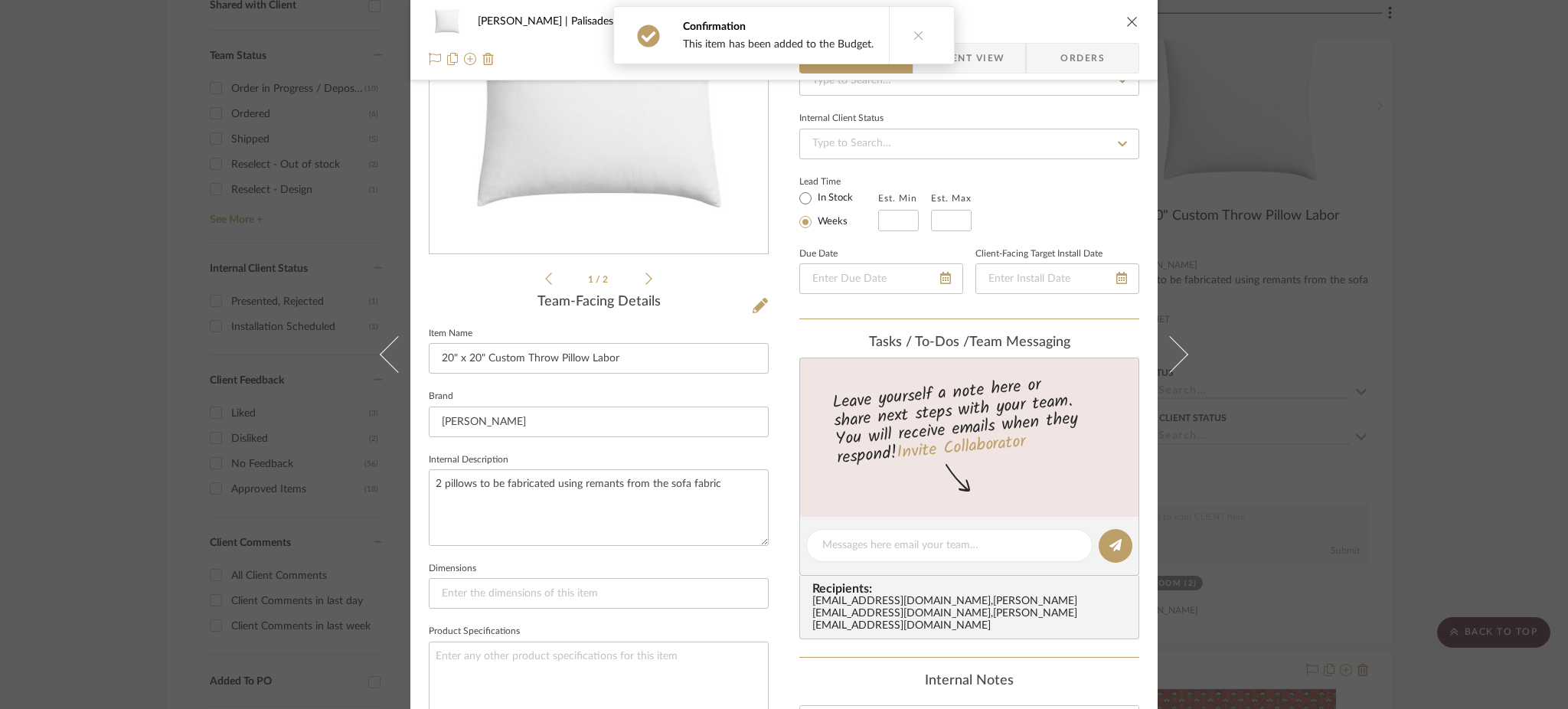
scroll to position [408, 0]
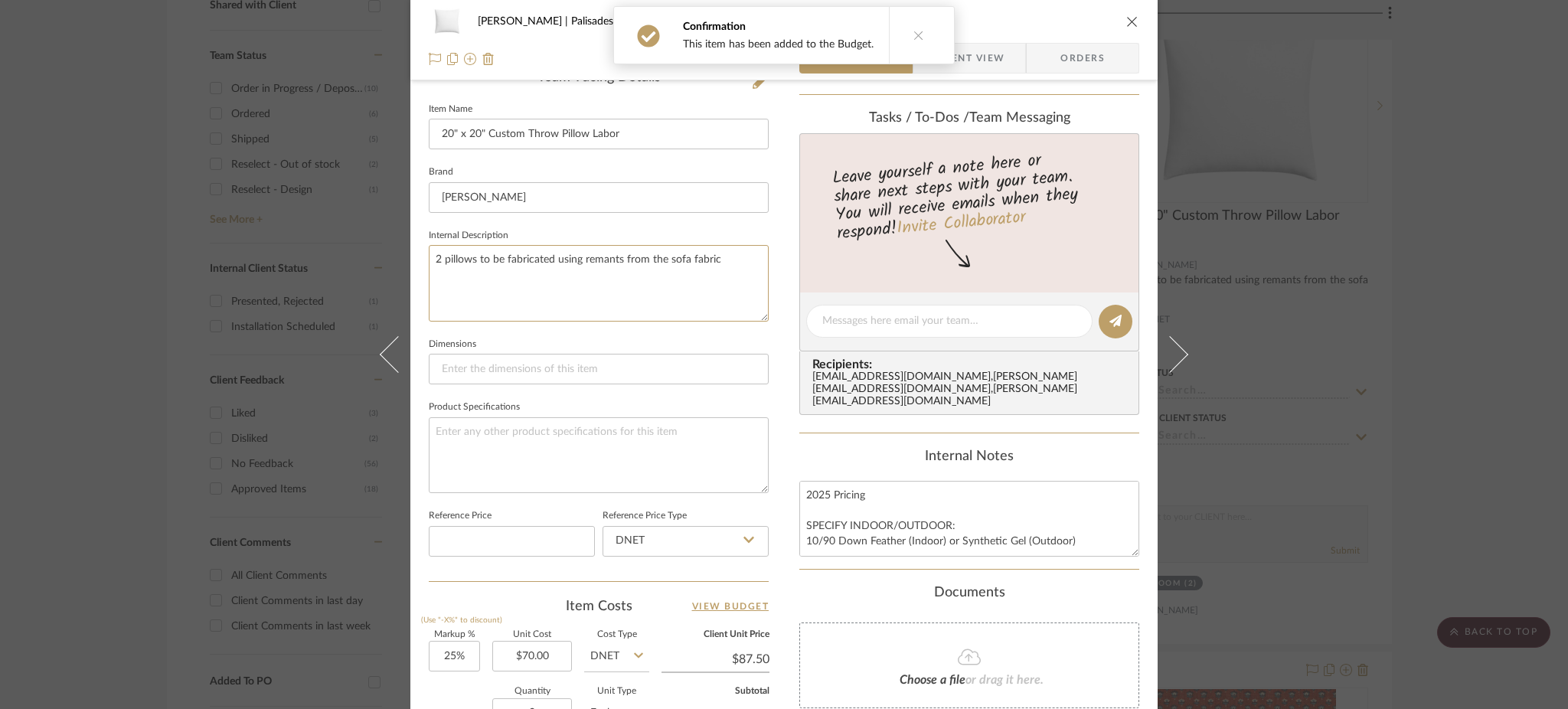
drag, startPoint x: 732, startPoint y: 254, endPoint x: 261, endPoint y: 278, distance: 471.6
click at [261, 278] on div "Johnsen | Palisades Living Room 20" x 20" Custom Throw Pillow Labor Team View C…" at bounding box center [784, 354] width 1568 height 709
click at [510, 439] on textarea at bounding box center [599, 456] width 340 height 76
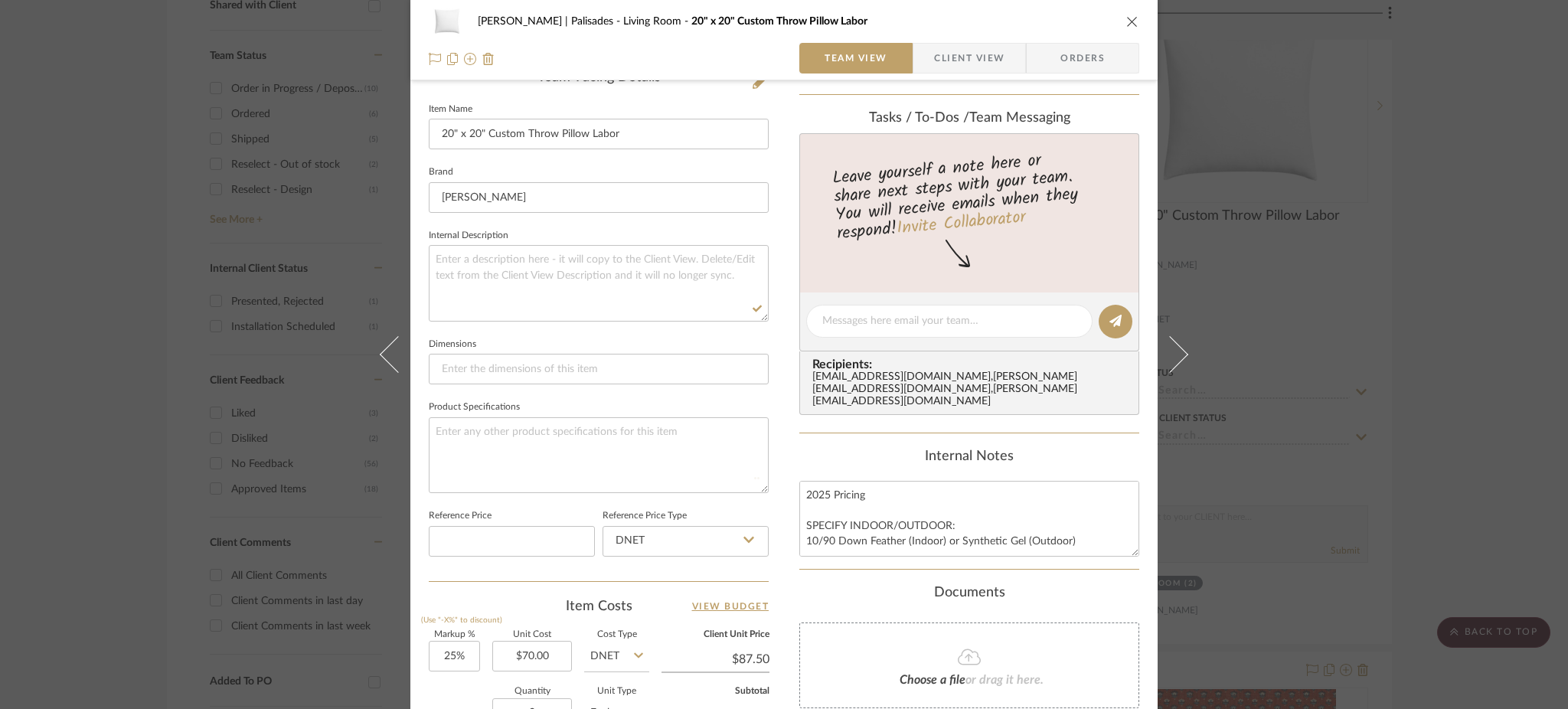
click at [120, 267] on div "Johnsen | Palisades Living Room 20" x 20" Custom Throw Pillow Labor Team View C…" at bounding box center [784, 354] width 1568 height 709
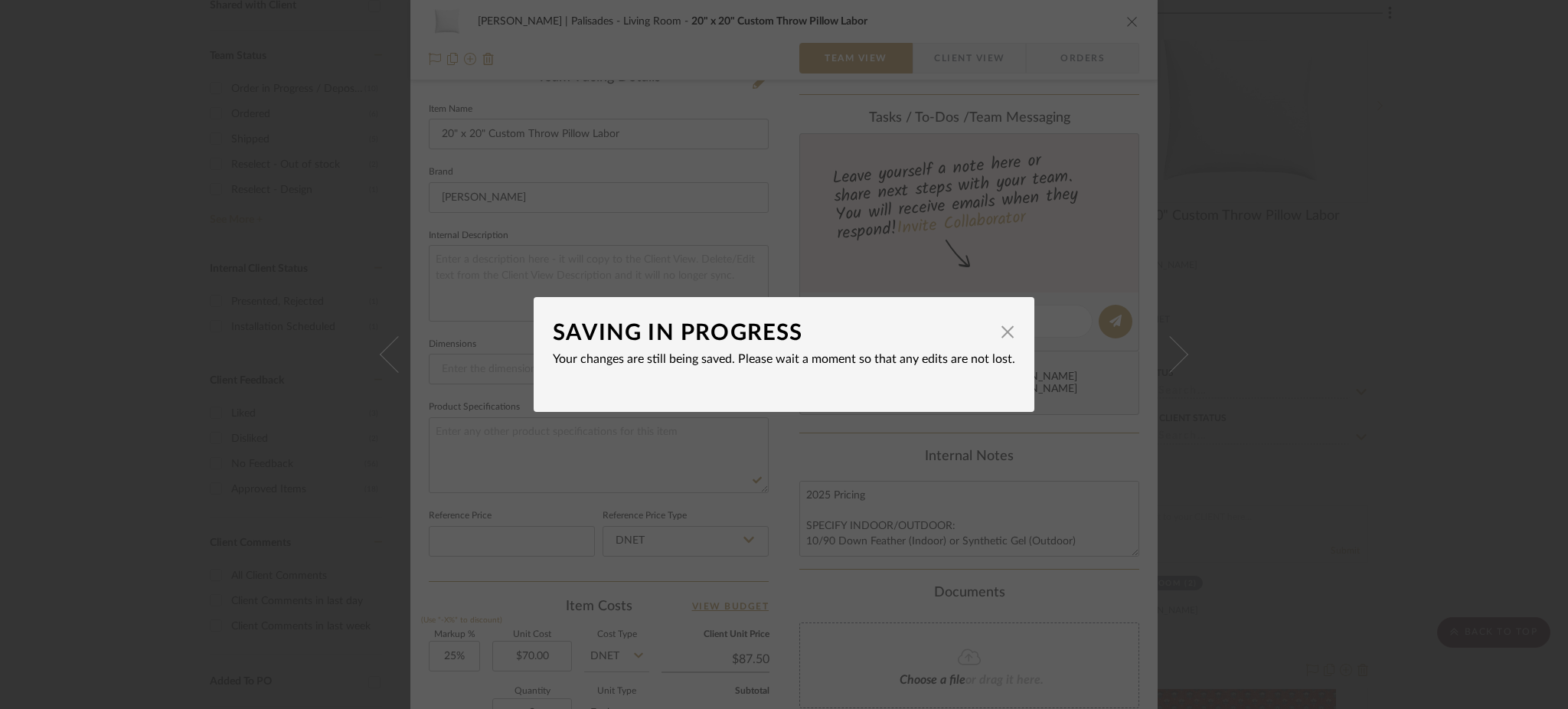
click at [1382, 329] on div "SAVING IN PROGRESS × Your changes are still being saved. Please wait a moment s…" at bounding box center [784, 354] width 1568 height 709
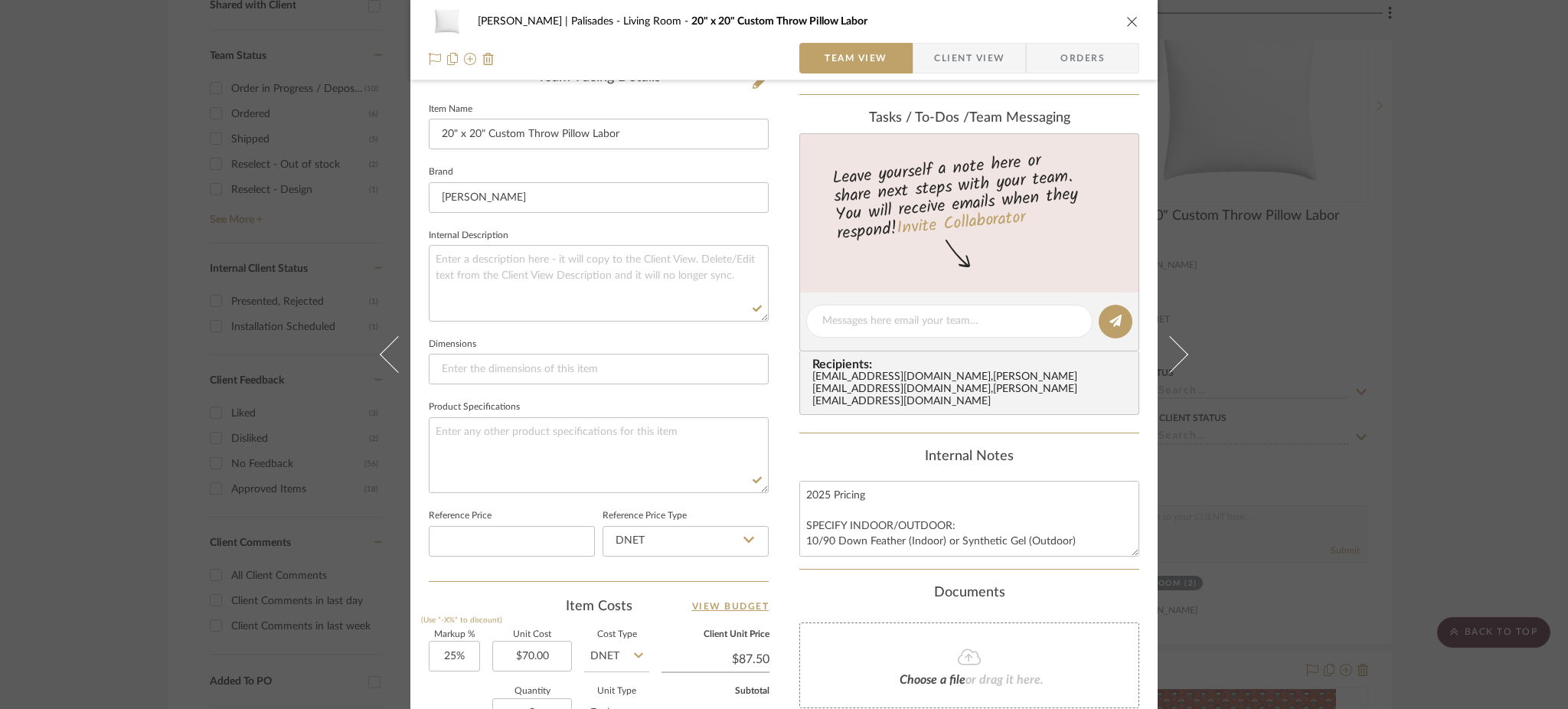
click at [1376, 279] on div "Johnsen | Palisades Living Room 20" x 20" Custom Throw Pillow Labor Team View C…" at bounding box center [784, 354] width 1568 height 709
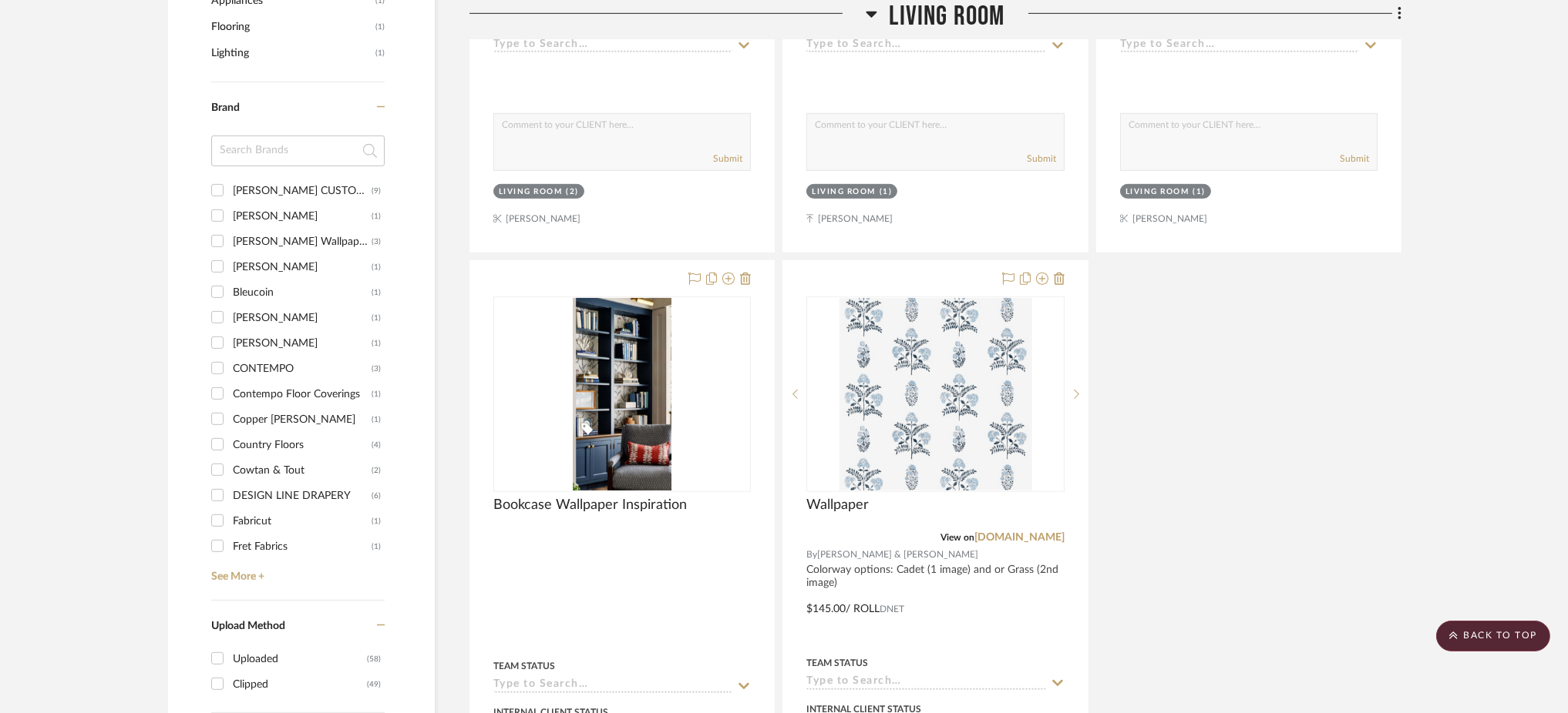
scroll to position [1755, 0]
